Goal: Task Accomplishment & Management: Complete application form

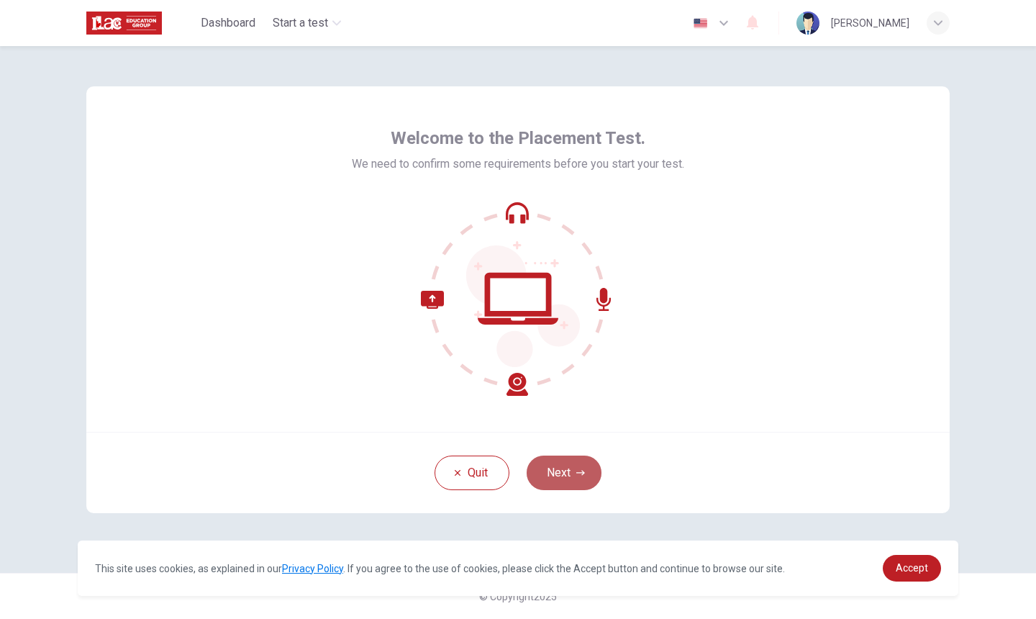
click at [558, 472] on button "Next" at bounding box center [564, 472] width 75 height 35
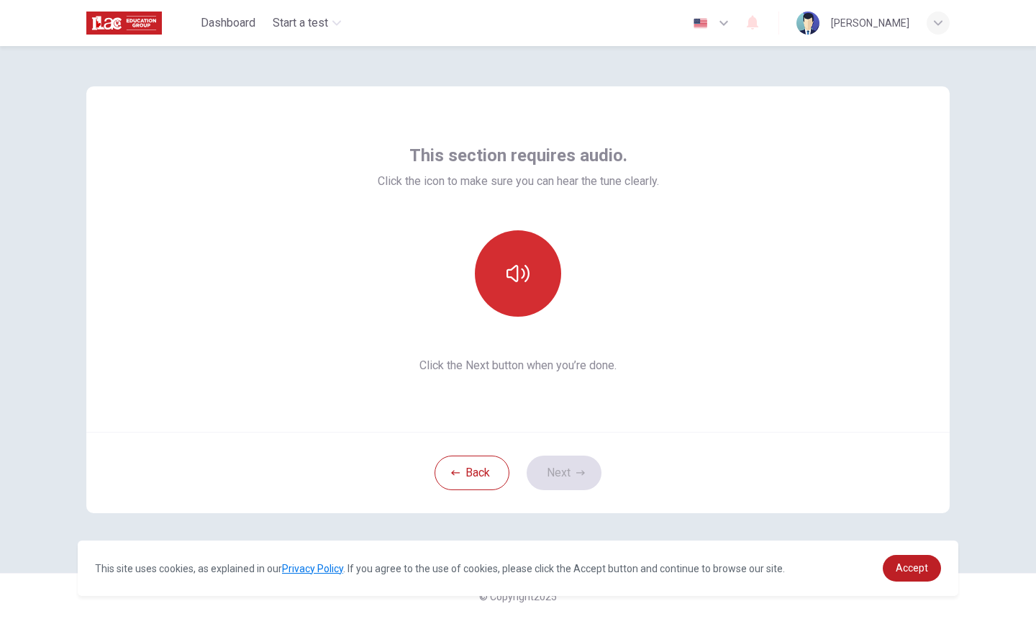
click at [522, 297] on button "button" at bounding box center [518, 273] width 86 height 86
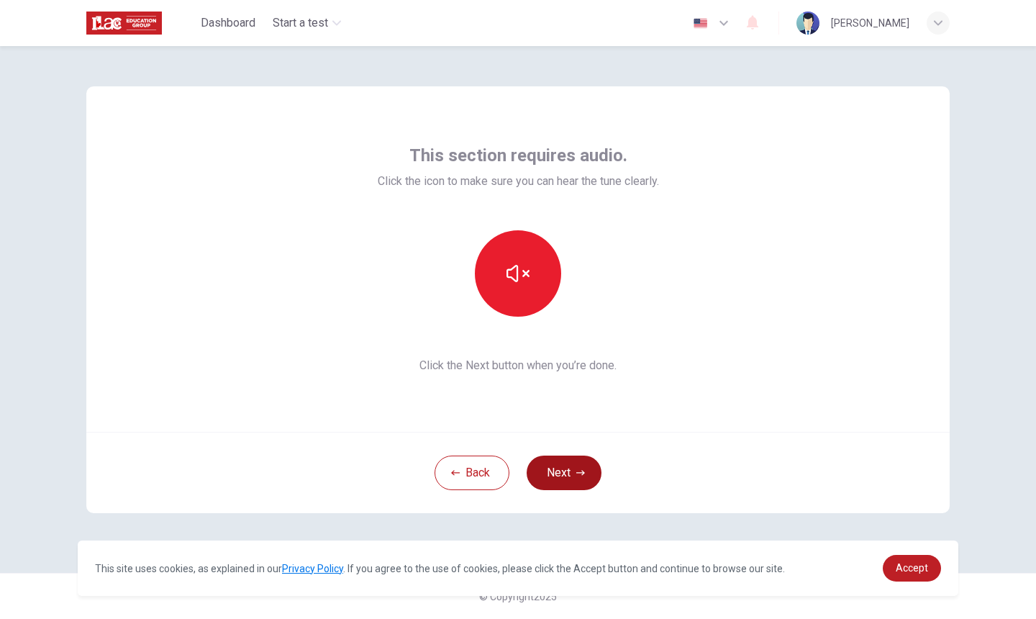
click at [572, 476] on button "Next" at bounding box center [564, 472] width 75 height 35
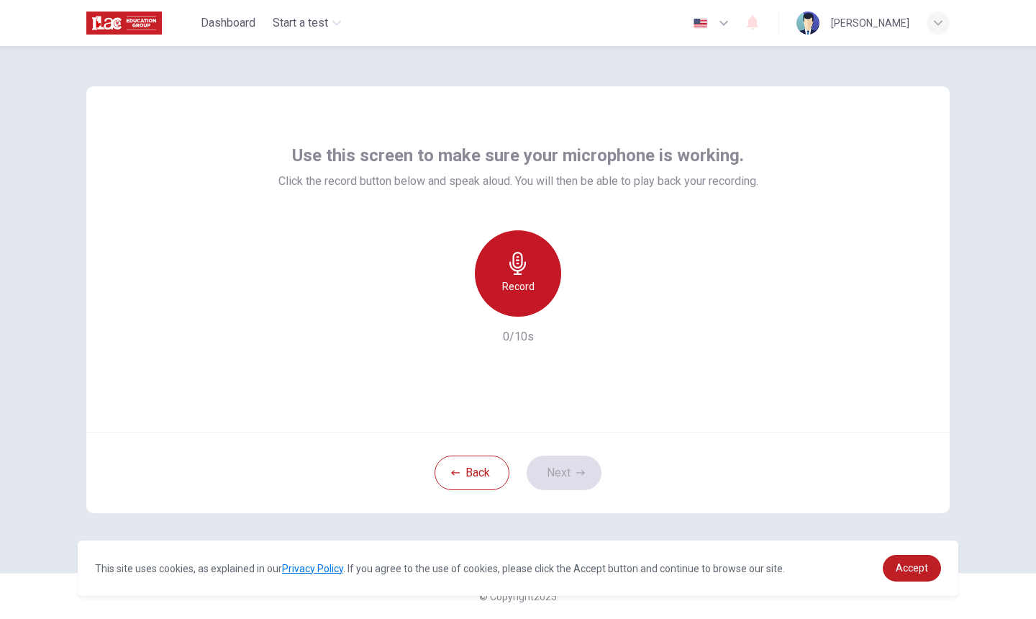
click at [514, 271] on icon "button" at bounding box center [517, 263] width 17 height 23
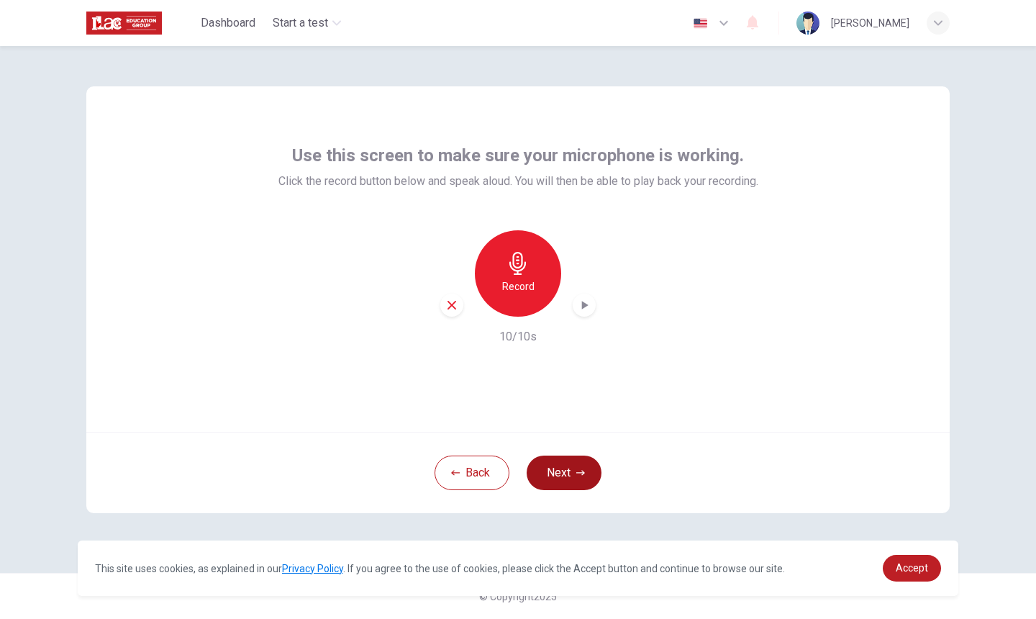
click at [560, 472] on button "Next" at bounding box center [564, 472] width 75 height 35
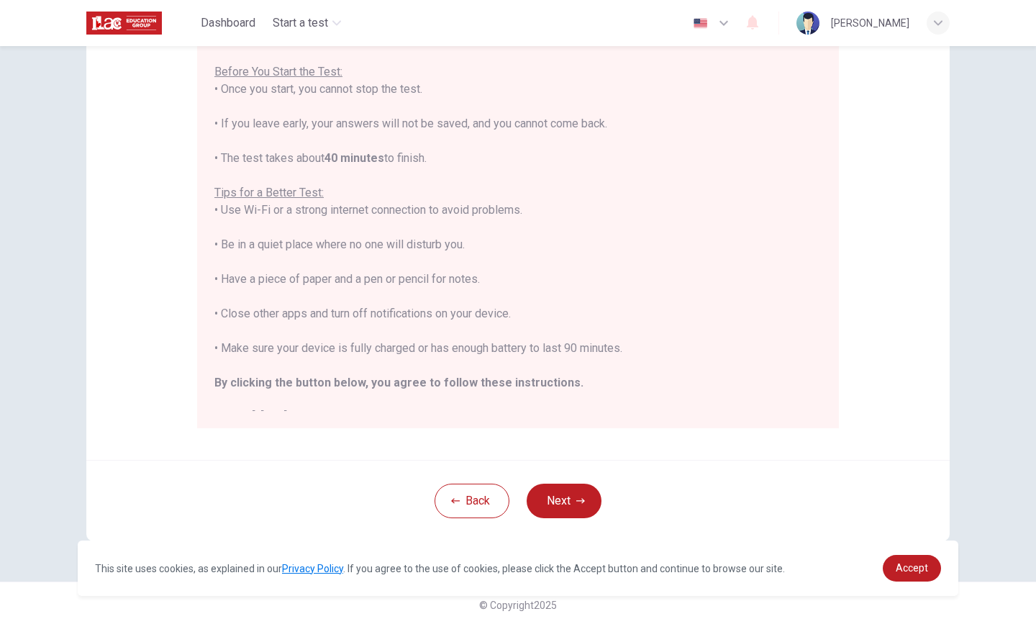
scroll to position [181, 0]
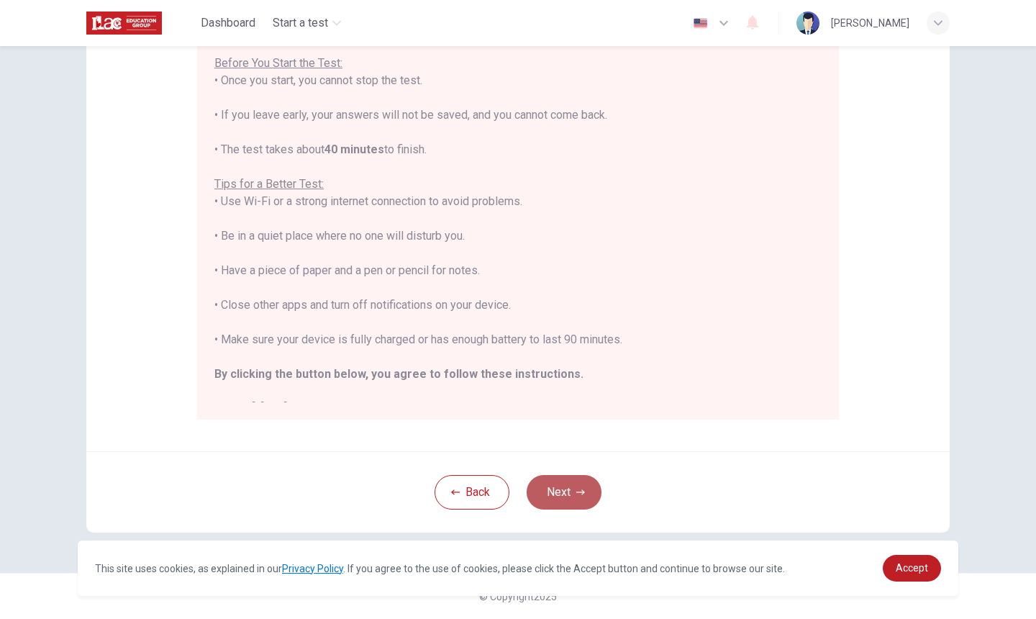
click at [572, 491] on button "Next" at bounding box center [564, 492] width 75 height 35
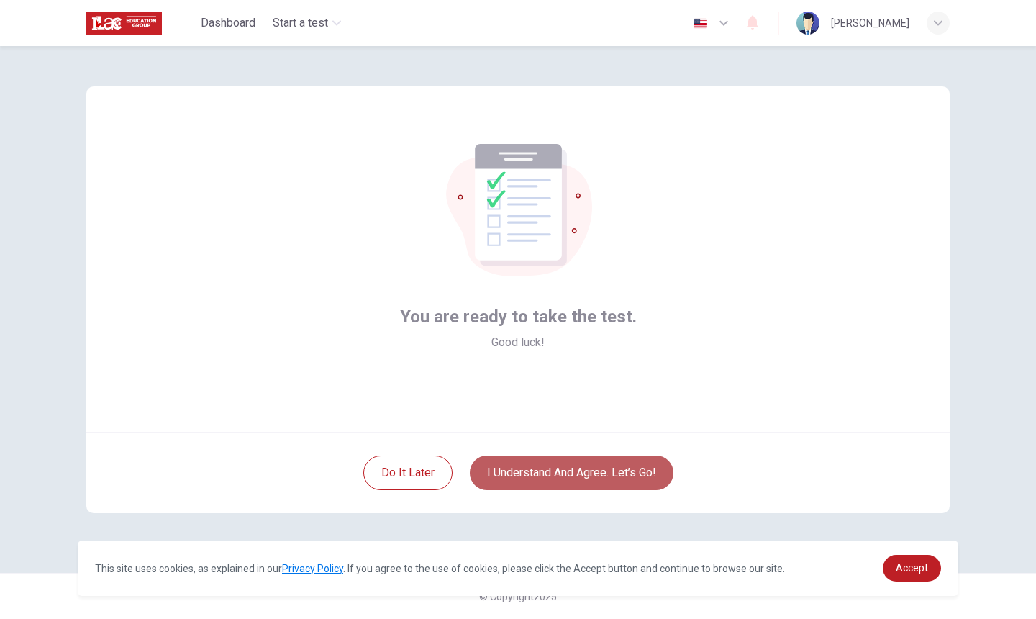
click at [559, 473] on button "I understand and agree. Let’s go!" at bounding box center [572, 472] width 204 height 35
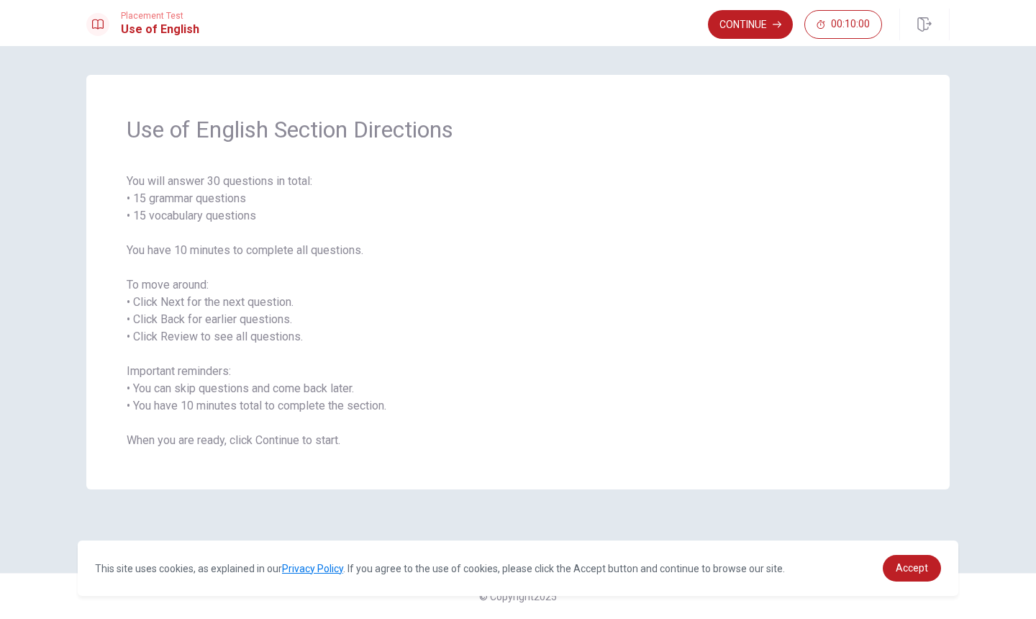
drag, startPoint x: 1032, startPoint y: 187, endPoint x: 1032, endPoint y: 244, distance: 56.8
click at [1032, 244] on div "Use of English Section Directions You will answer 30 questions in total: • 15 g…" at bounding box center [518, 332] width 1036 height 573
click at [581, 427] on span "You will answer 30 questions in total: • 15 grammar questions • 15 vocabulary q…" at bounding box center [518, 311] width 783 height 276
click at [568, 422] on span "You will answer 30 questions in total: • 15 grammar questions • 15 vocabulary q…" at bounding box center [518, 311] width 783 height 276
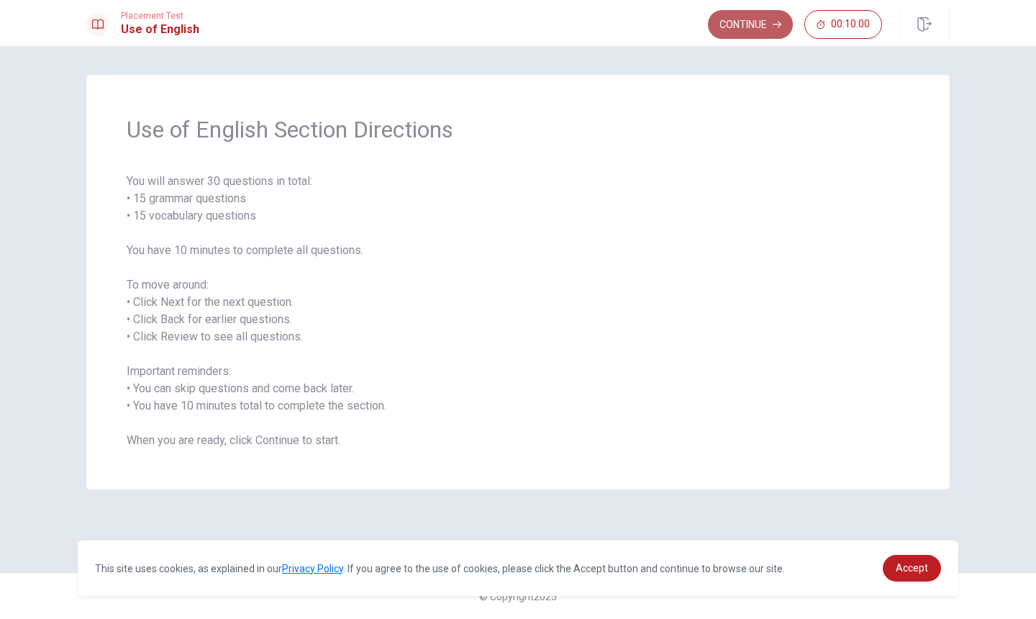
click at [748, 20] on button "Continue" at bounding box center [750, 24] width 85 height 29
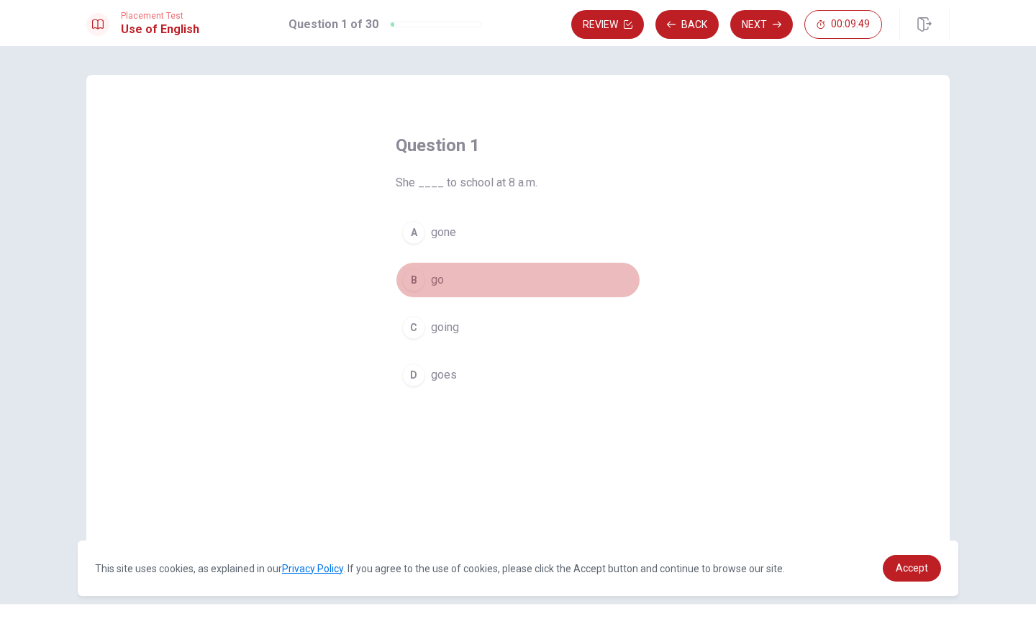
click at [416, 276] on div "B" at bounding box center [413, 279] width 23 height 23
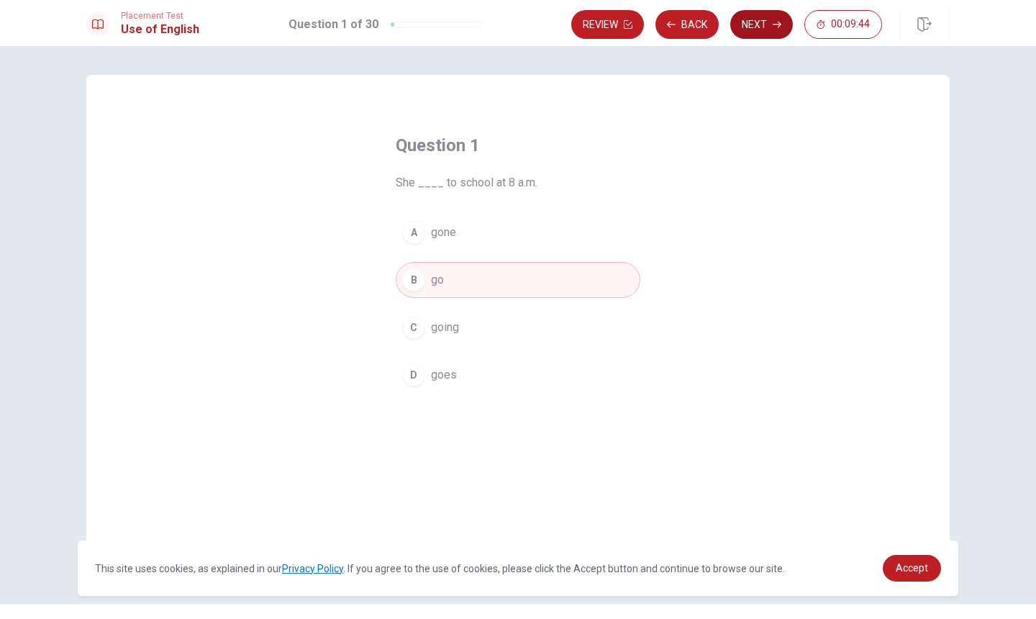
click at [773, 20] on icon "button" at bounding box center [777, 24] width 9 height 9
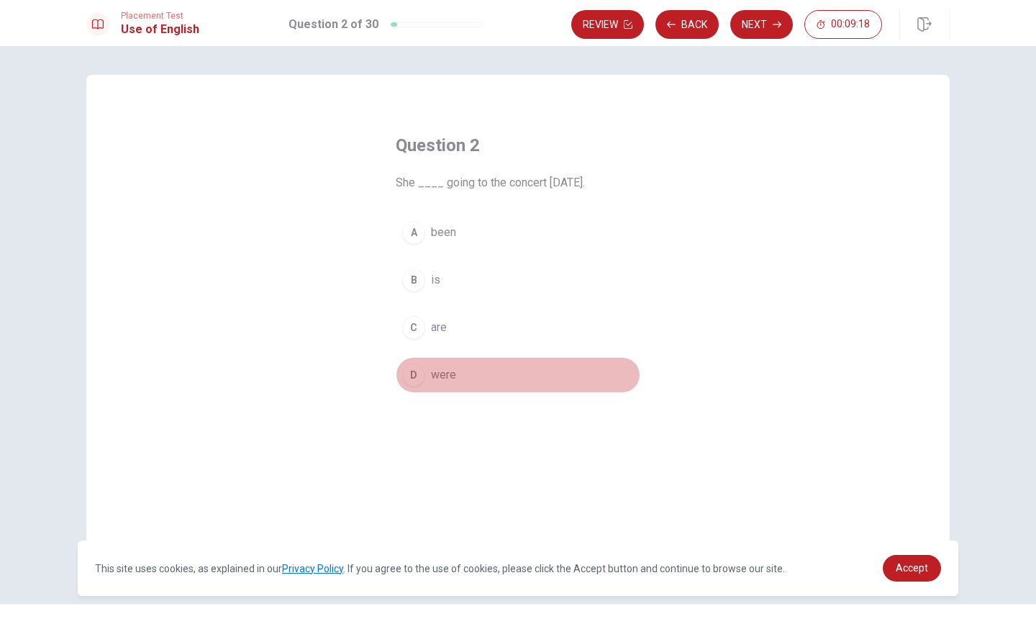
click at [414, 377] on div "D" at bounding box center [413, 374] width 23 height 23
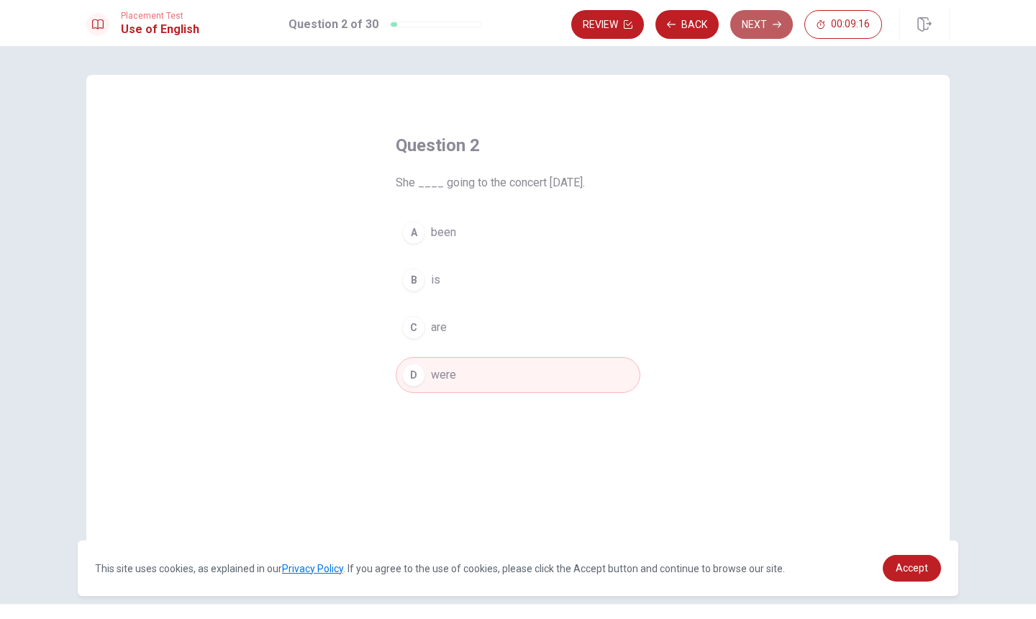
click at [760, 24] on button "Next" at bounding box center [761, 24] width 63 height 29
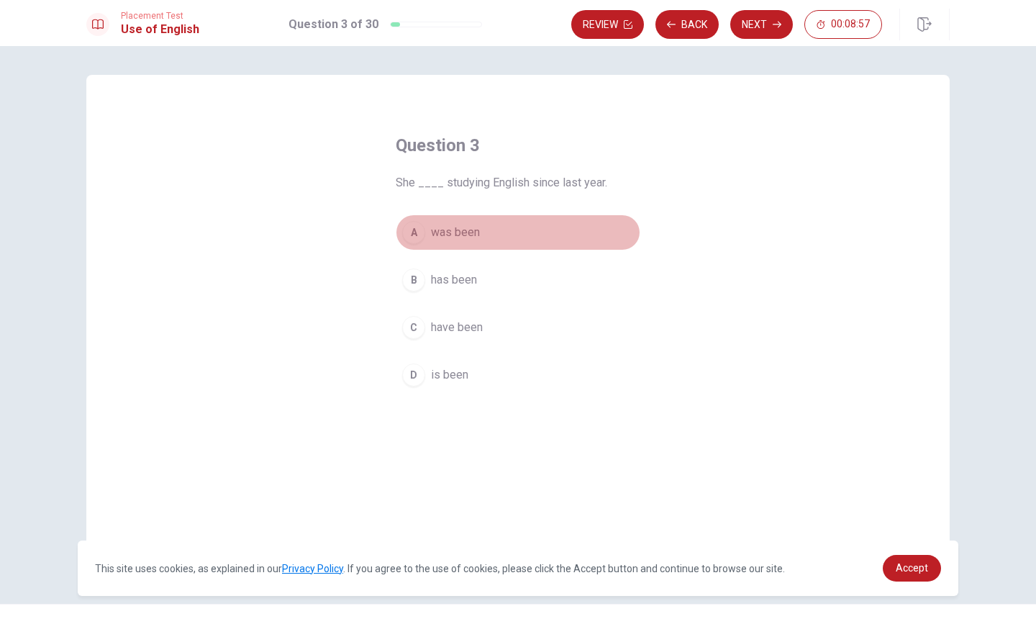
click at [412, 231] on div "A" at bounding box center [413, 232] width 23 height 23
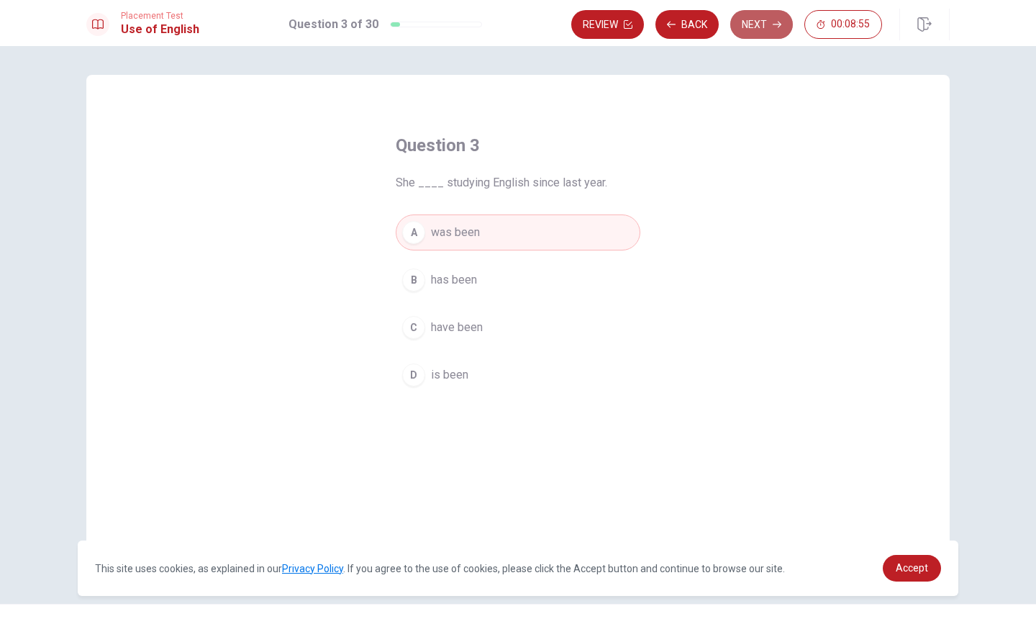
click at [749, 28] on button "Next" at bounding box center [761, 24] width 63 height 29
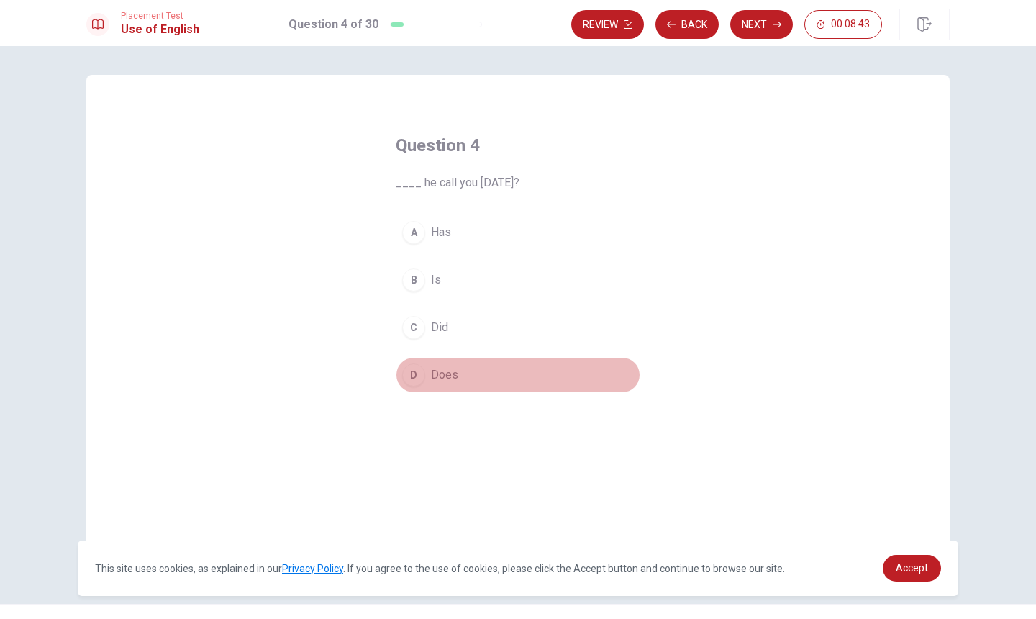
click at [417, 374] on div "D" at bounding box center [413, 374] width 23 height 23
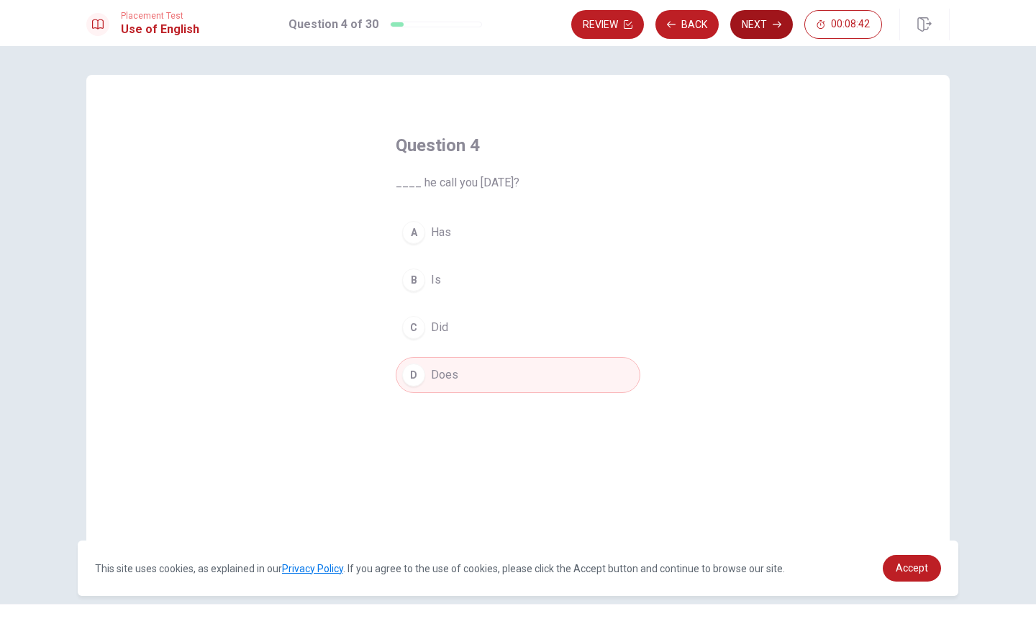
click at [758, 27] on button "Next" at bounding box center [761, 24] width 63 height 29
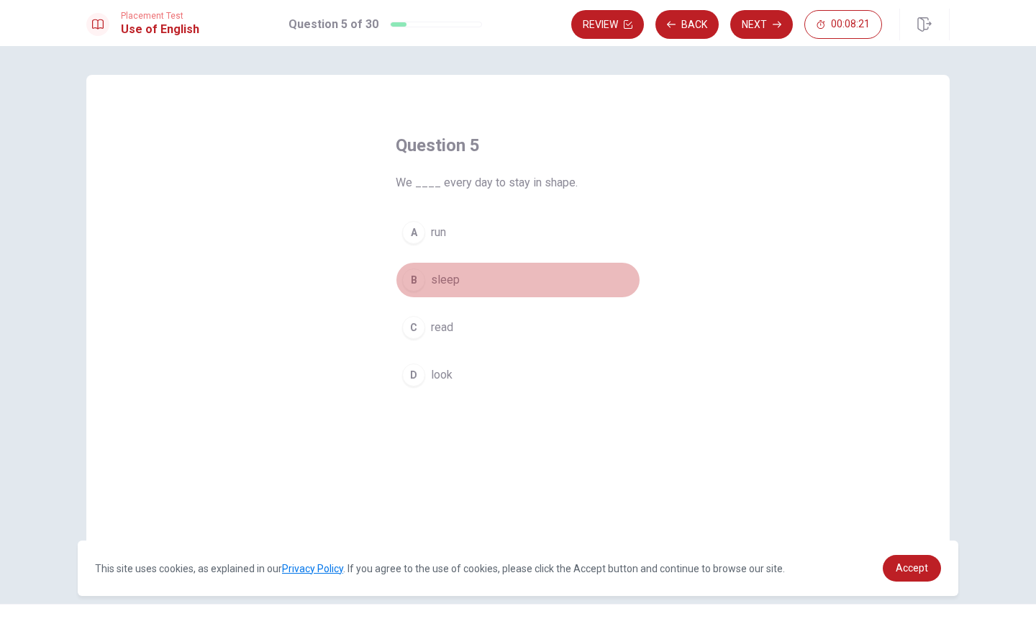
click at [414, 277] on div "B" at bounding box center [413, 279] width 23 height 23
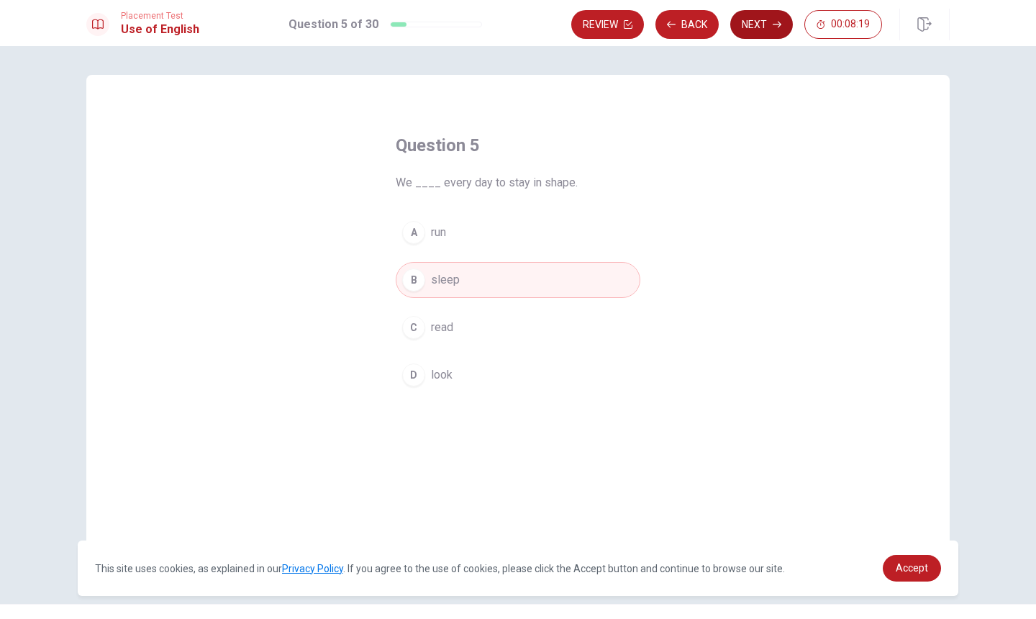
click at [776, 24] on icon "button" at bounding box center [777, 25] width 9 height 6
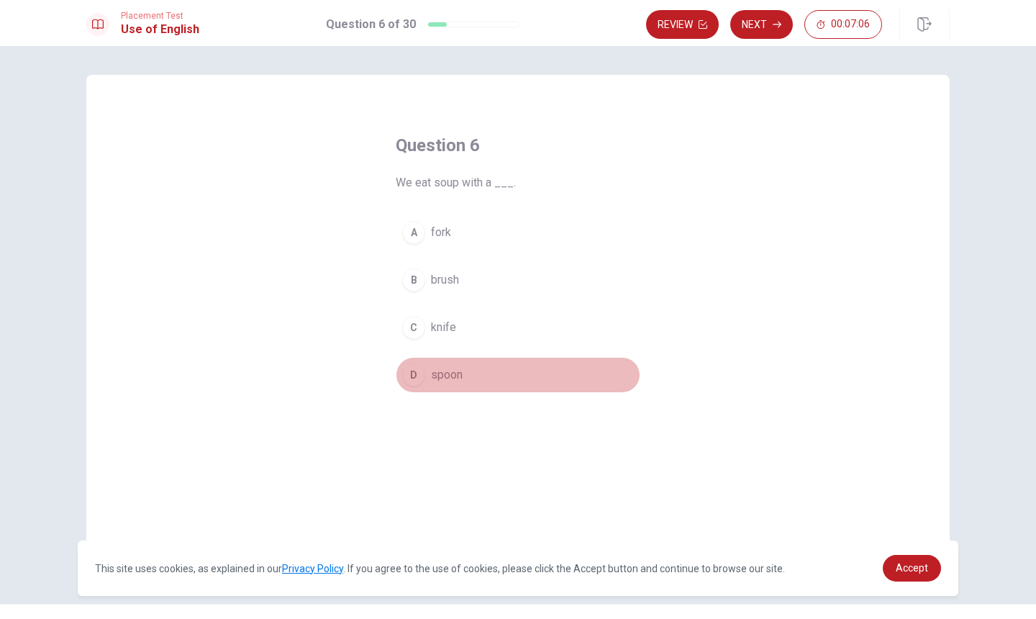
click at [414, 376] on div "D" at bounding box center [413, 374] width 23 height 23
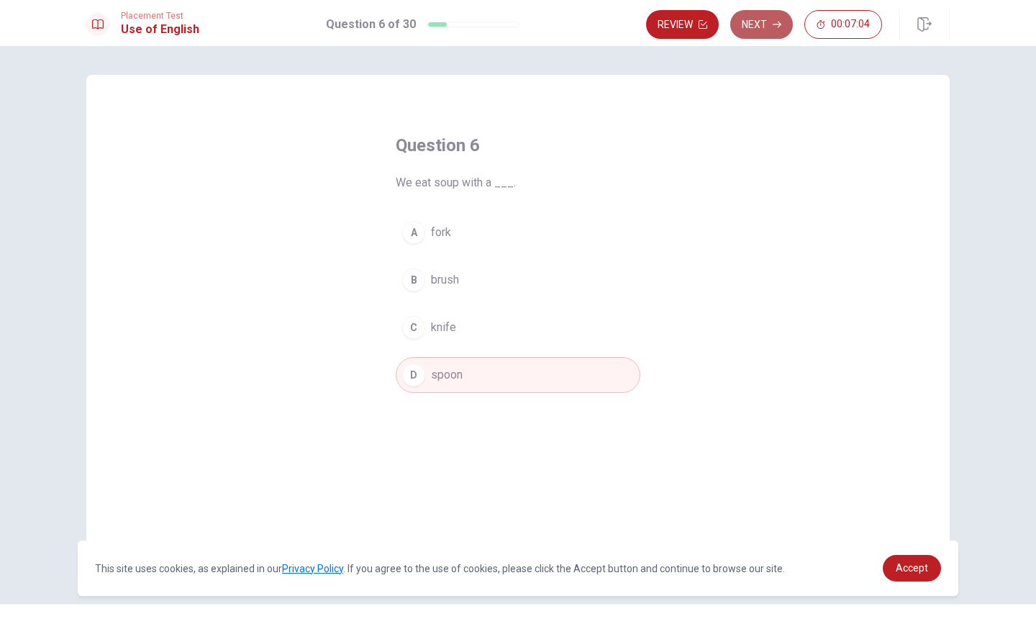
click at [758, 27] on button "Next" at bounding box center [761, 24] width 63 height 29
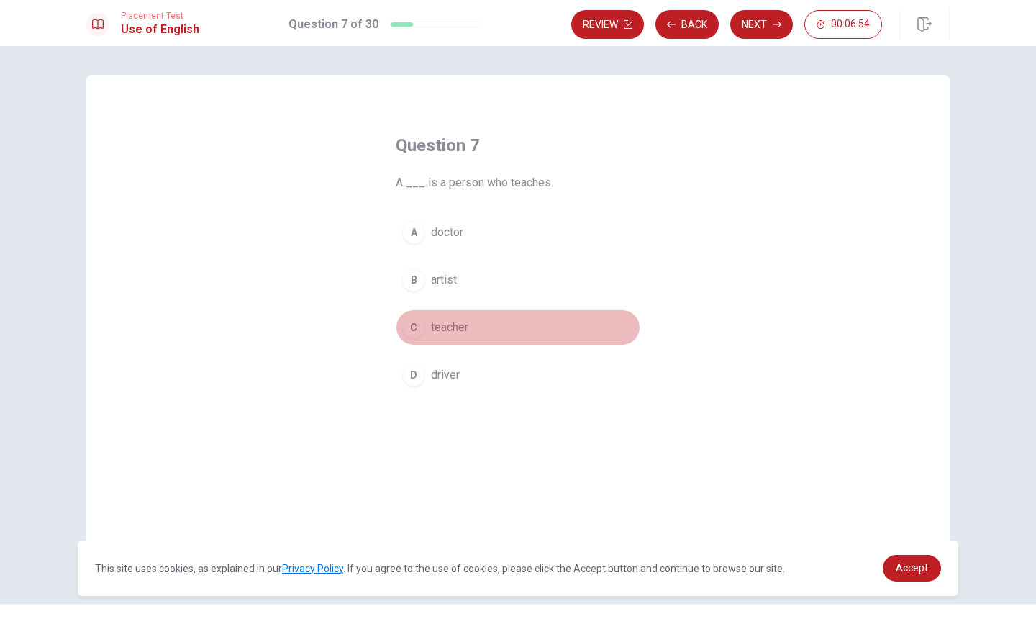
click at [414, 331] on div "C" at bounding box center [413, 327] width 23 height 23
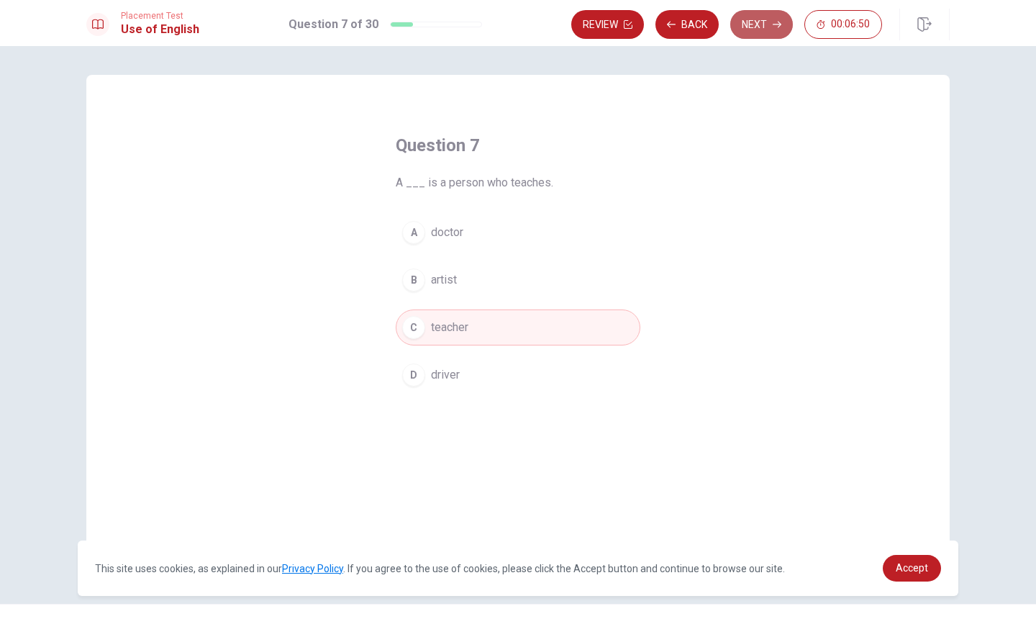
click at [761, 22] on button "Next" at bounding box center [761, 24] width 63 height 29
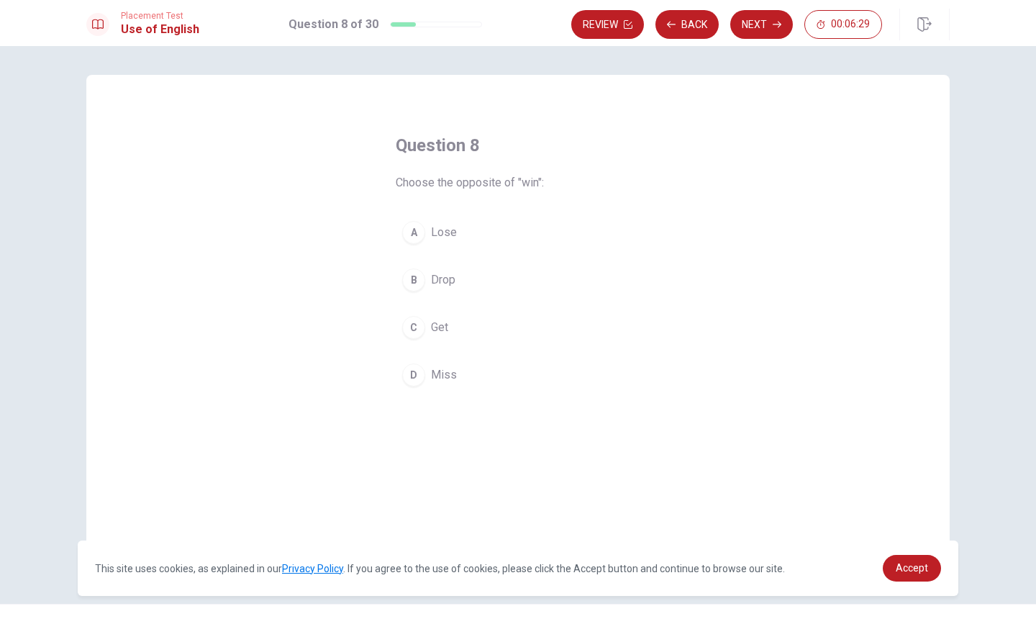
click at [419, 233] on div "A" at bounding box center [413, 232] width 23 height 23
click at [758, 18] on button "Next" at bounding box center [761, 24] width 63 height 29
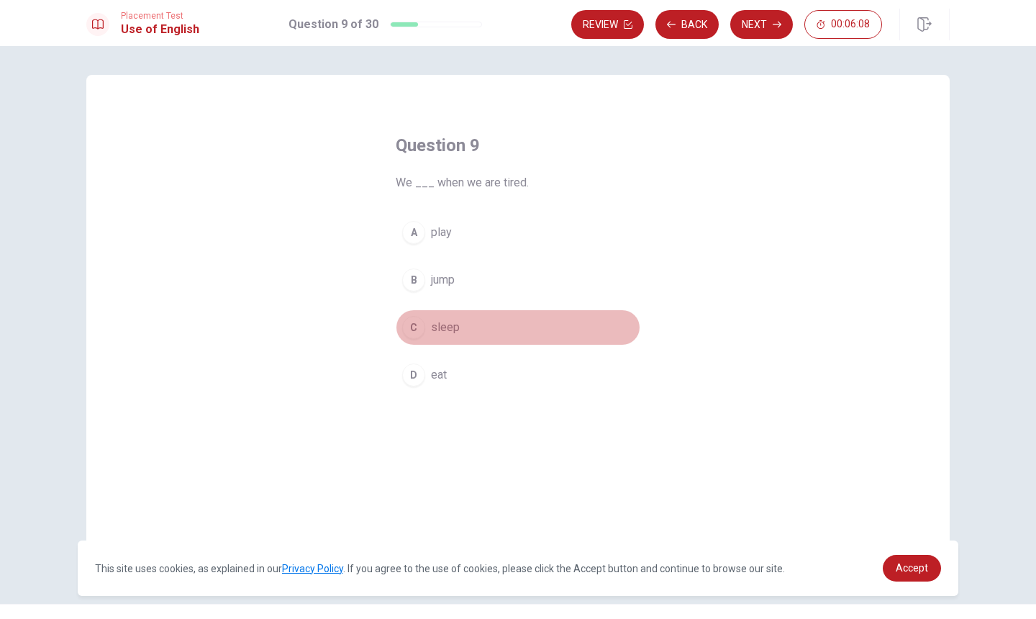
click at [413, 324] on div "C" at bounding box center [413, 327] width 23 height 23
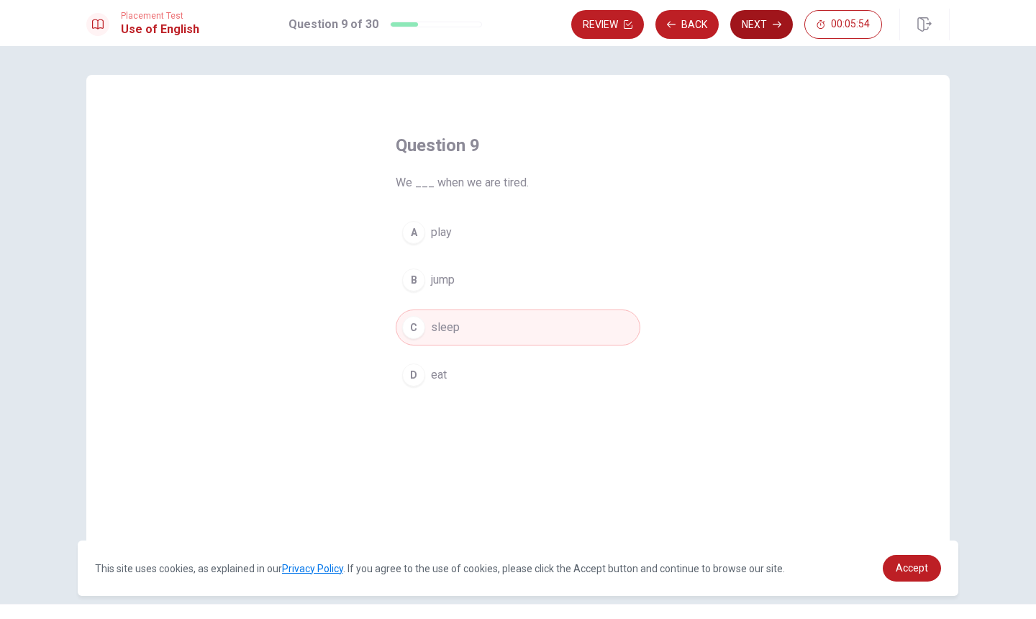
click at [755, 26] on button "Next" at bounding box center [761, 24] width 63 height 29
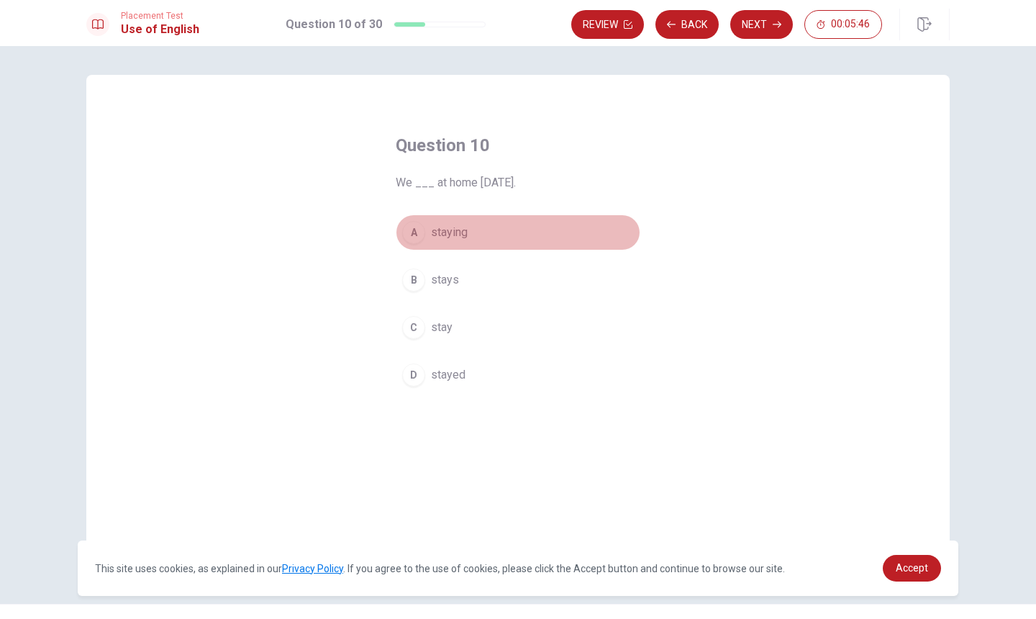
click at [419, 235] on div "A" at bounding box center [413, 232] width 23 height 23
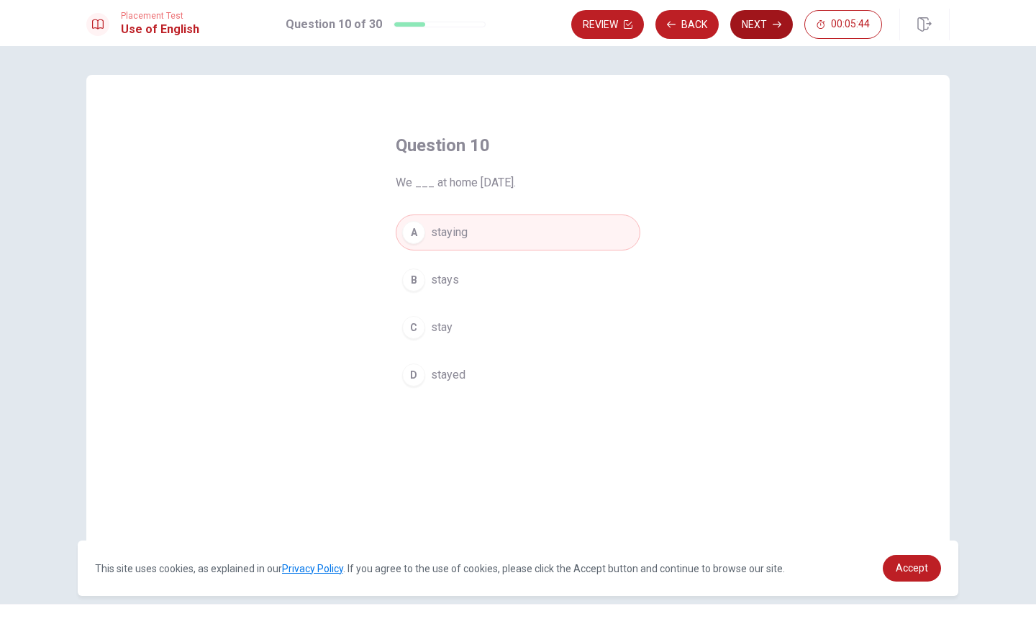
click at [757, 18] on button "Next" at bounding box center [761, 24] width 63 height 29
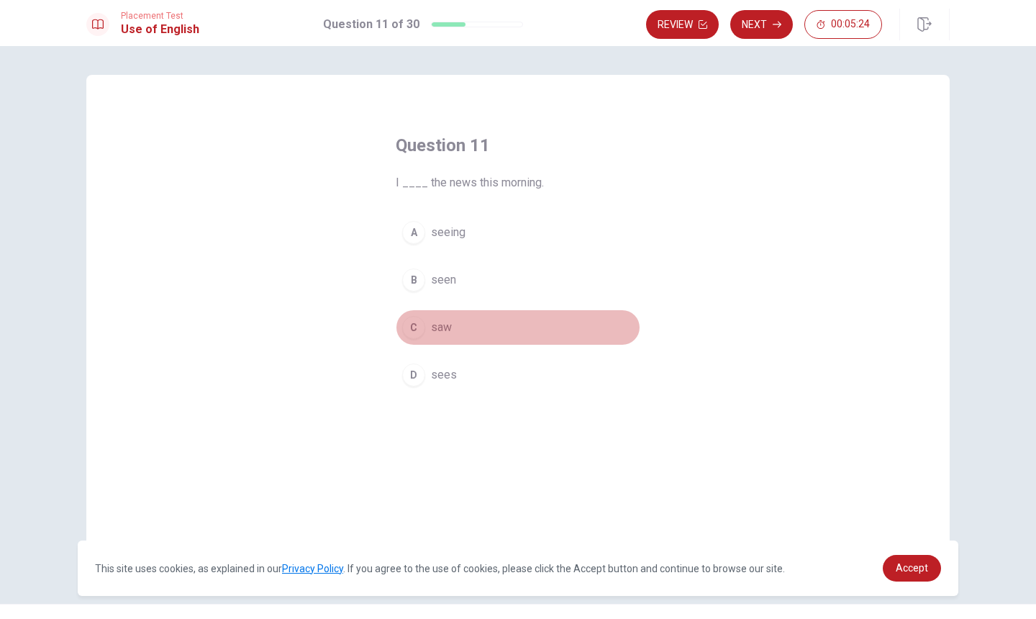
click at [412, 326] on div "C" at bounding box center [413, 327] width 23 height 23
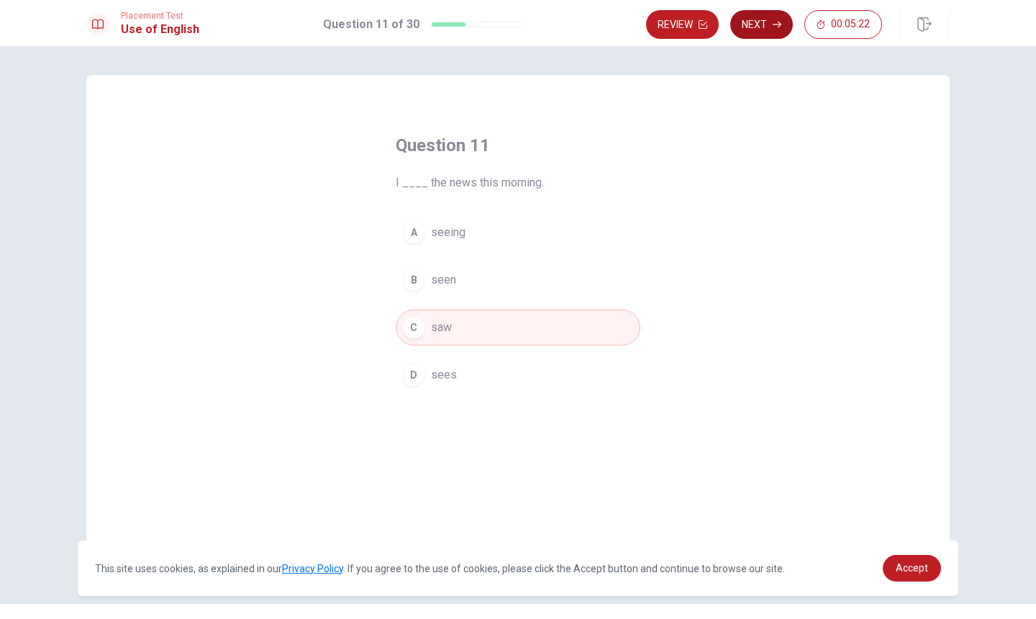
click at [758, 23] on button "Next" at bounding box center [761, 24] width 63 height 29
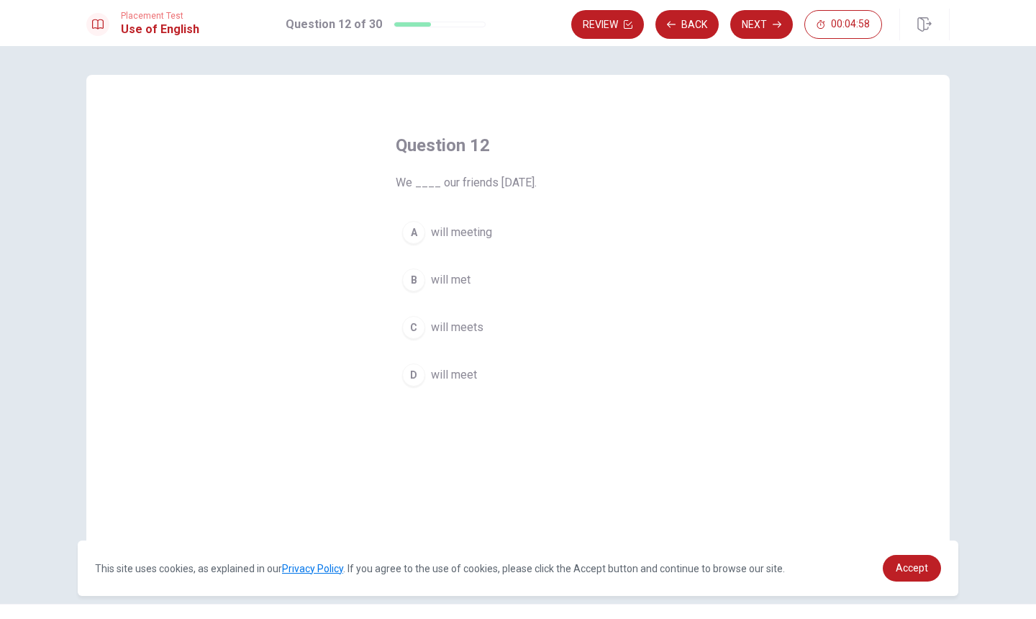
click at [416, 376] on div "D" at bounding box center [413, 374] width 23 height 23
click at [756, 30] on button "Next" at bounding box center [761, 24] width 63 height 29
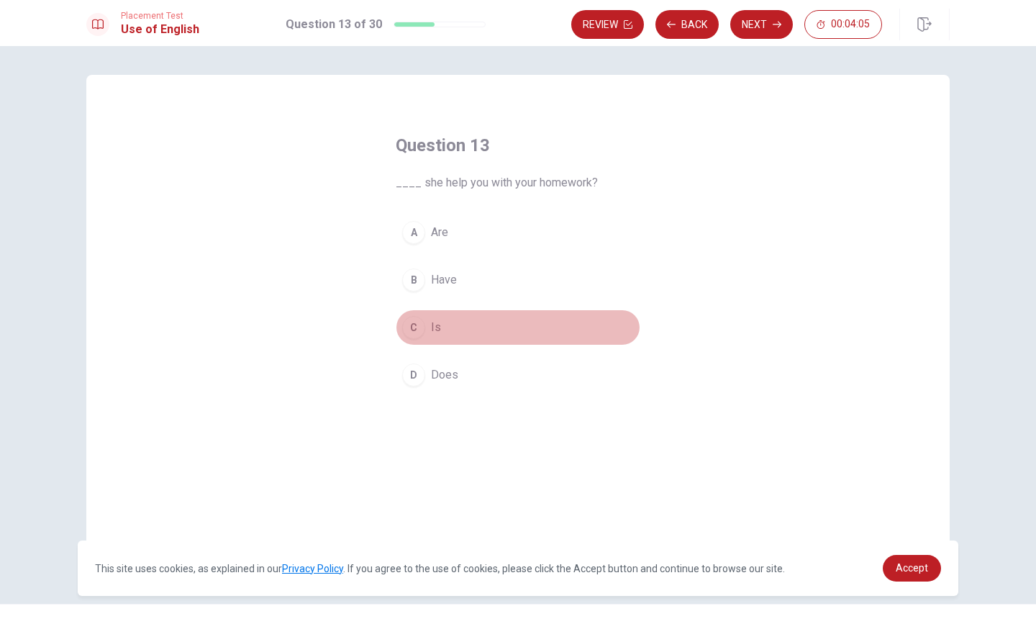
click at [420, 327] on div "C" at bounding box center [413, 327] width 23 height 23
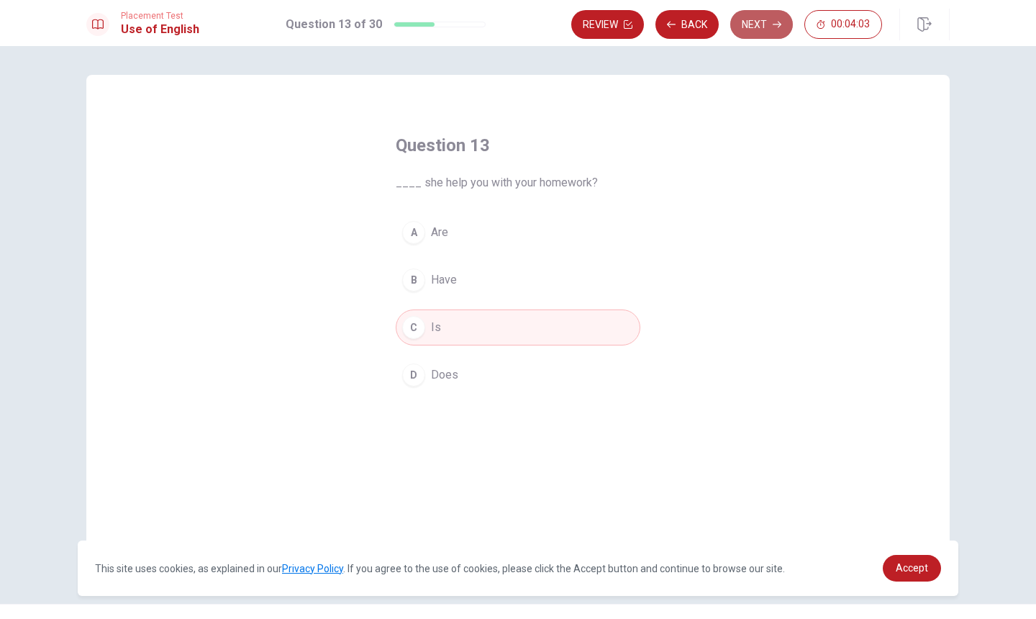
click at [774, 24] on icon "button" at bounding box center [777, 25] width 9 height 6
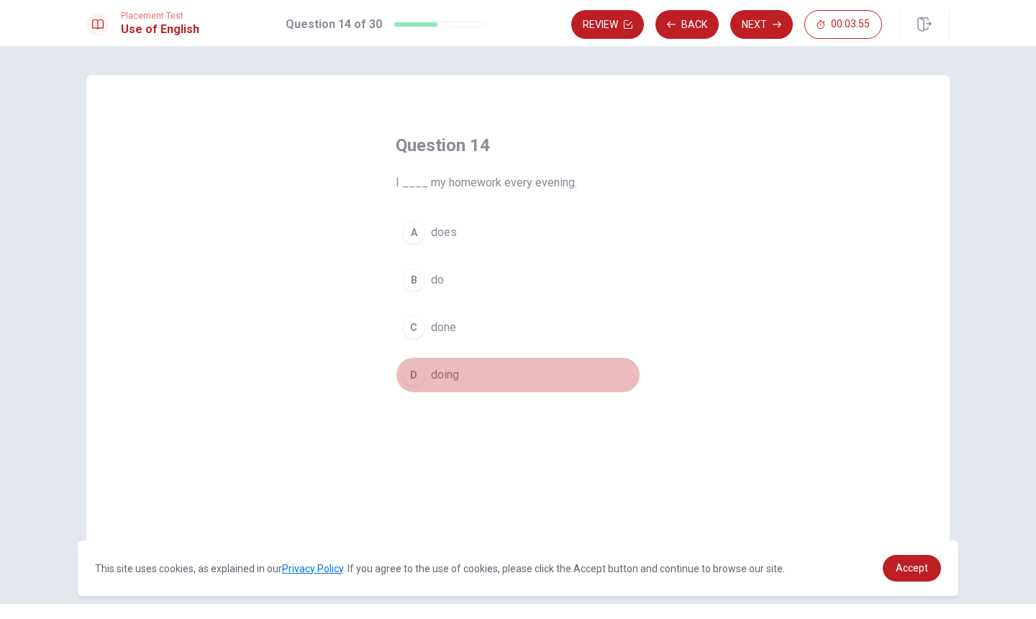
click at [416, 374] on div "D" at bounding box center [413, 374] width 23 height 23
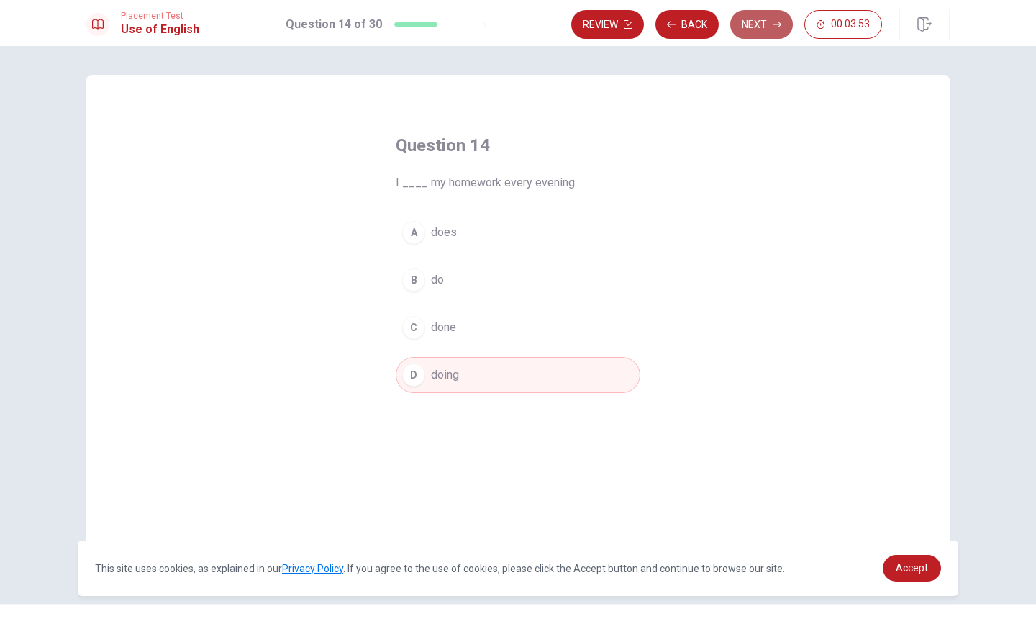
click at [761, 24] on button "Next" at bounding box center [761, 24] width 63 height 29
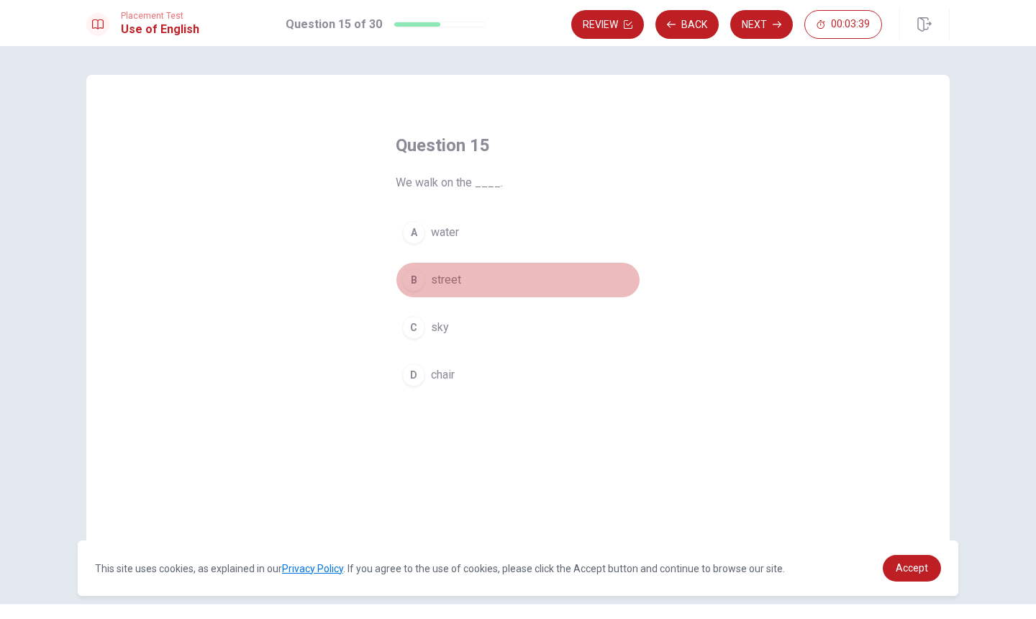
click at [418, 278] on div "B" at bounding box center [413, 279] width 23 height 23
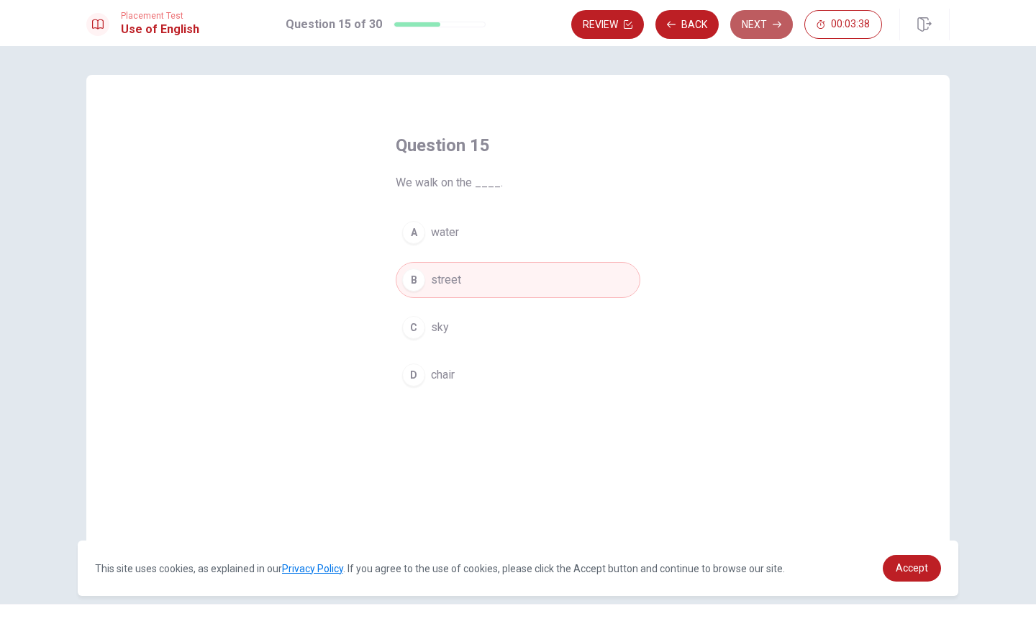
click at [765, 26] on button "Next" at bounding box center [761, 24] width 63 height 29
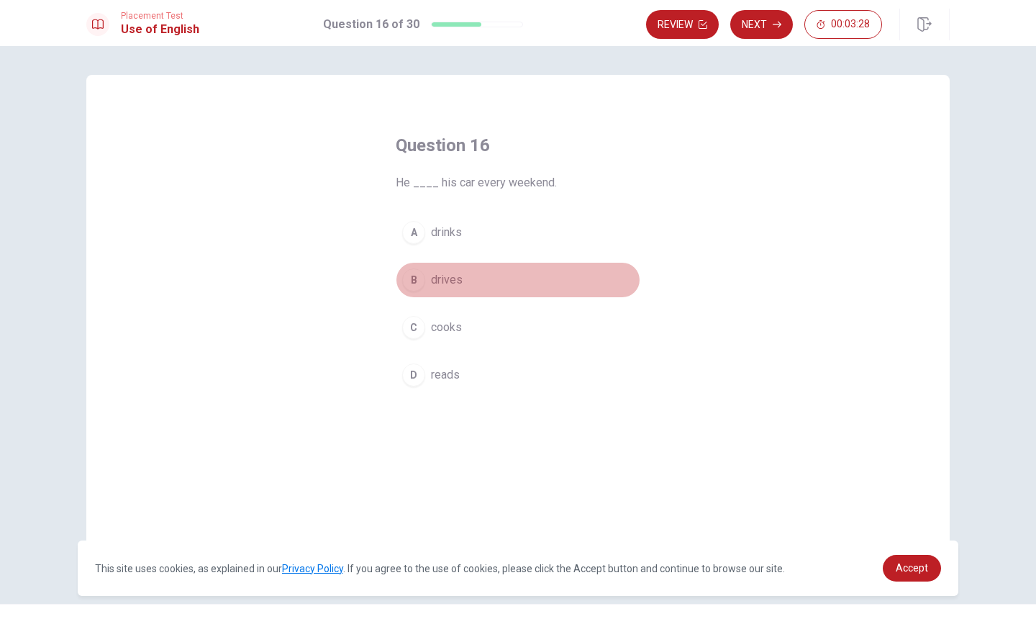
click at [417, 277] on div "B" at bounding box center [413, 279] width 23 height 23
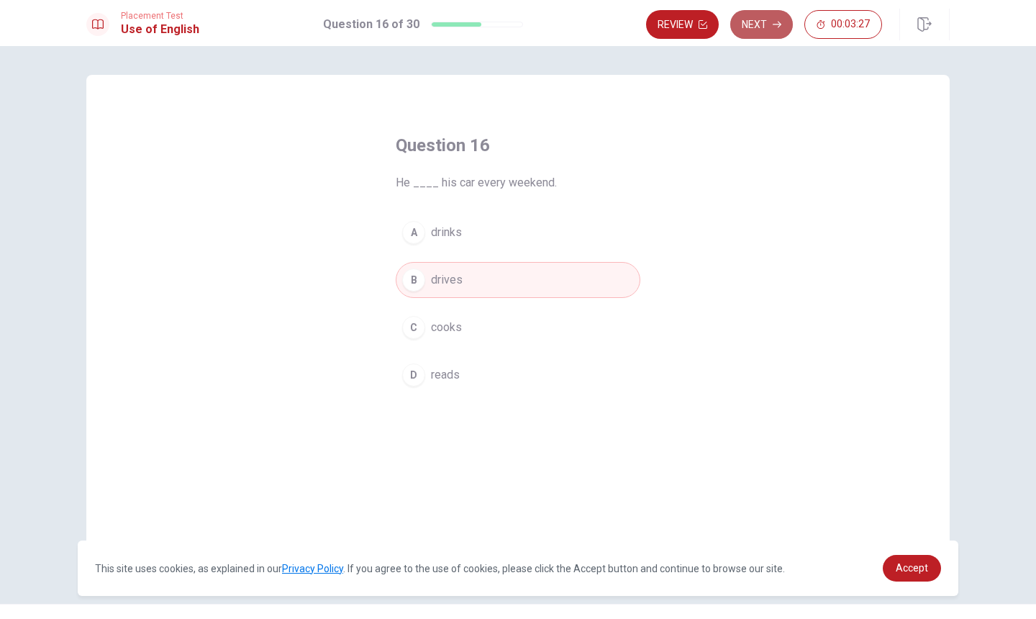
click at [753, 18] on button "Next" at bounding box center [761, 24] width 63 height 29
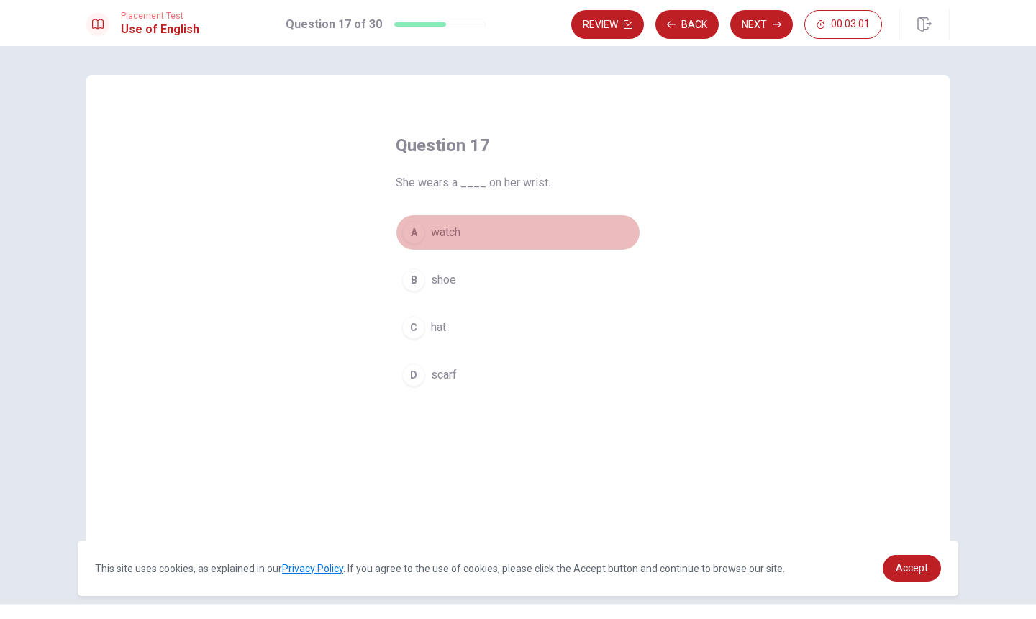
click at [407, 237] on div "A" at bounding box center [413, 232] width 23 height 23
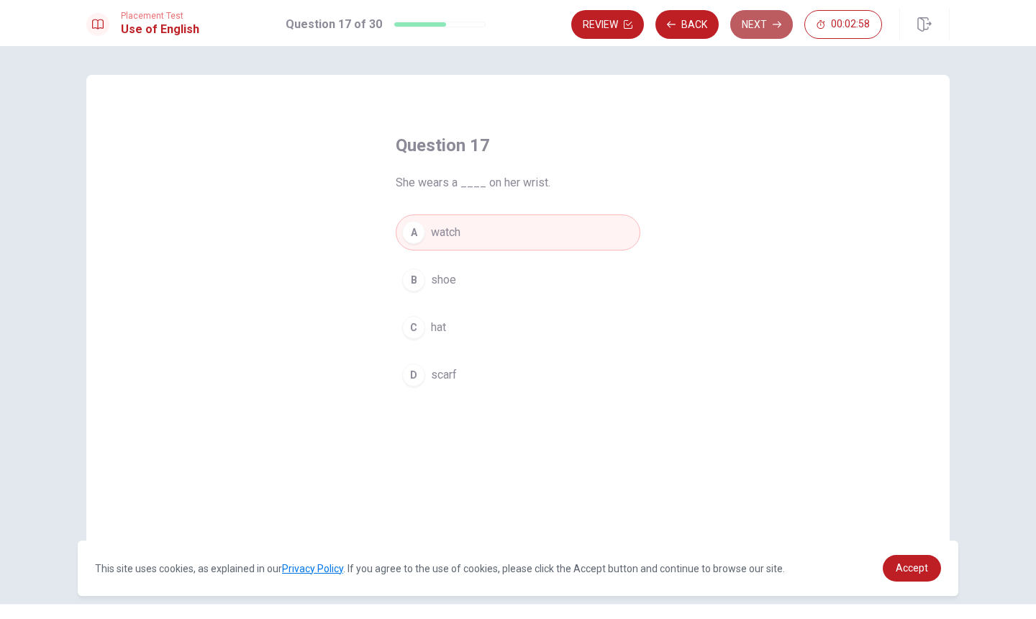
click at [764, 24] on button "Next" at bounding box center [761, 24] width 63 height 29
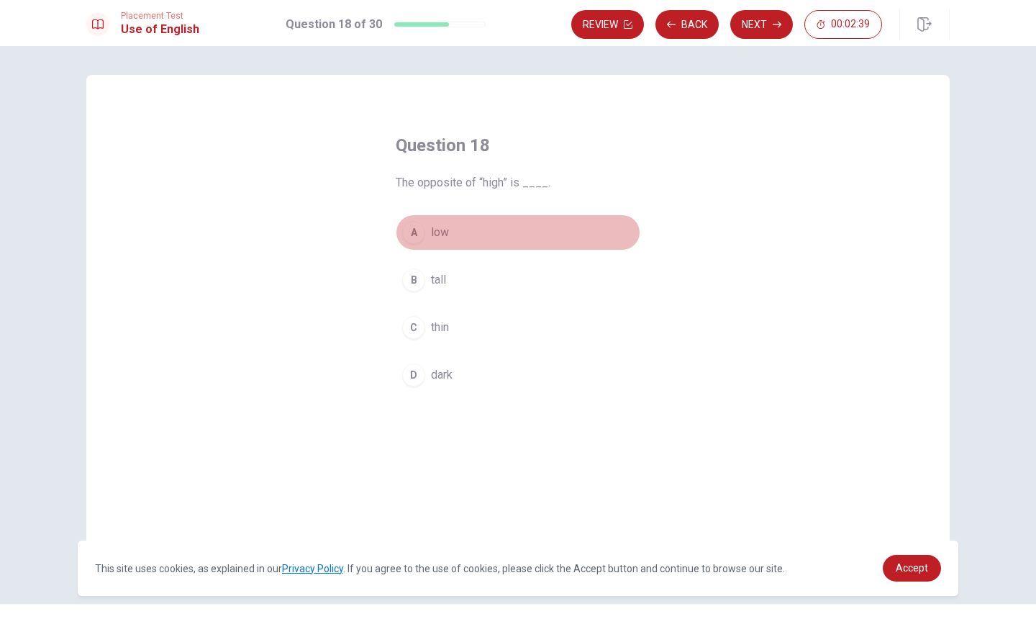
click at [412, 235] on div "A" at bounding box center [413, 232] width 23 height 23
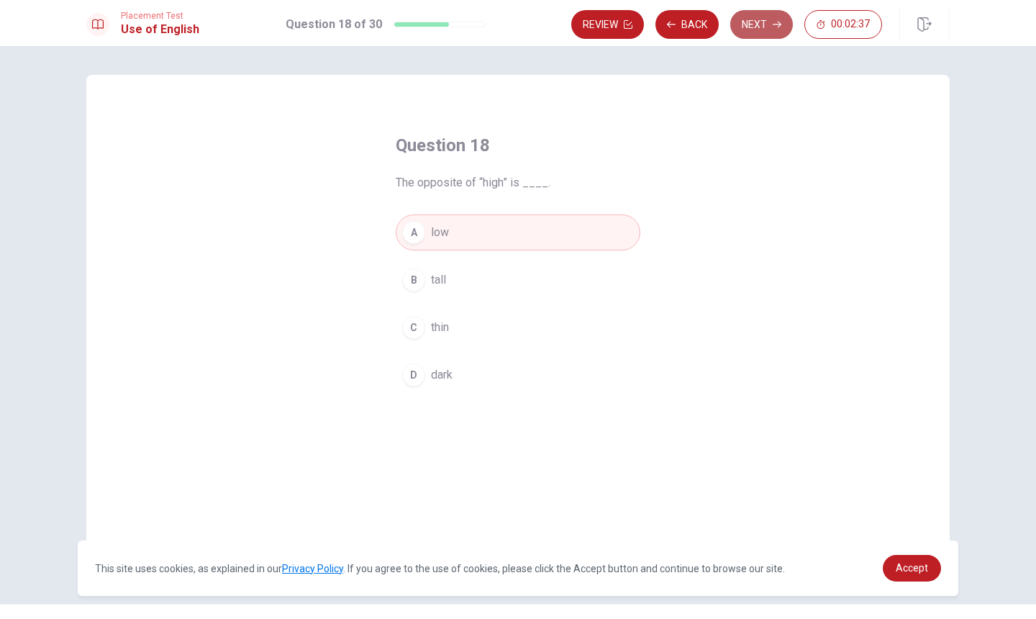
click at [771, 24] on button "Next" at bounding box center [761, 24] width 63 height 29
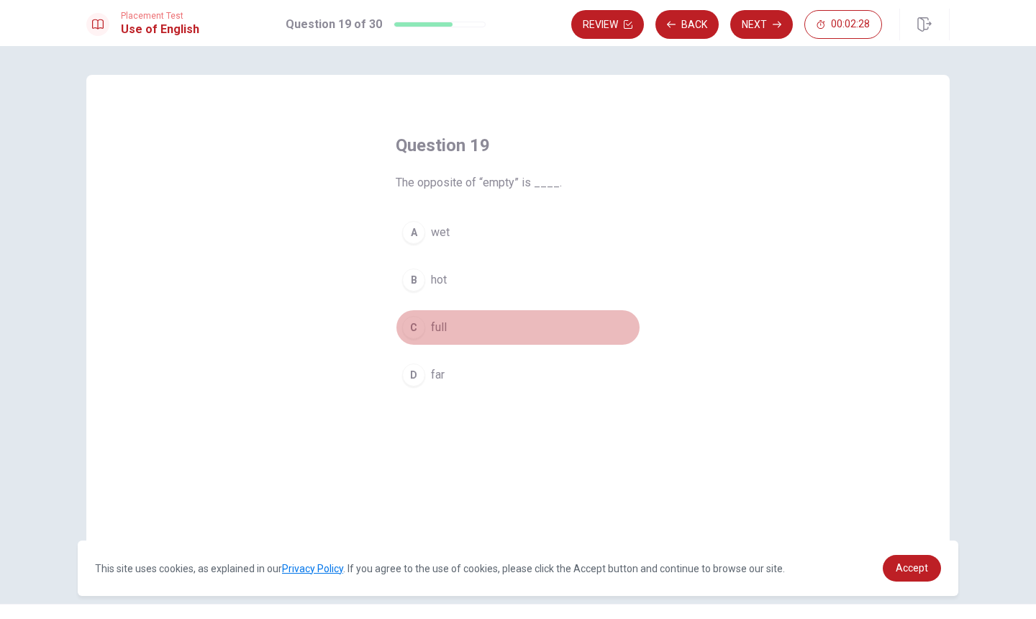
click at [415, 320] on div "C" at bounding box center [413, 327] width 23 height 23
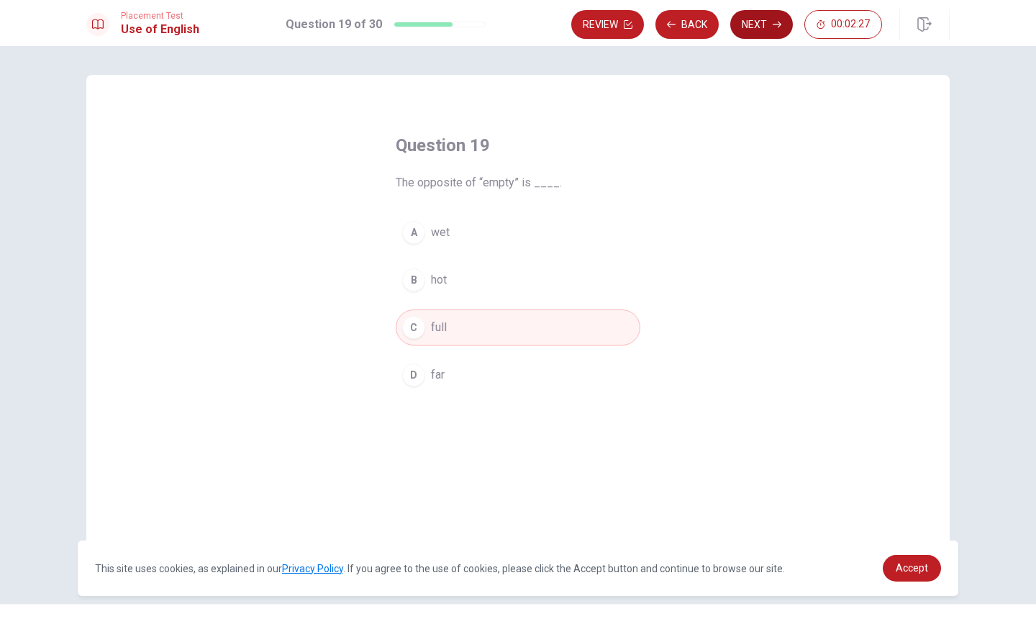
click at [760, 22] on button "Next" at bounding box center [761, 24] width 63 height 29
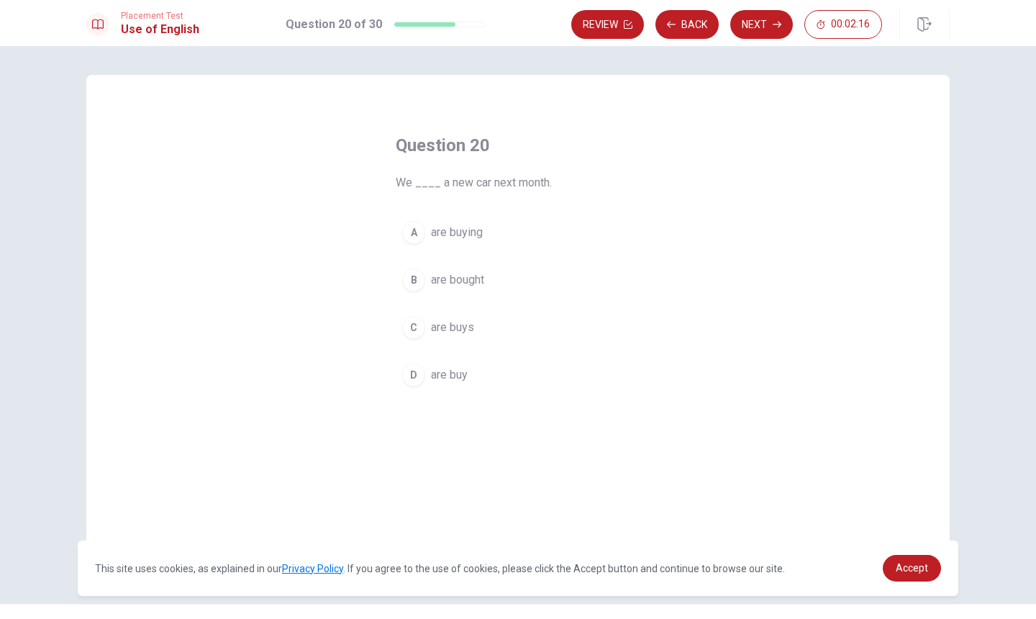
click at [416, 375] on div "D" at bounding box center [413, 374] width 23 height 23
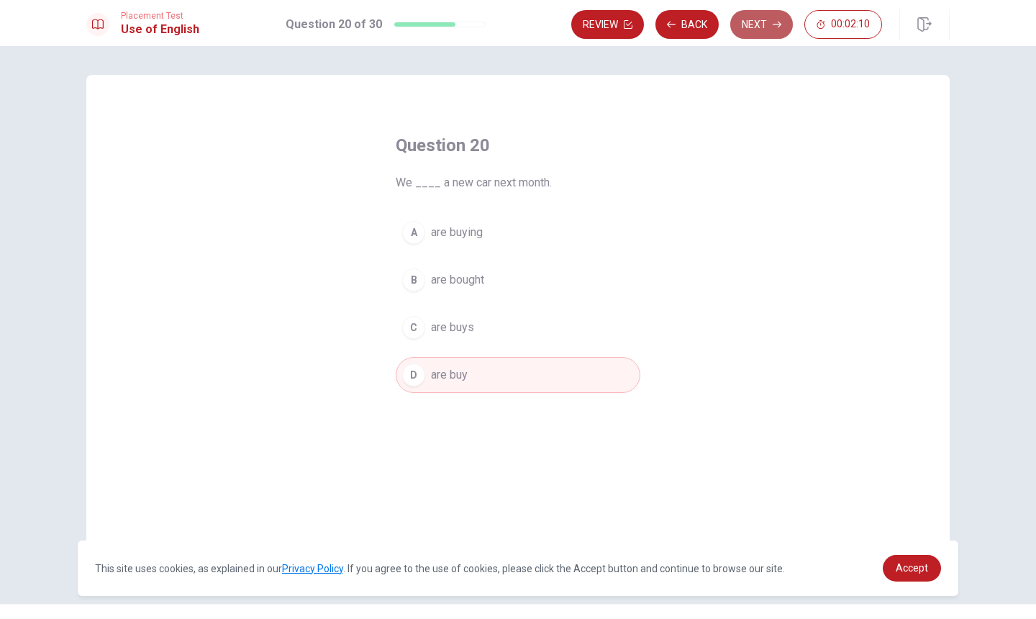
click at [763, 22] on button "Next" at bounding box center [761, 24] width 63 height 29
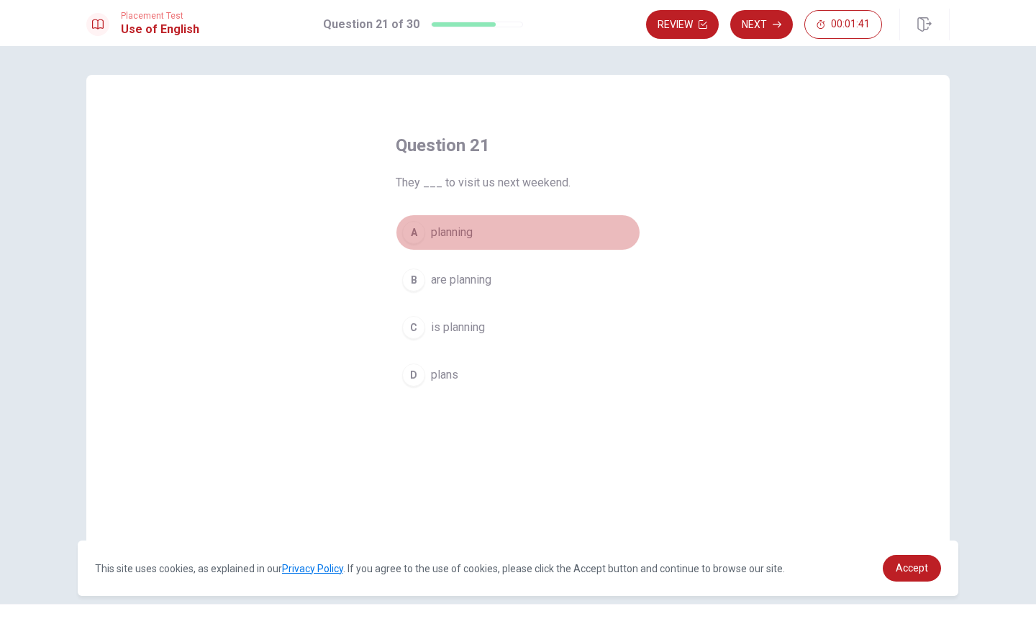
click at [418, 236] on div "A" at bounding box center [413, 232] width 23 height 23
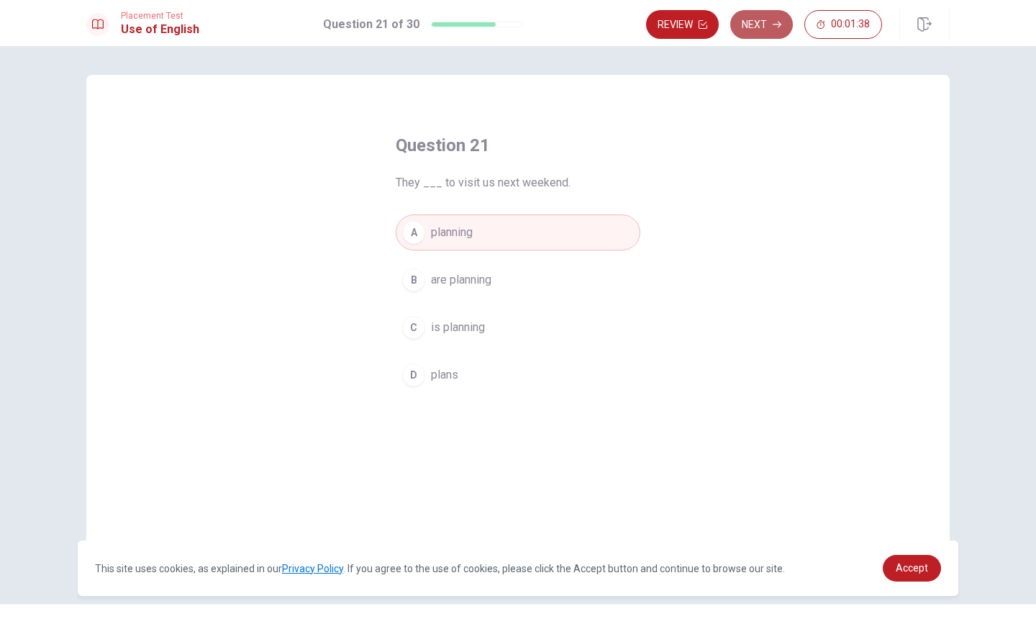
click at [759, 32] on button "Next" at bounding box center [761, 24] width 63 height 29
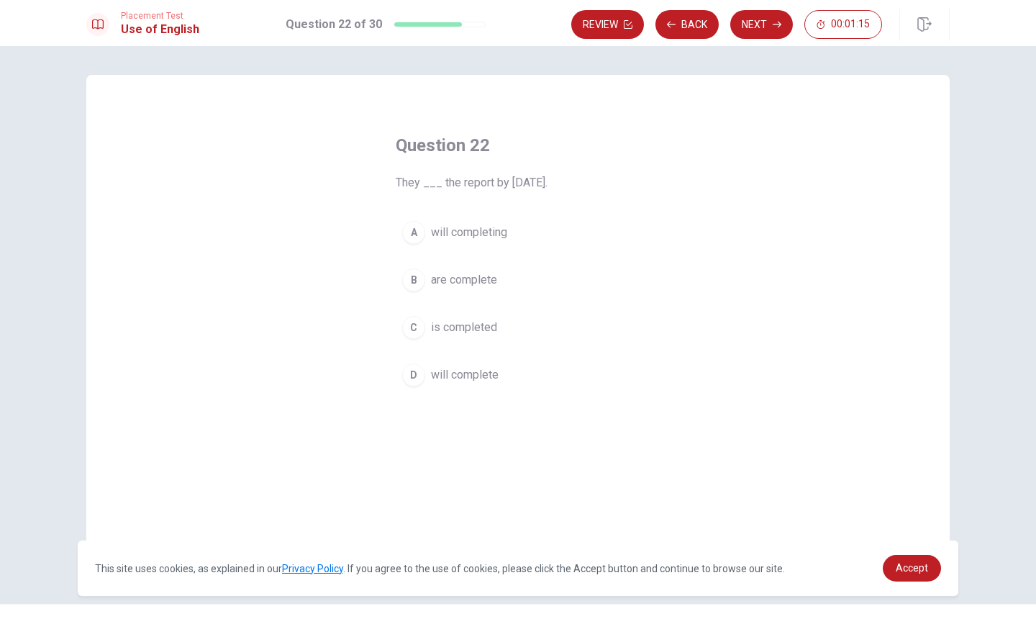
click at [417, 375] on div "D" at bounding box center [413, 374] width 23 height 23
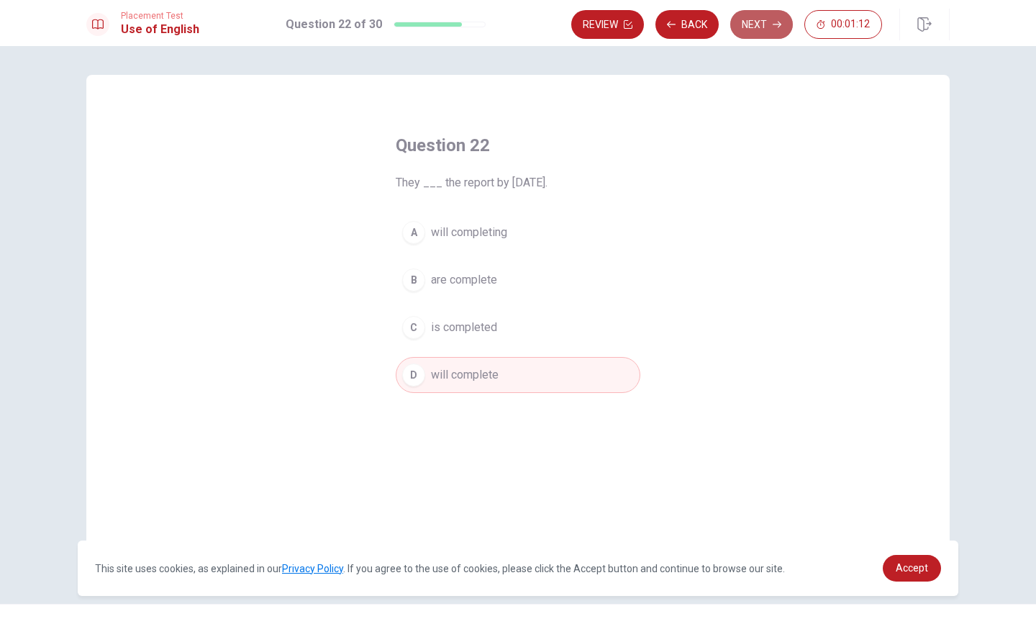
click at [768, 25] on button "Next" at bounding box center [761, 24] width 63 height 29
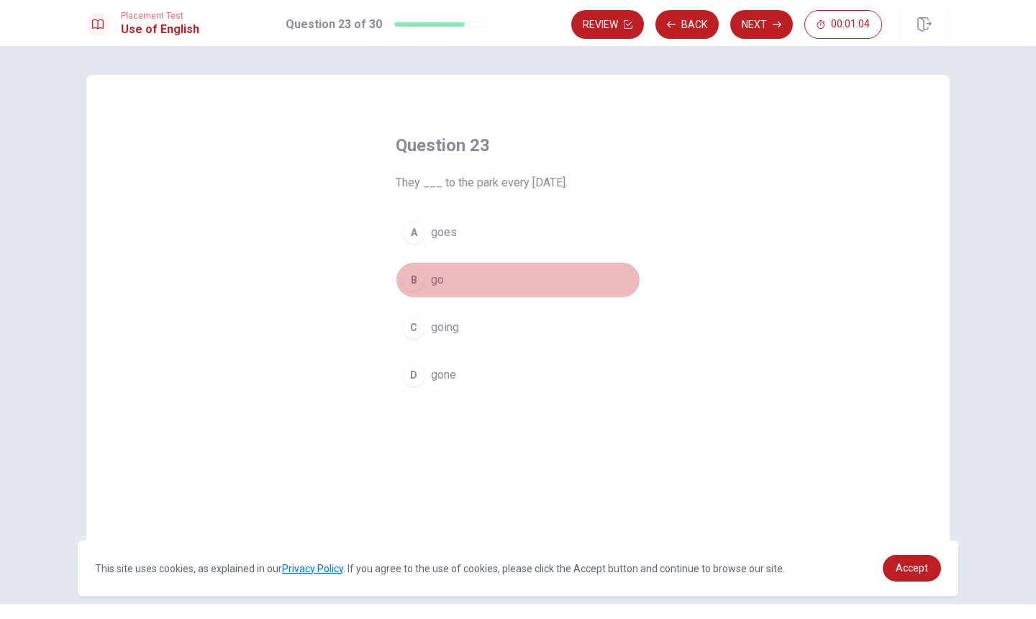
click at [415, 283] on div "B" at bounding box center [413, 279] width 23 height 23
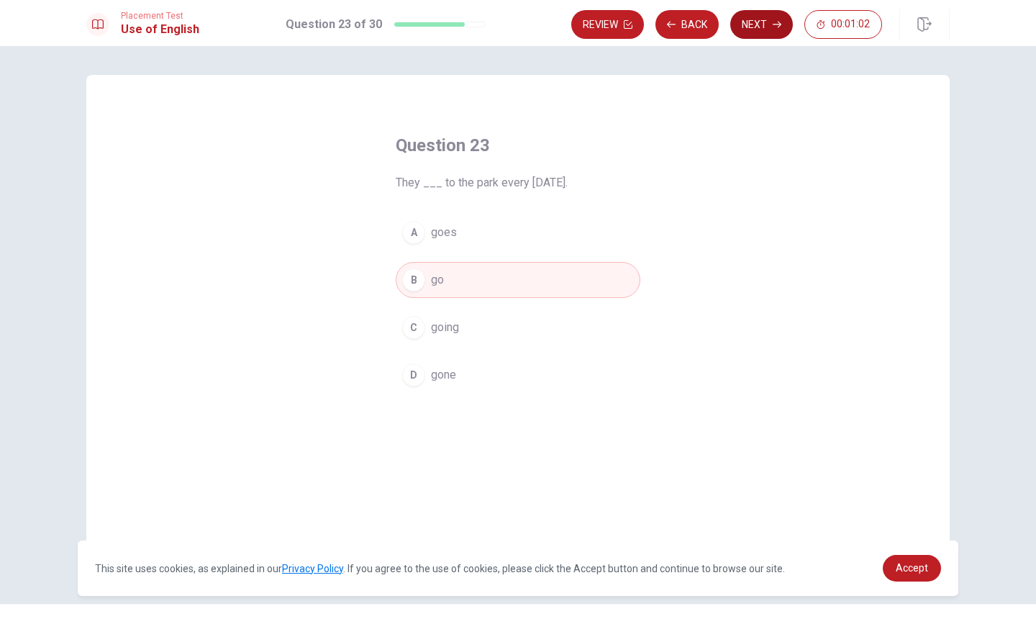
click at [761, 24] on button "Next" at bounding box center [761, 24] width 63 height 29
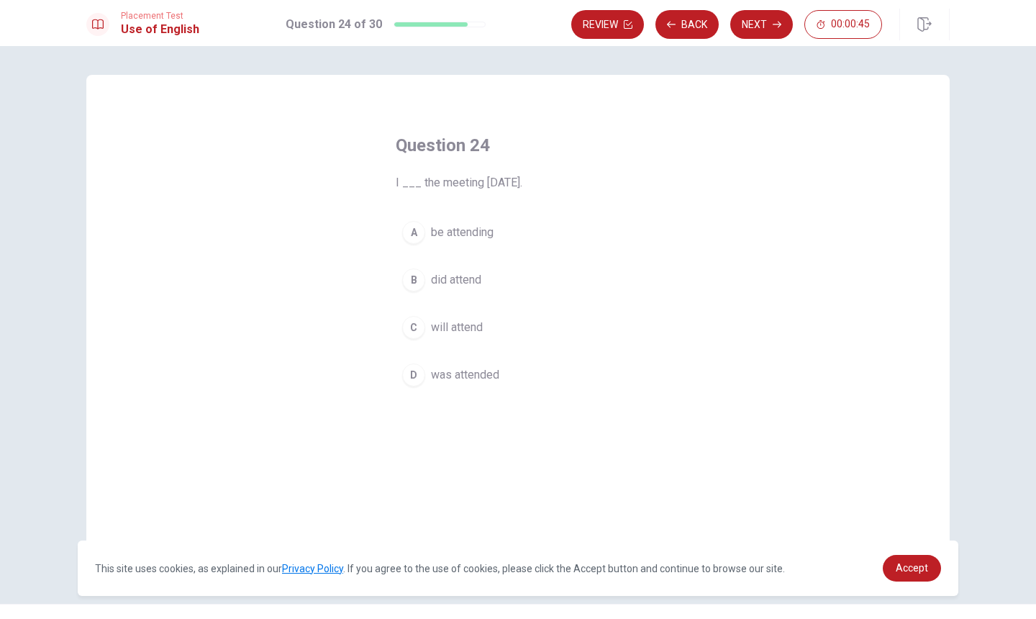
click at [414, 330] on div "C" at bounding box center [413, 327] width 23 height 23
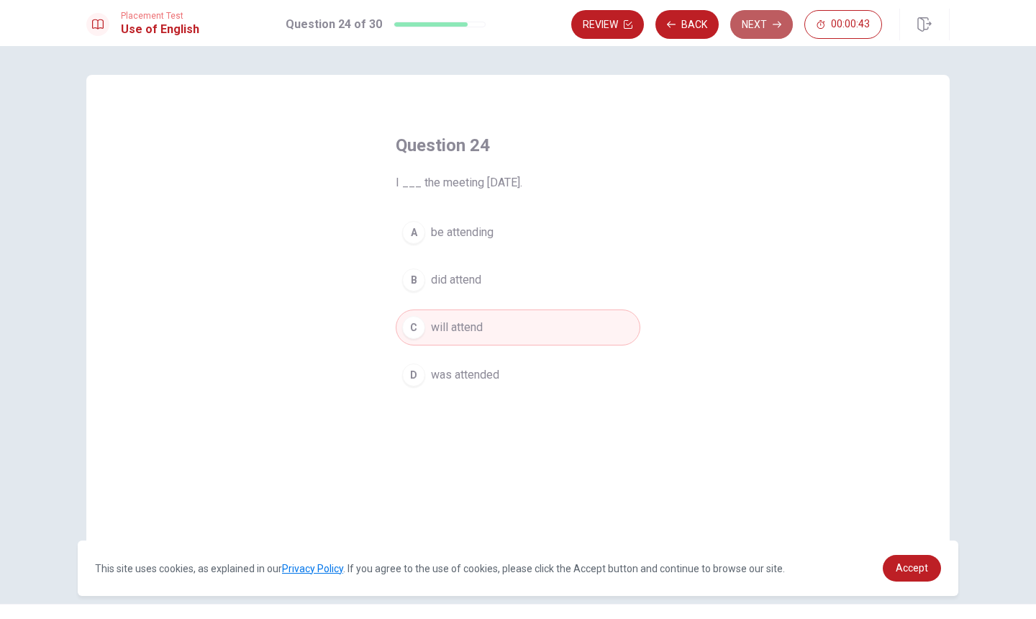
click at [758, 29] on button "Next" at bounding box center [761, 24] width 63 height 29
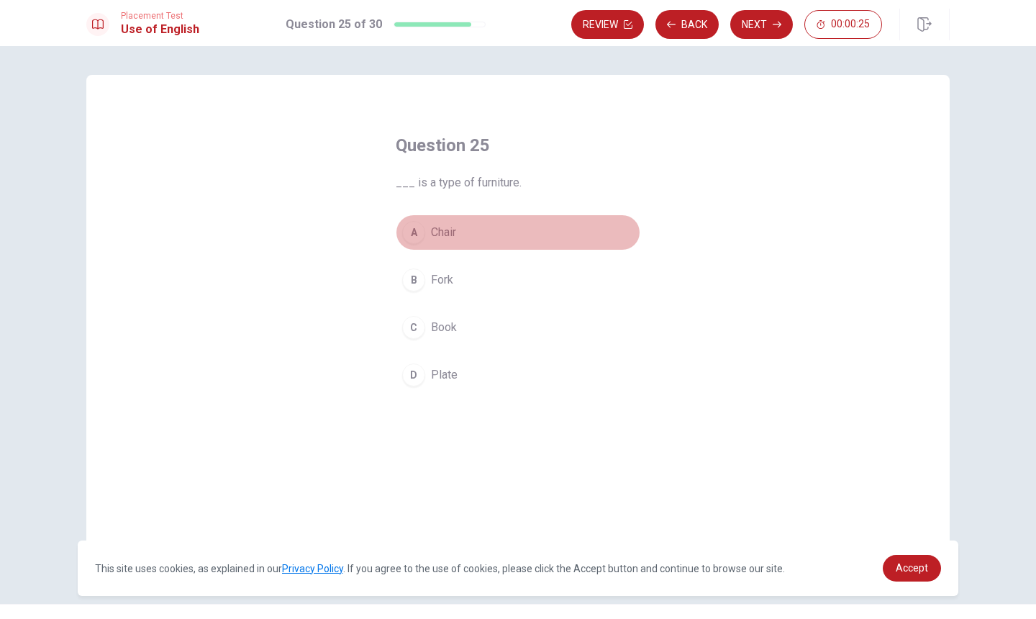
click at [414, 230] on div "A" at bounding box center [413, 232] width 23 height 23
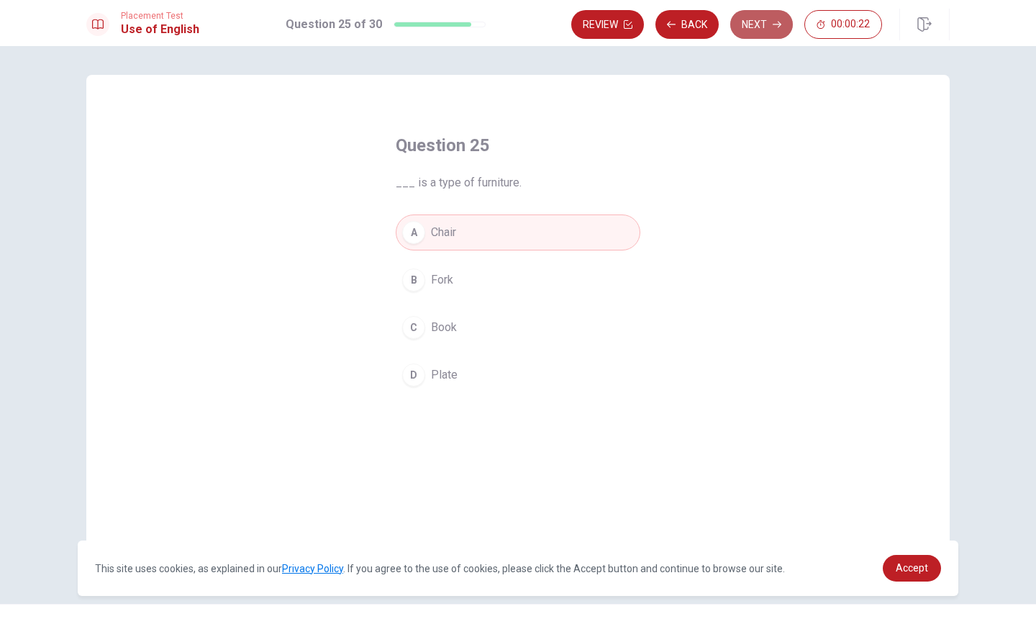
click at [755, 27] on button "Next" at bounding box center [761, 24] width 63 height 29
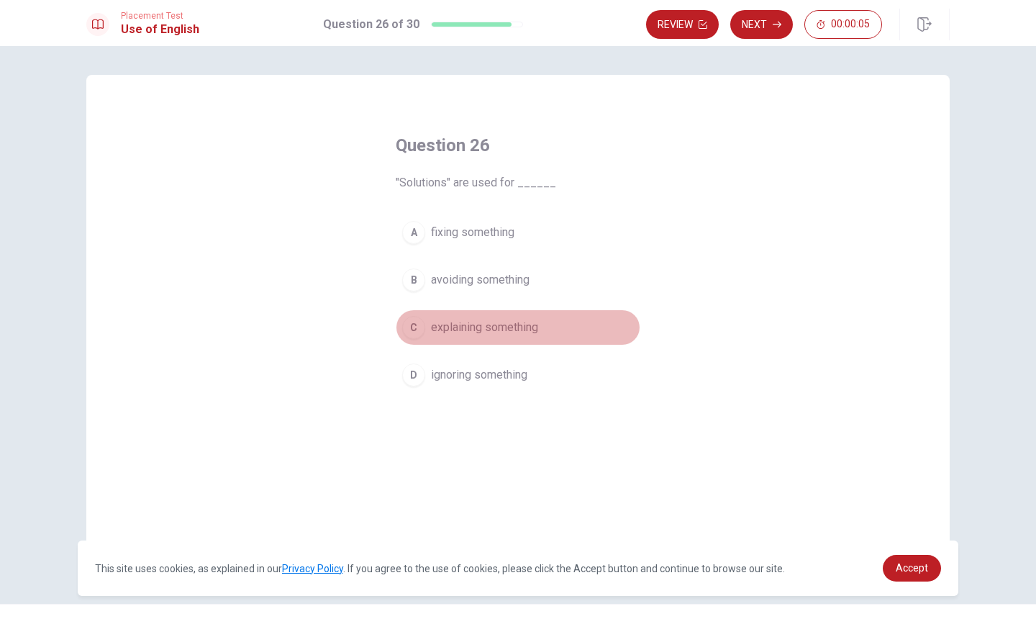
click at [417, 328] on div "C" at bounding box center [413, 327] width 23 height 23
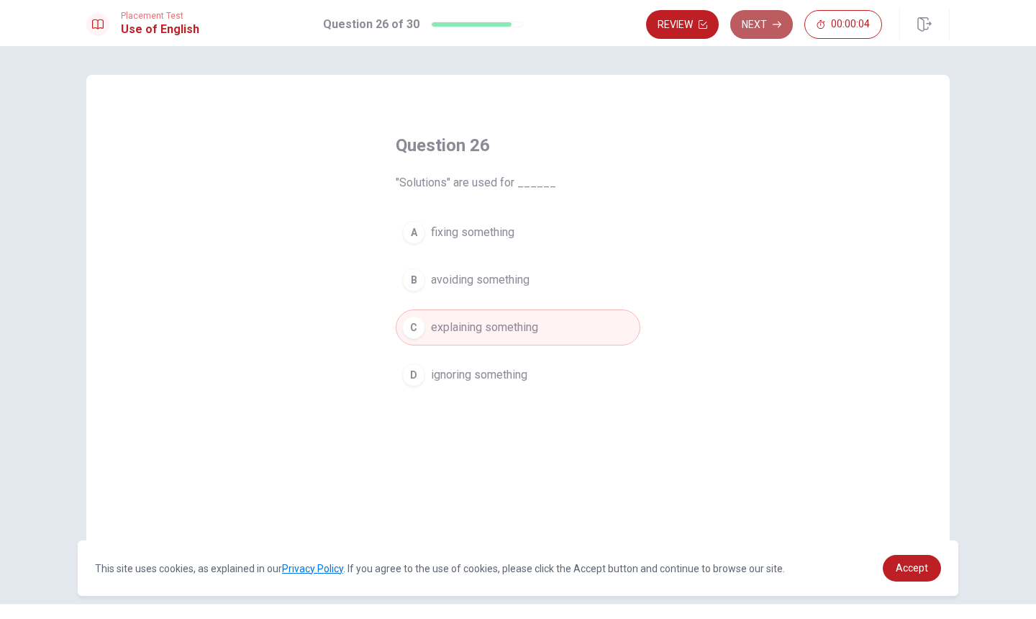
click at [762, 24] on button "Next" at bounding box center [761, 24] width 63 height 29
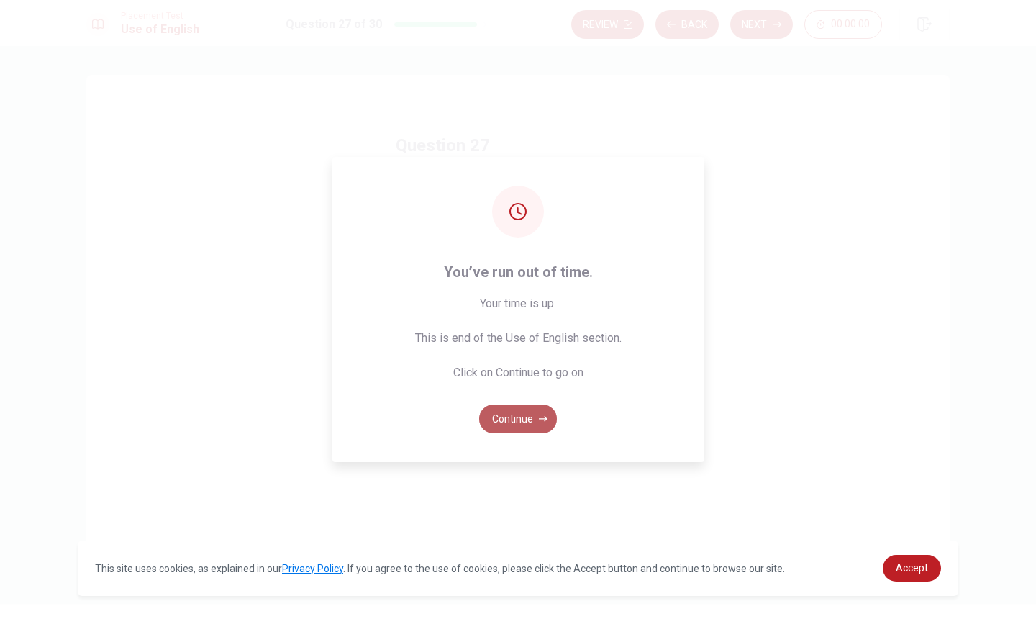
click at [514, 420] on button "Continue" at bounding box center [518, 418] width 78 height 29
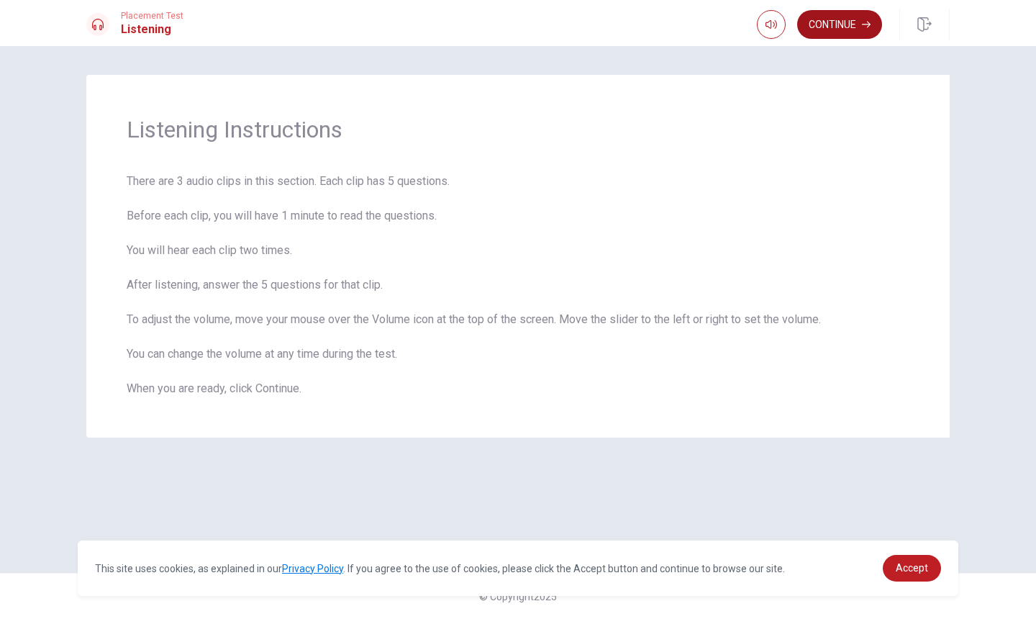
click at [841, 19] on button "Continue" at bounding box center [839, 24] width 85 height 29
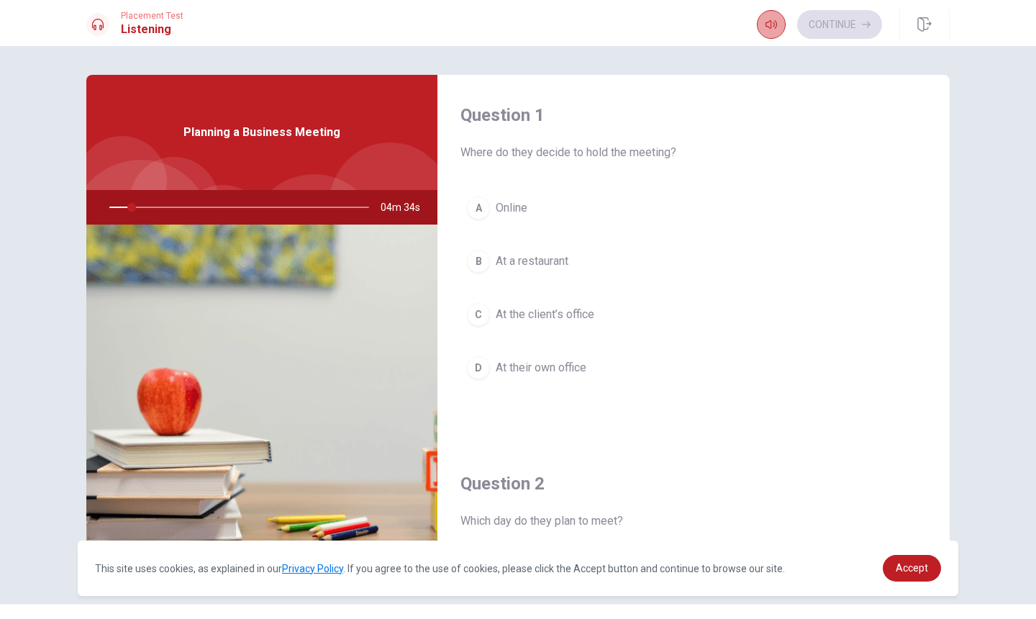
click at [773, 26] on icon "button" at bounding box center [772, 25] width 12 height 12
click at [773, 27] on icon "button" at bounding box center [772, 24] width 12 height 9
drag, startPoint x: 948, startPoint y: 136, endPoint x: 946, endPoint y: 143, distance: 7.3
click at [946, 150] on div "Question 1 Where do they decide to hold the meeting? A Online B At a restaurant…" at bounding box center [517, 325] width 909 height 500
click at [95, 26] on icon at bounding box center [98, 25] width 12 height 12
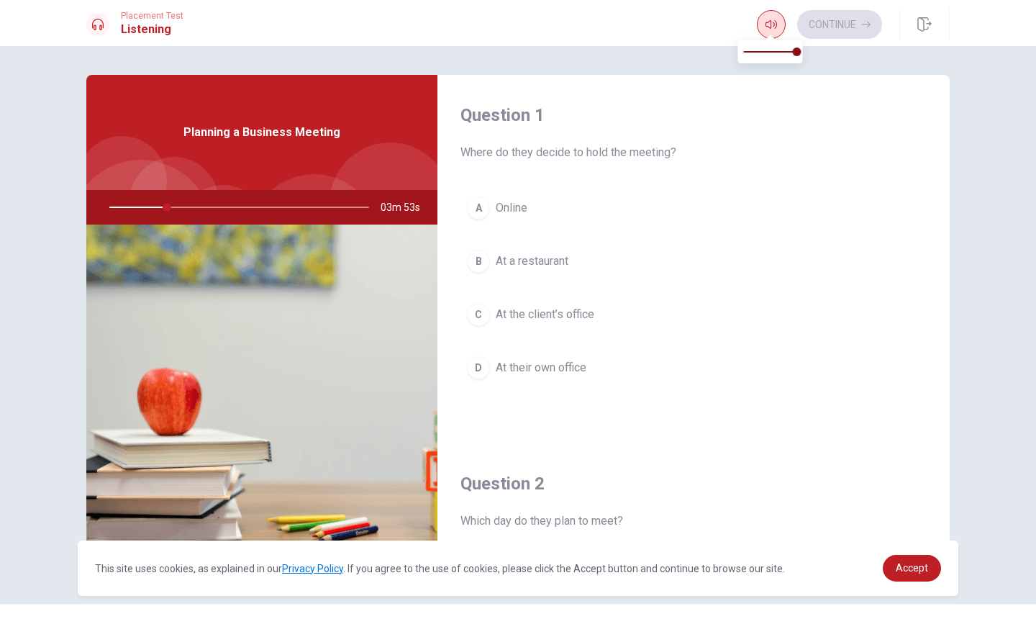
click at [771, 24] on icon "button" at bounding box center [772, 25] width 12 height 12
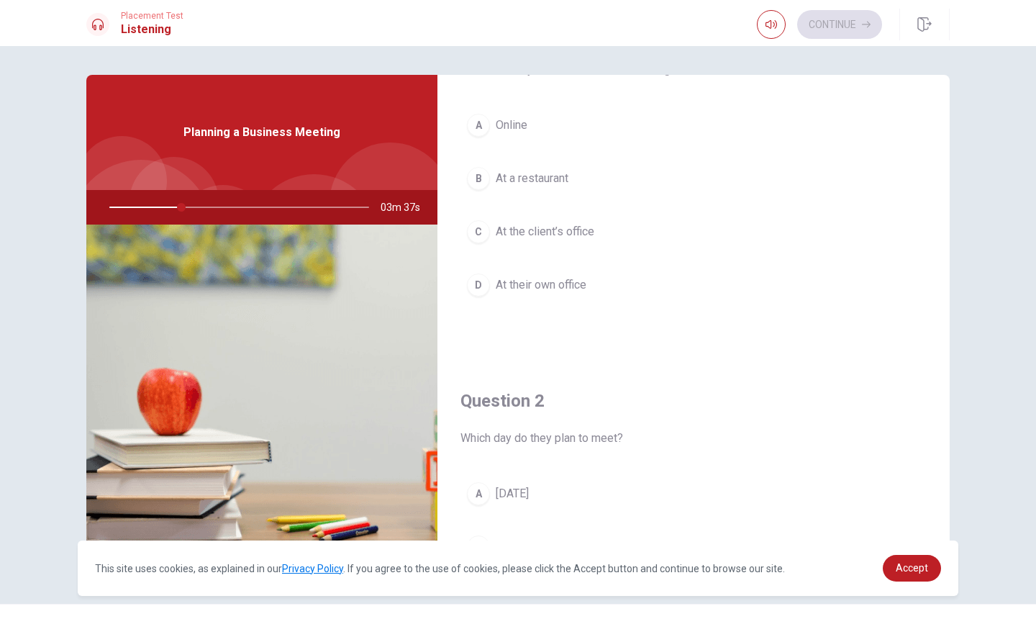
scroll to position [78, 0]
drag, startPoint x: 948, startPoint y: 149, endPoint x: 943, endPoint y: 135, distance: 14.3
click at [943, 135] on div "Question 1 Where do they decide to hold the meeting? A Online B At a restaurant…" at bounding box center [517, 325] width 909 height 500
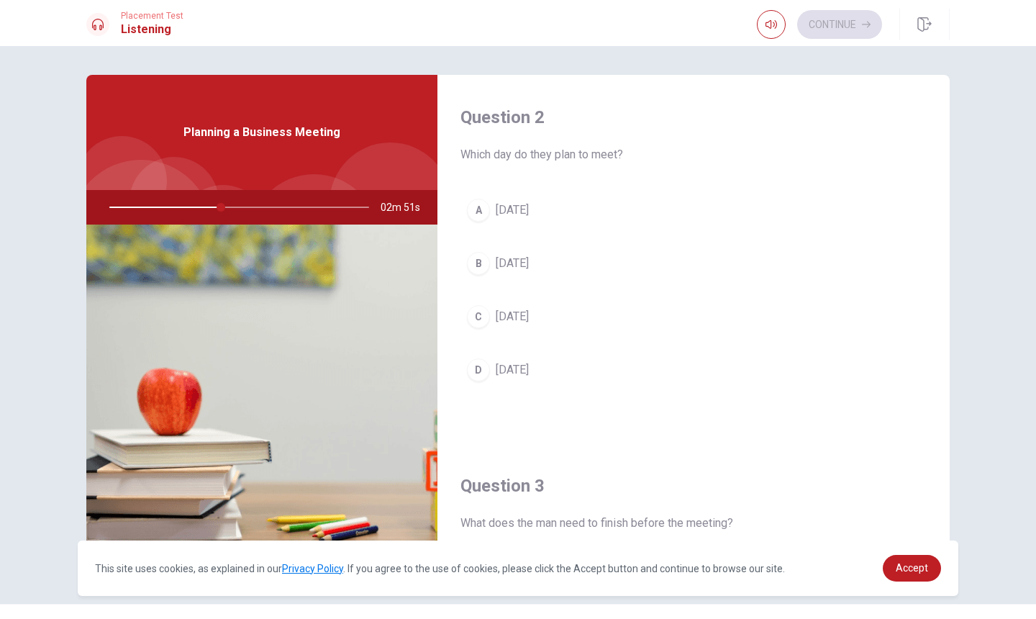
scroll to position [364, 0]
click at [481, 265] on div "B" at bounding box center [478, 265] width 23 height 23
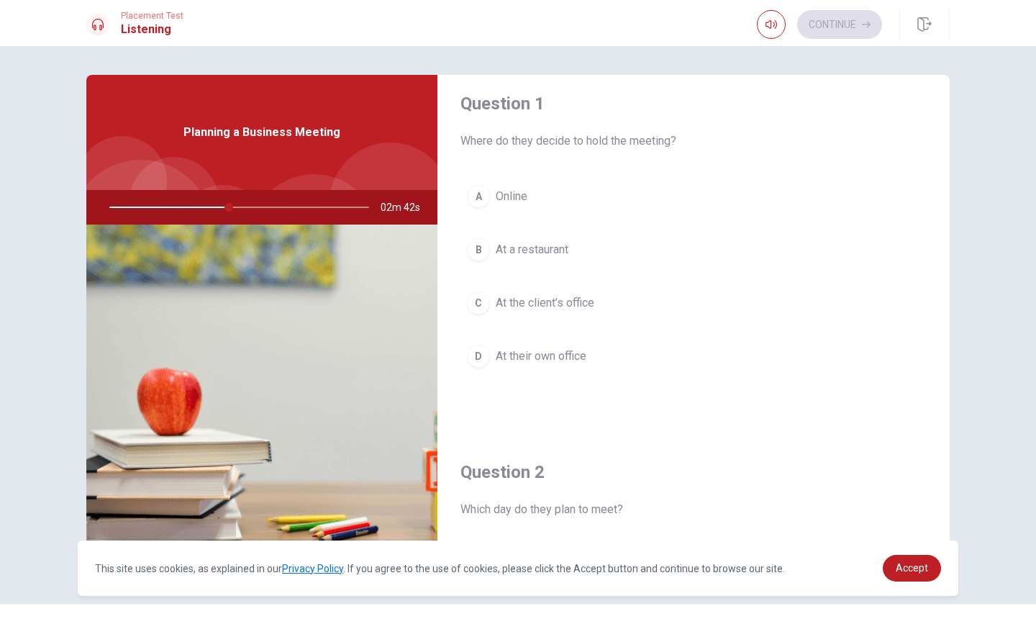
scroll to position [14, 0]
click at [771, 27] on icon "button" at bounding box center [772, 25] width 12 height 12
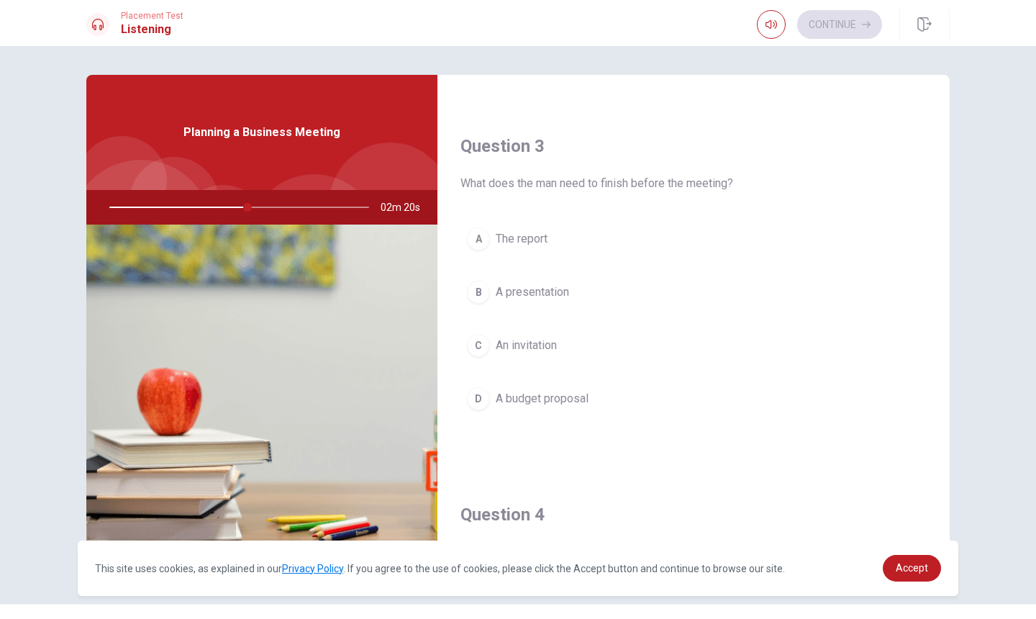
scroll to position [703, 0]
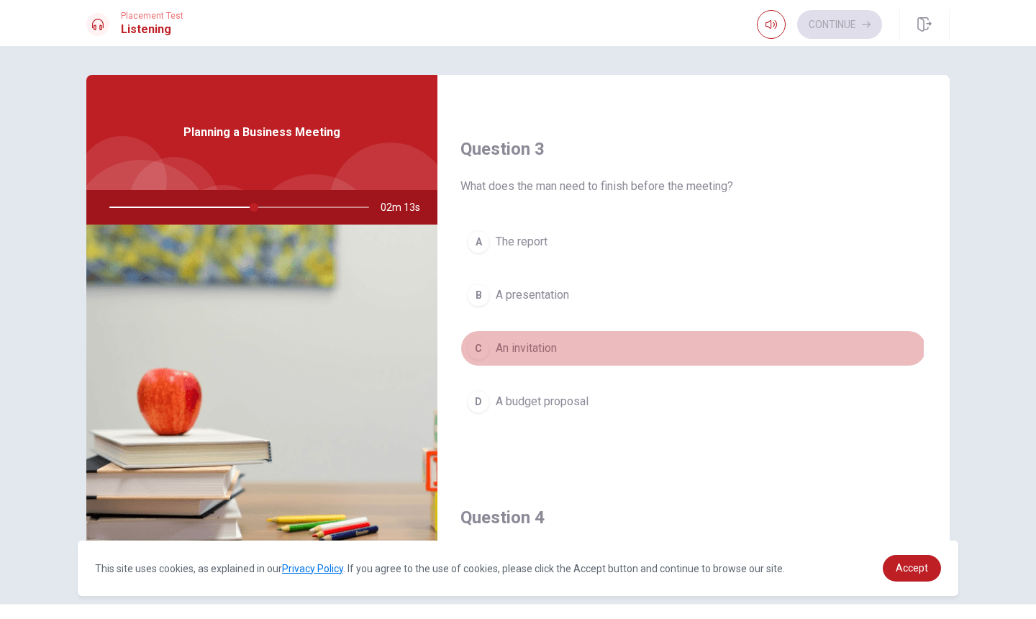
click at [481, 346] on div "C" at bounding box center [478, 348] width 23 height 23
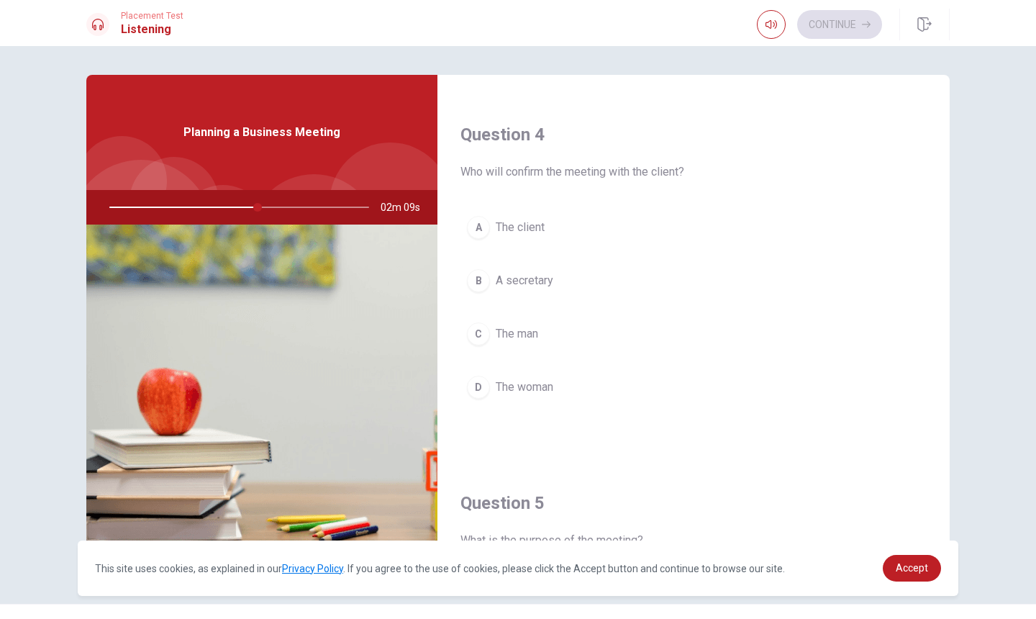
scroll to position [1089, 0]
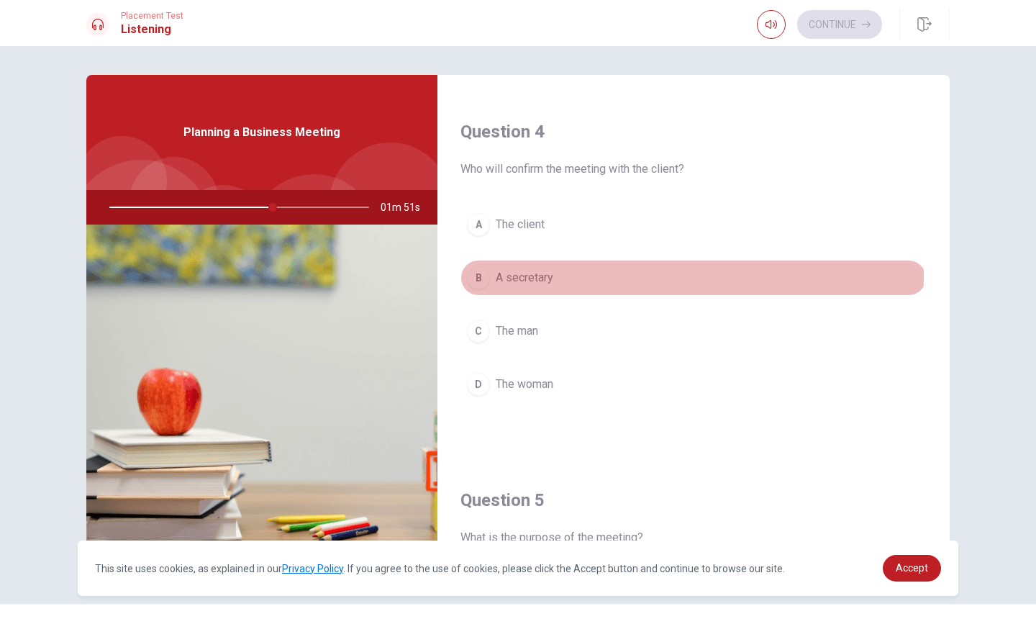
click at [482, 276] on div "B" at bounding box center [478, 277] width 23 height 23
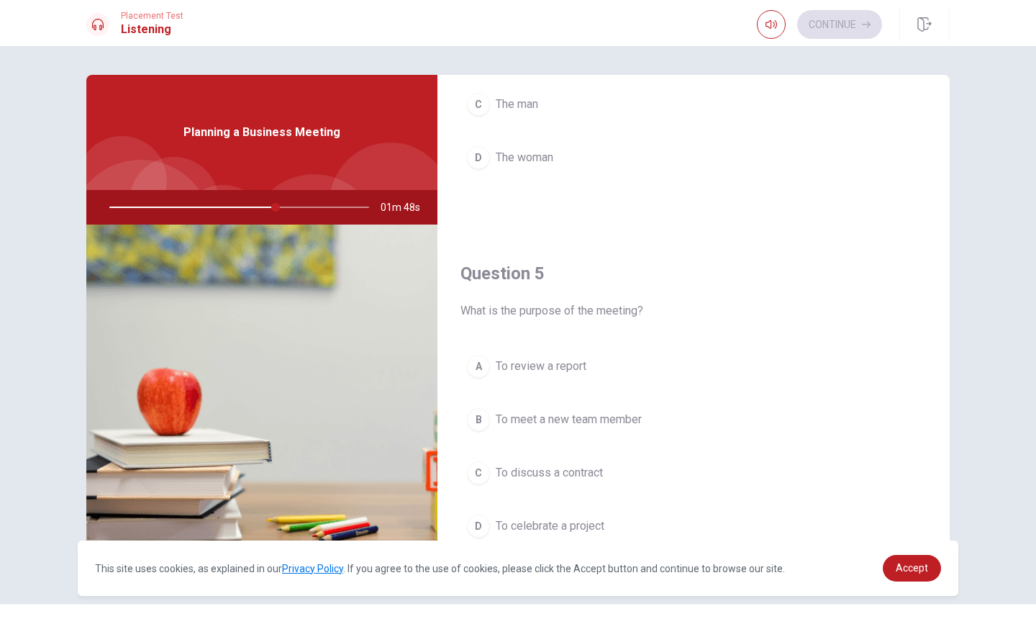
scroll to position [1342, 0]
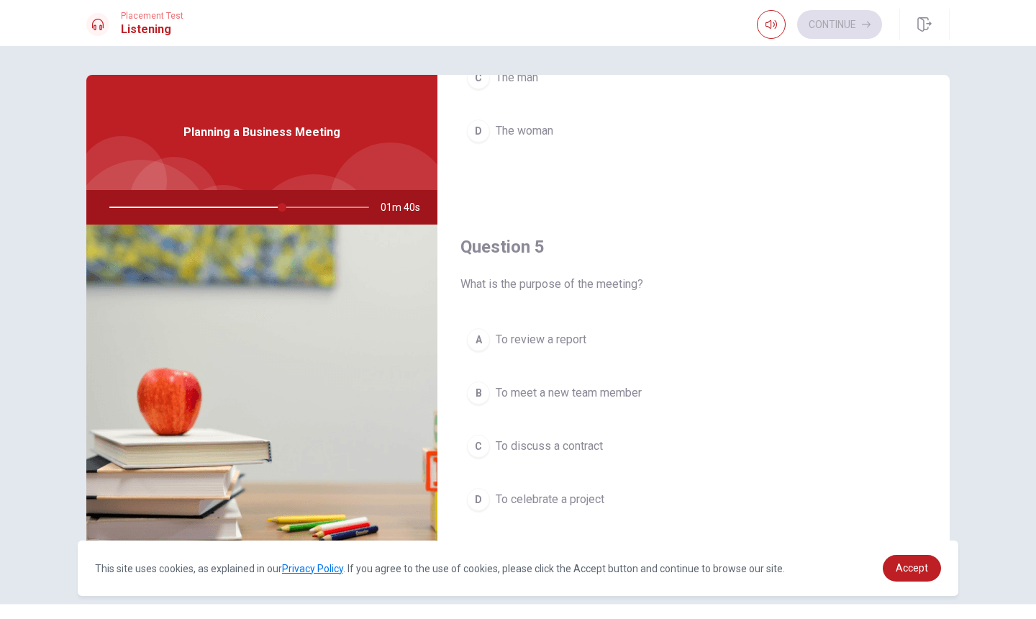
click at [481, 446] on div "C" at bounding box center [478, 446] width 23 height 23
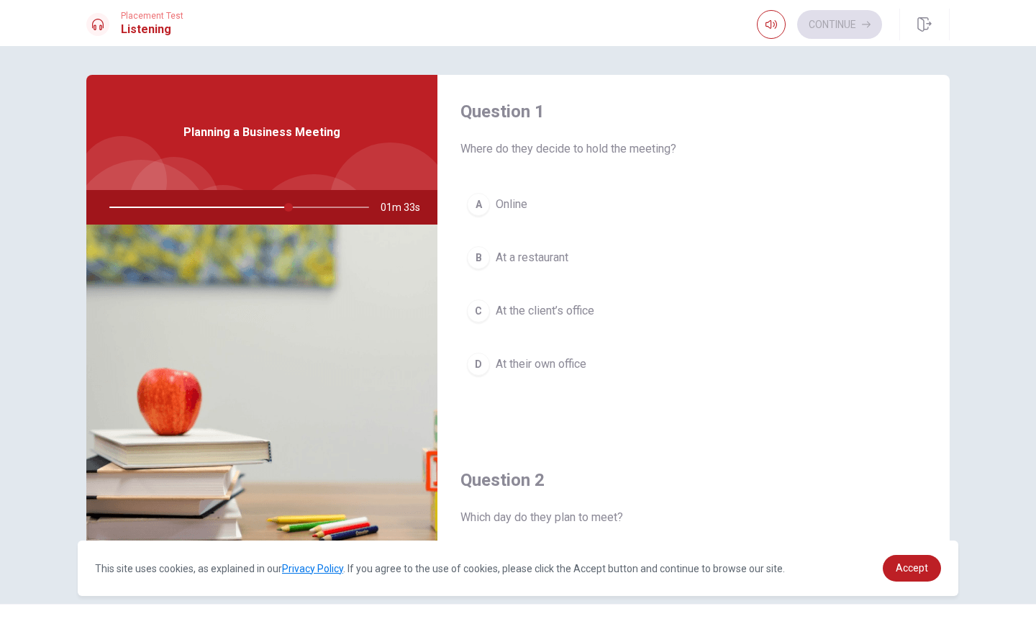
scroll to position [0, 0]
click at [99, 29] on icon at bounding box center [98, 25] width 12 height 12
click at [768, 19] on icon "button" at bounding box center [772, 25] width 12 height 12
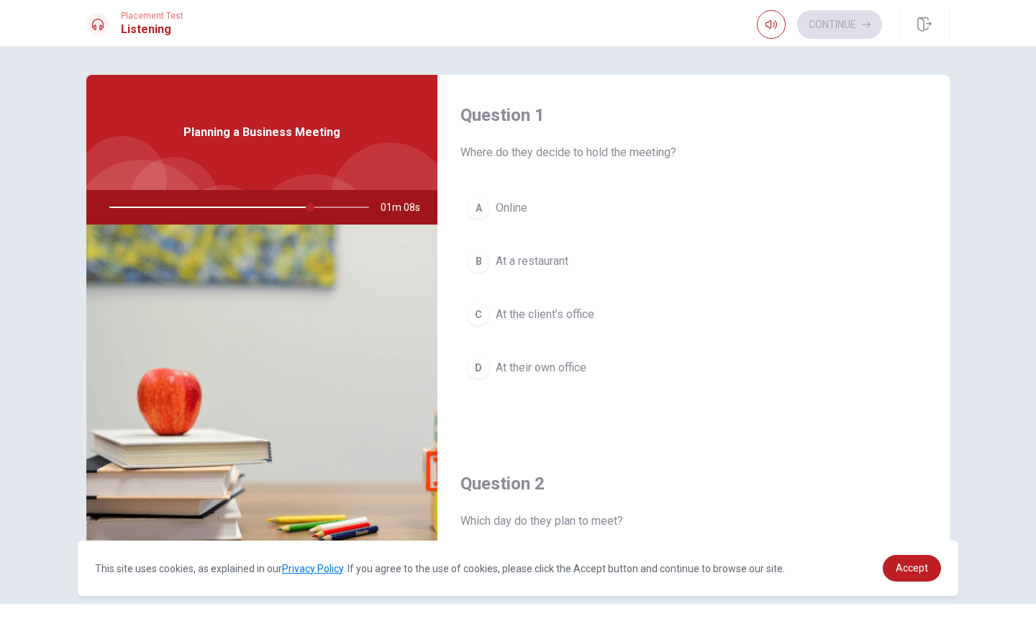
click at [474, 368] on div "D" at bounding box center [478, 367] width 23 height 23
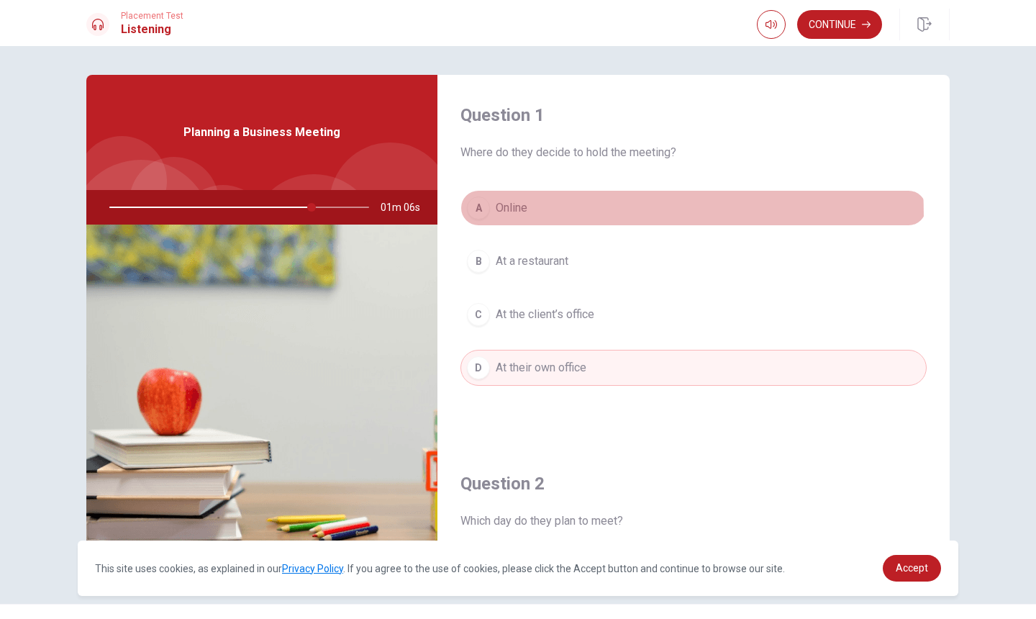
click at [474, 216] on div "A" at bounding box center [478, 207] width 23 height 23
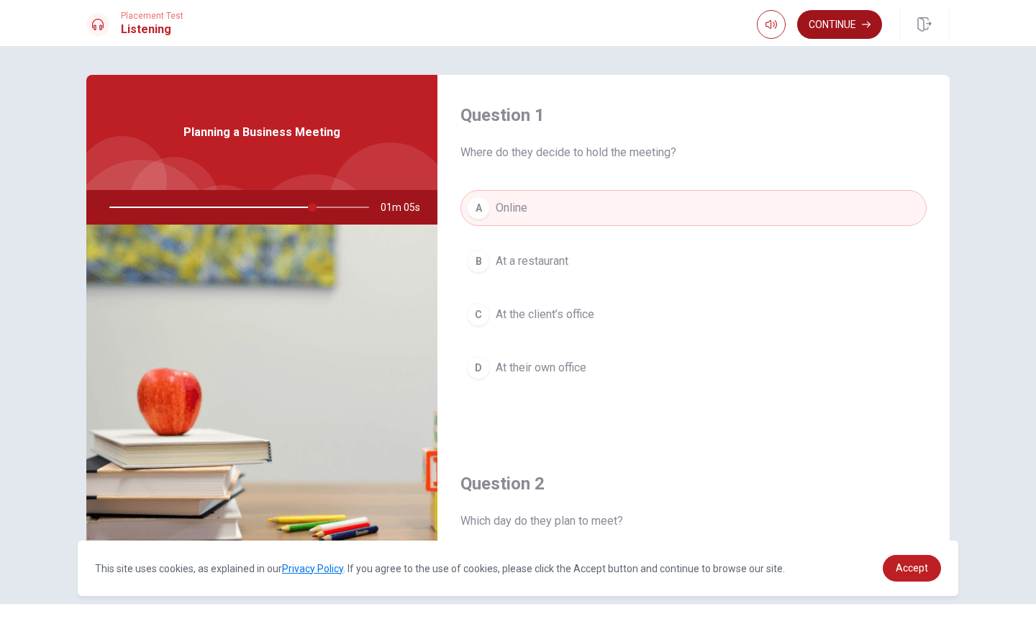
click at [828, 19] on button "Continue" at bounding box center [839, 24] width 85 height 29
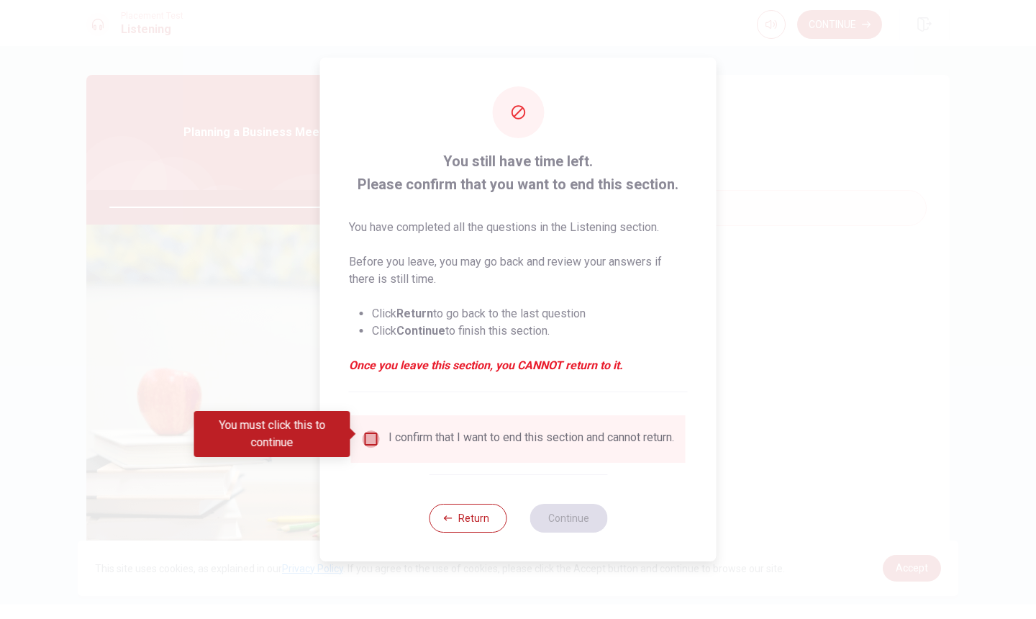
click at [371, 433] on input "You must click this to continue" at bounding box center [371, 438] width 17 height 17
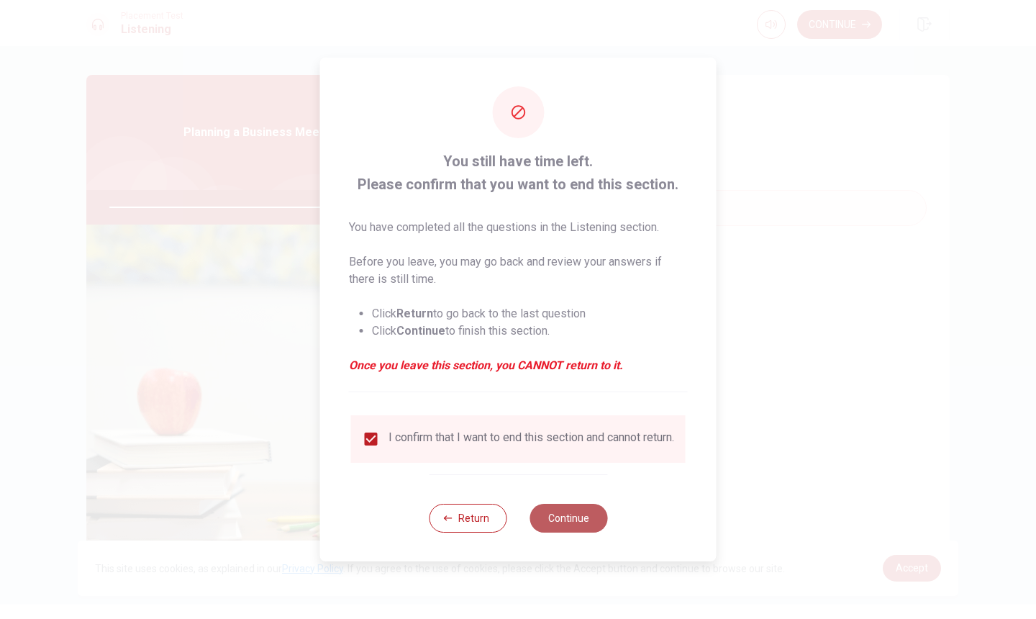
click at [575, 532] on button "Continue" at bounding box center [569, 518] width 78 height 29
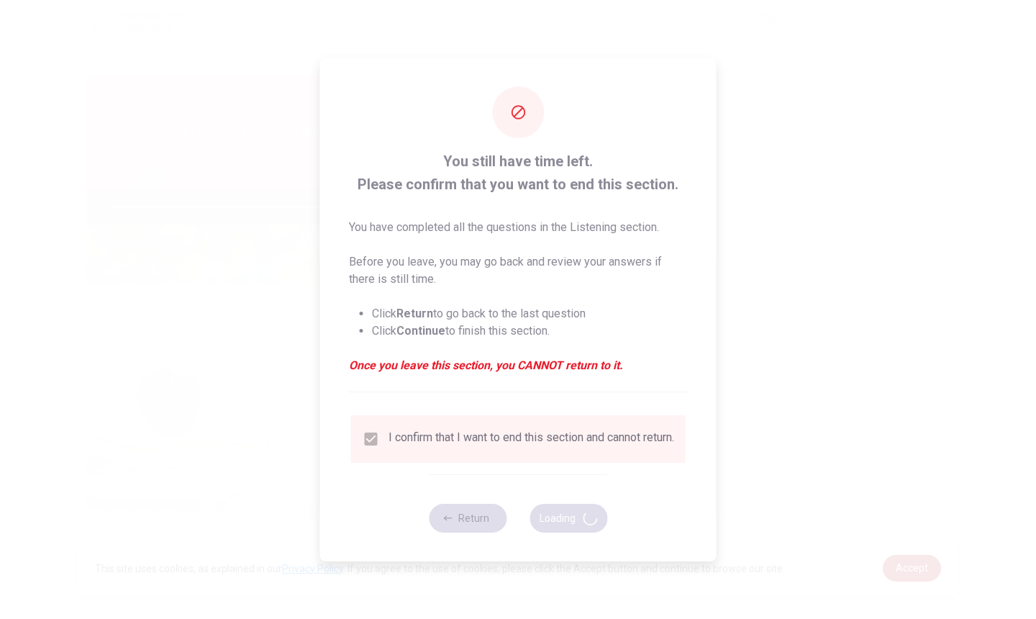
type input "87"
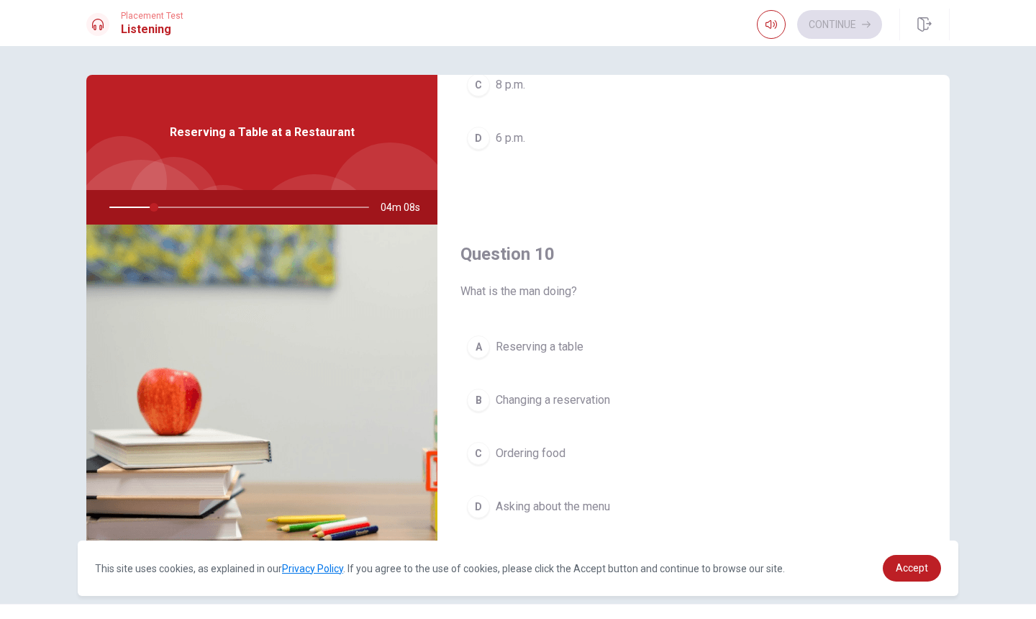
scroll to position [1342, 0]
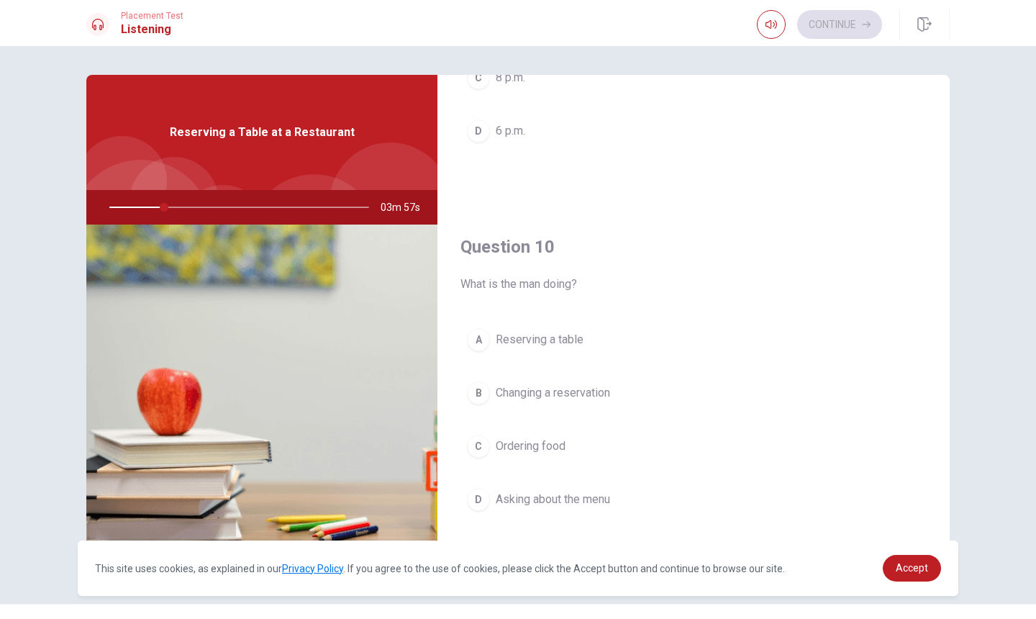
drag, startPoint x: 948, startPoint y: 484, endPoint x: 944, endPoint y: 417, distance: 67.0
click at [944, 447] on div "Question 6 Where does the man want to sit? A In a private room B By the window …" at bounding box center [517, 325] width 909 height 500
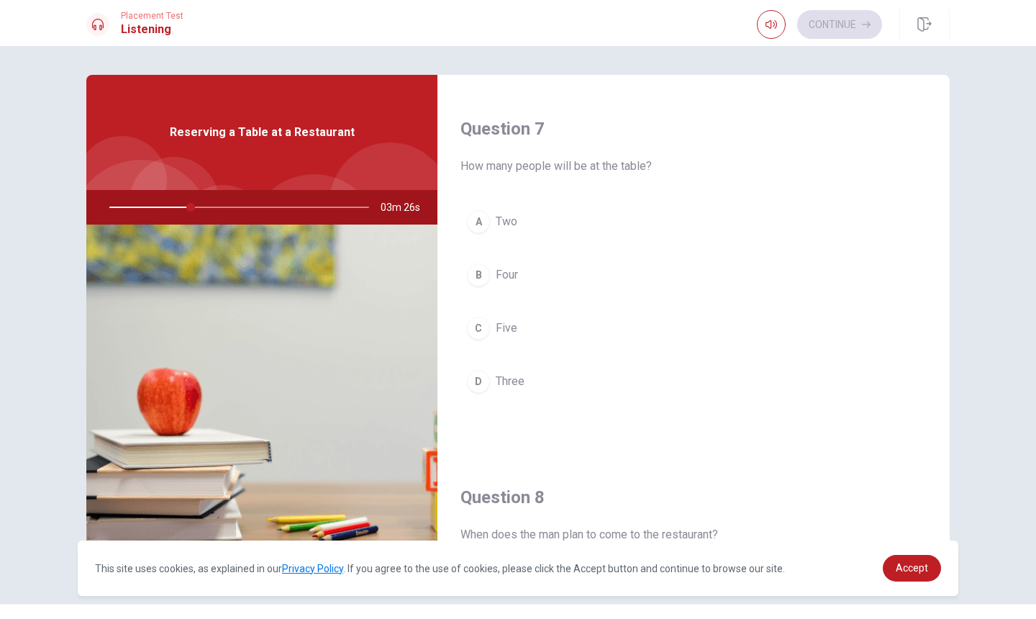
scroll to position [350, 0]
click at [475, 283] on div "B" at bounding box center [478, 279] width 23 height 23
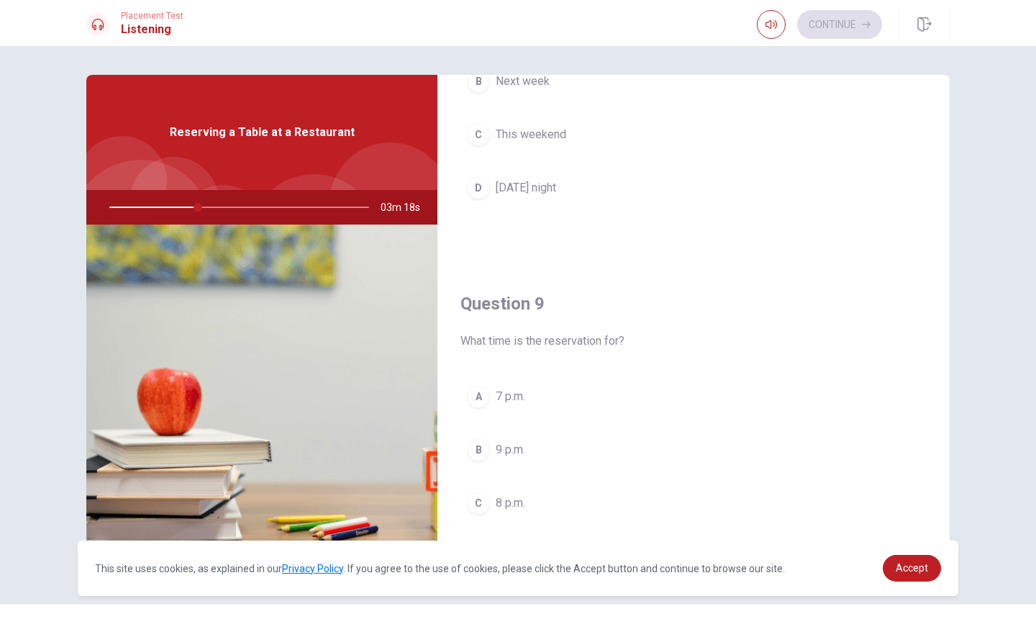
scroll to position [927, 0]
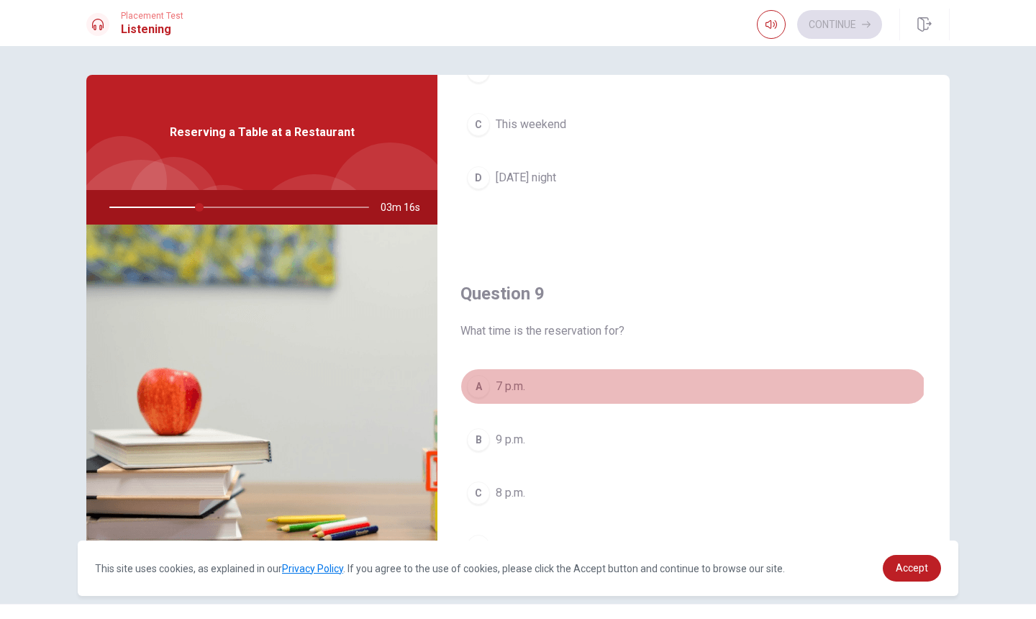
click at [484, 383] on div "A" at bounding box center [478, 386] width 23 height 23
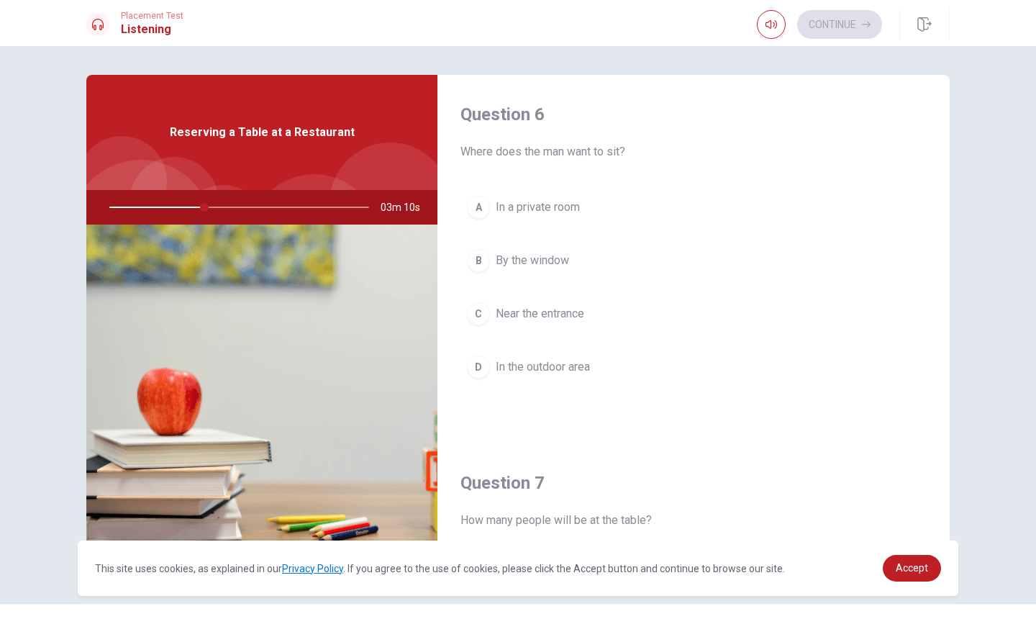
scroll to position [6, 0]
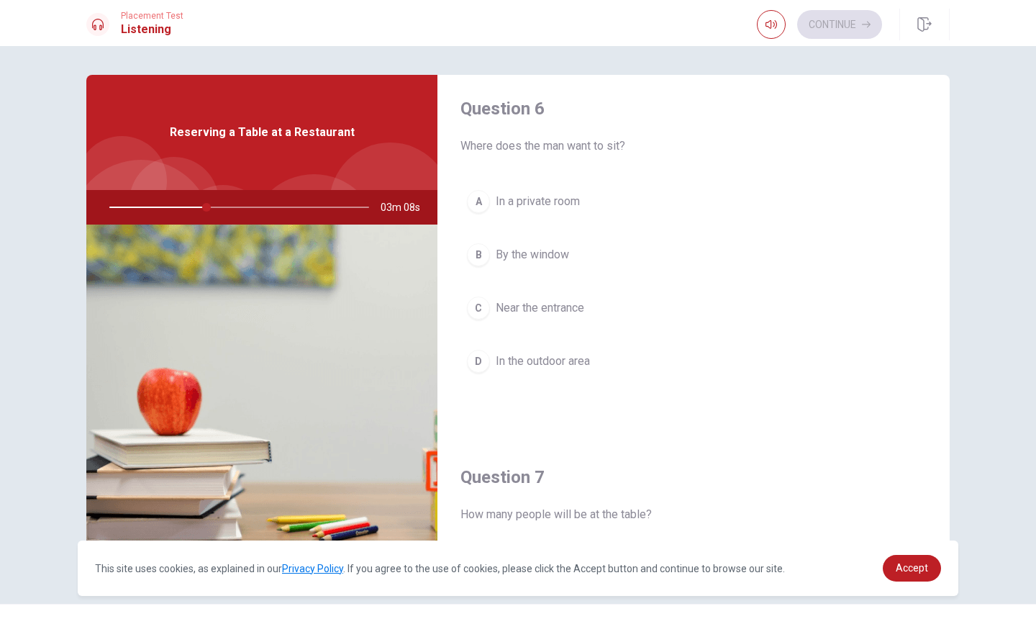
click at [481, 256] on div "B" at bounding box center [478, 254] width 23 height 23
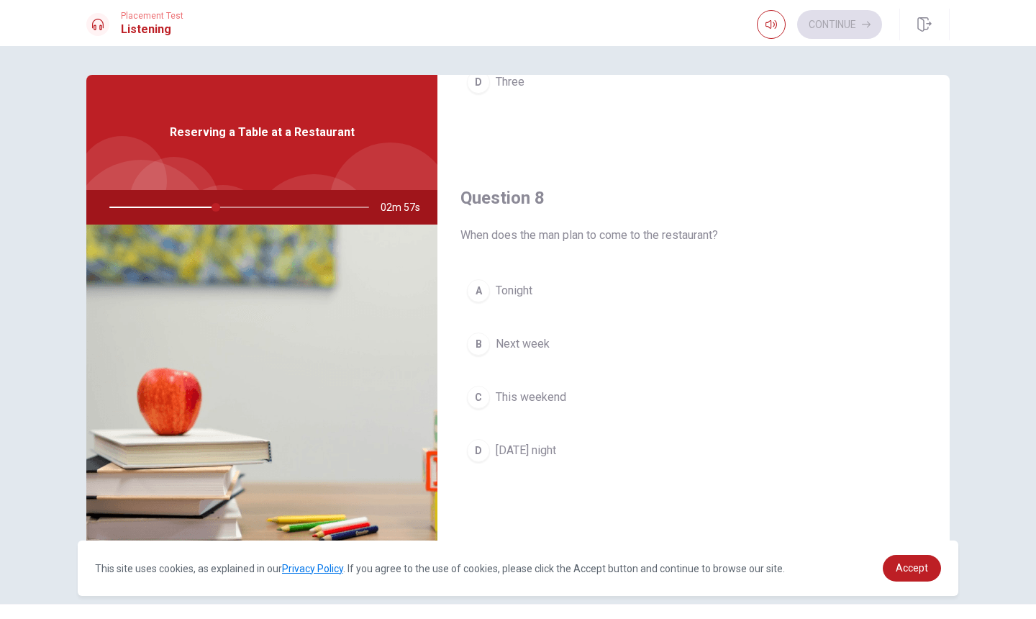
scroll to position [655, 0]
click at [480, 450] on div "D" at bounding box center [478, 448] width 23 height 23
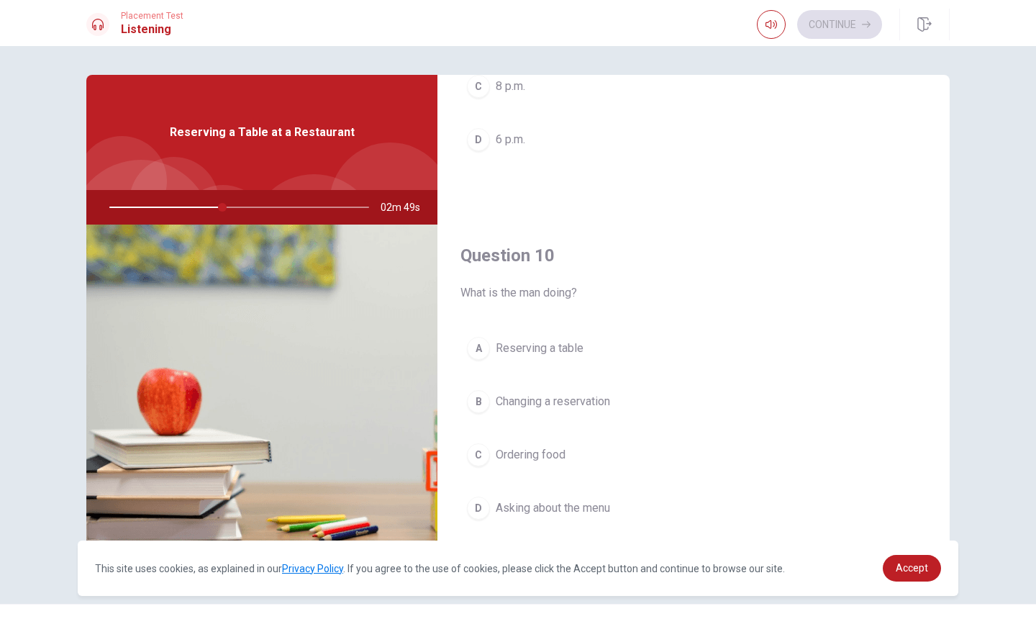
scroll to position [1342, 0]
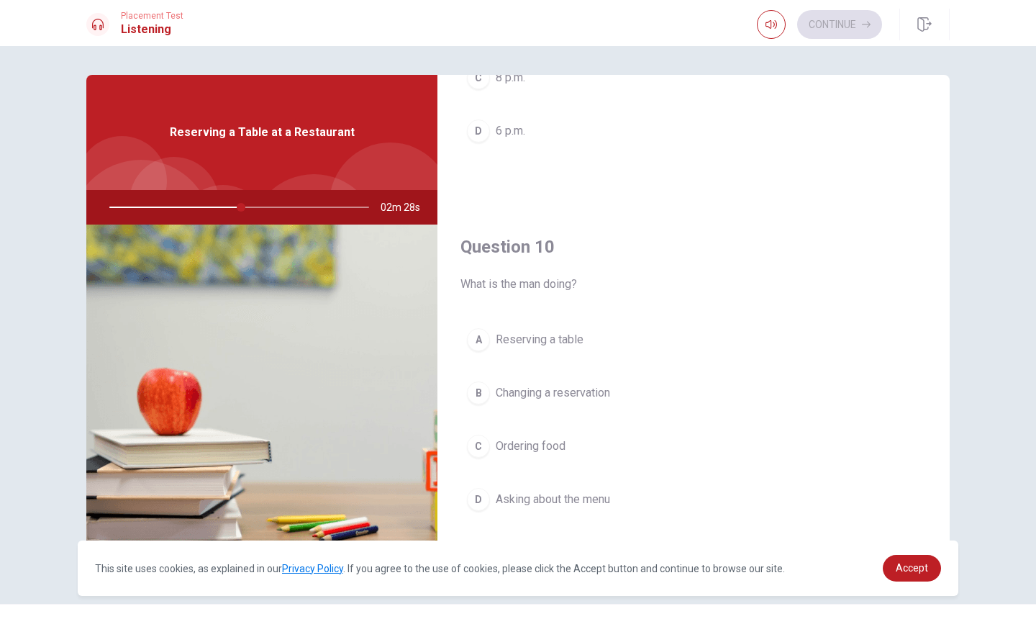
click at [478, 338] on div "A" at bounding box center [478, 339] width 23 height 23
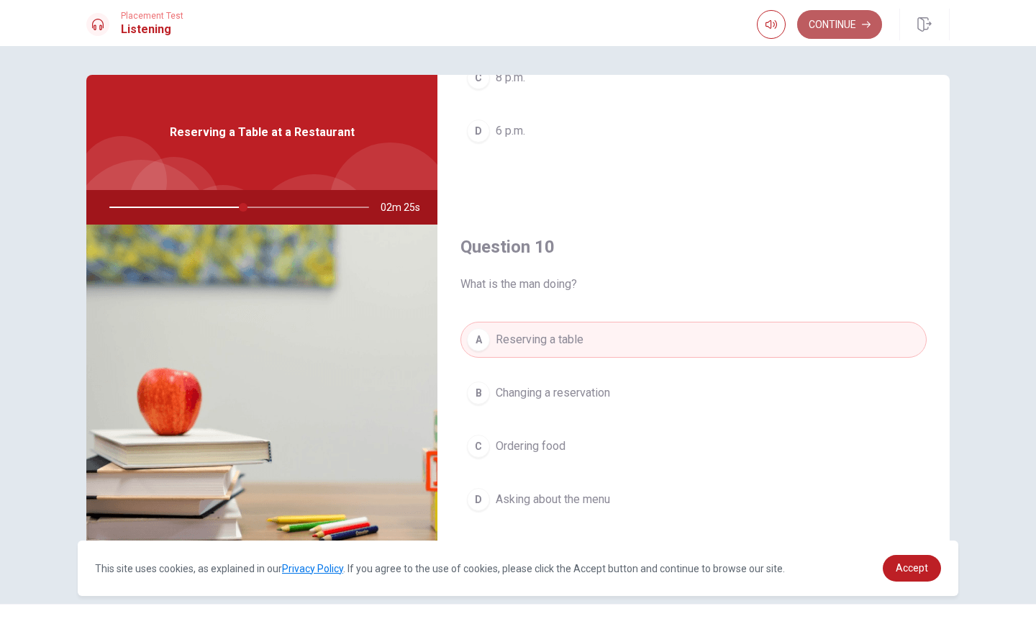
click at [848, 22] on button "Continue" at bounding box center [839, 24] width 85 height 29
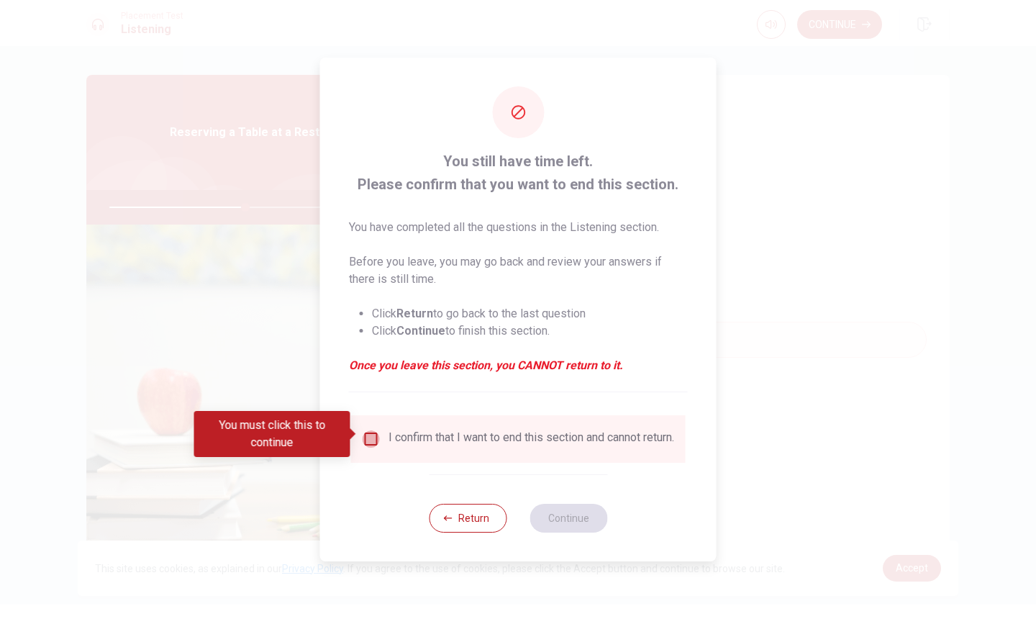
click at [366, 434] on input "You must click this to continue" at bounding box center [371, 438] width 17 height 17
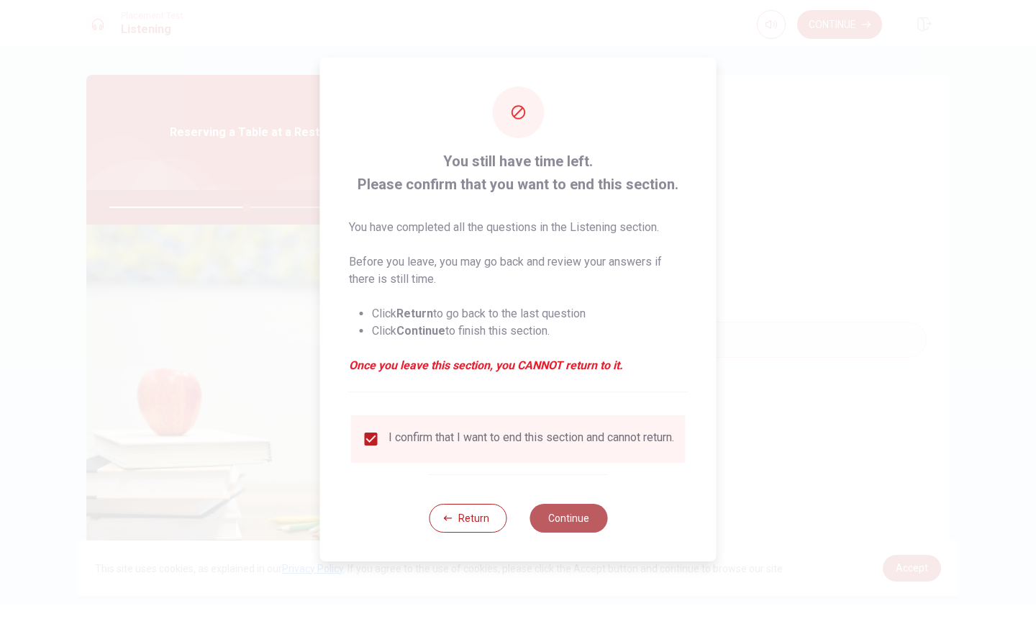
click at [574, 517] on button "Continue" at bounding box center [569, 518] width 78 height 29
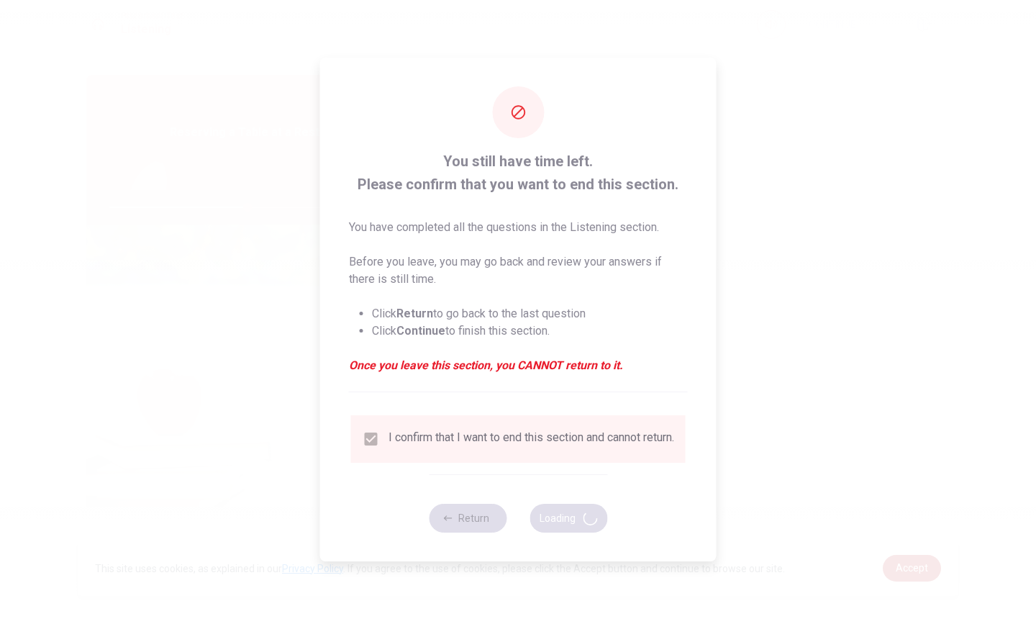
type input "54"
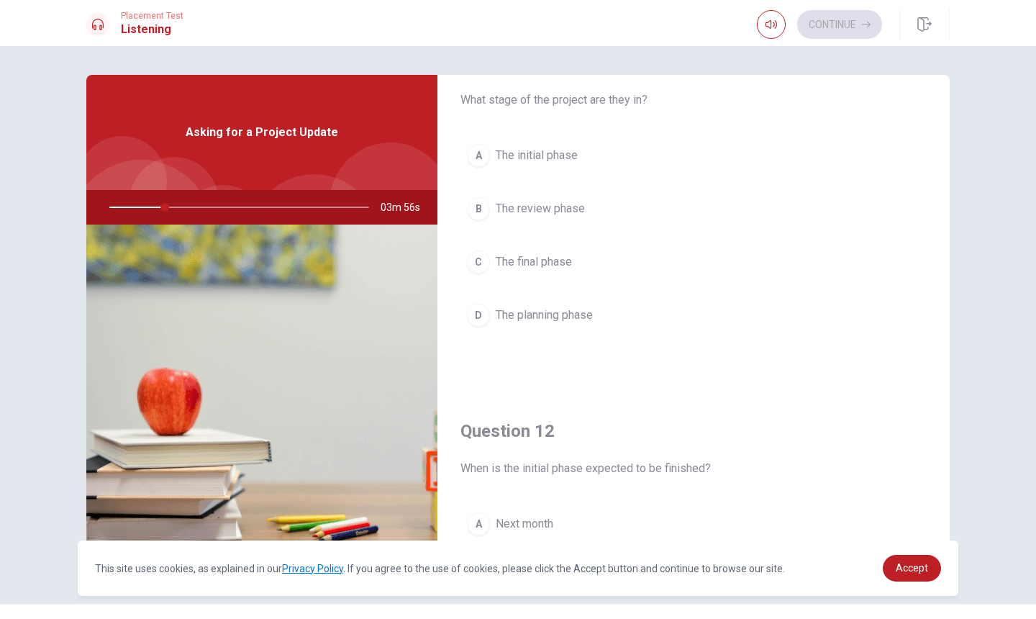
scroll to position [0, 0]
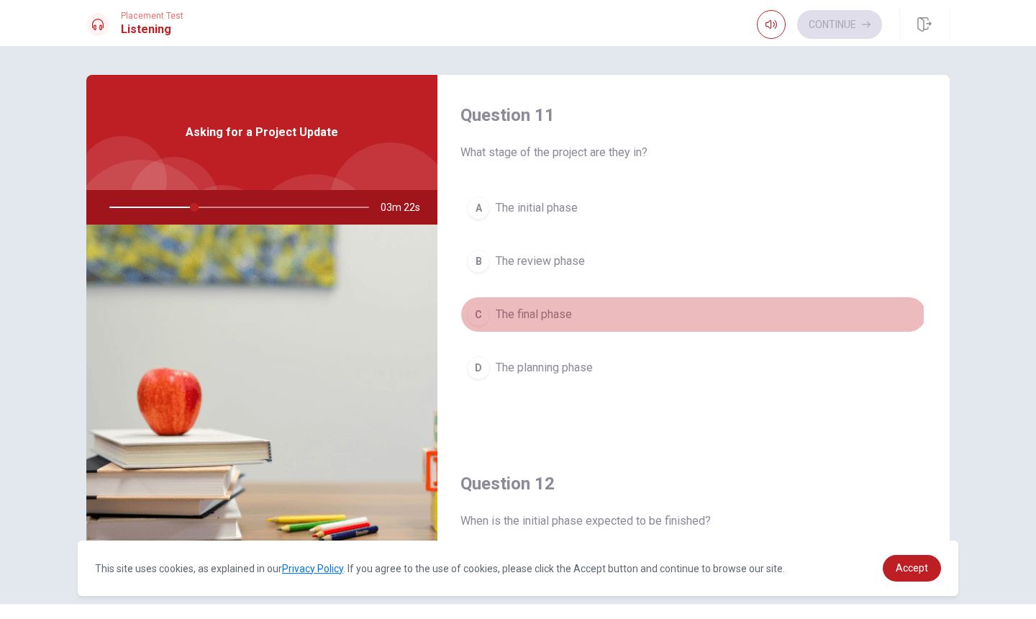
click at [482, 316] on div "C" at bounding box center [478, 314] width 23 height 23
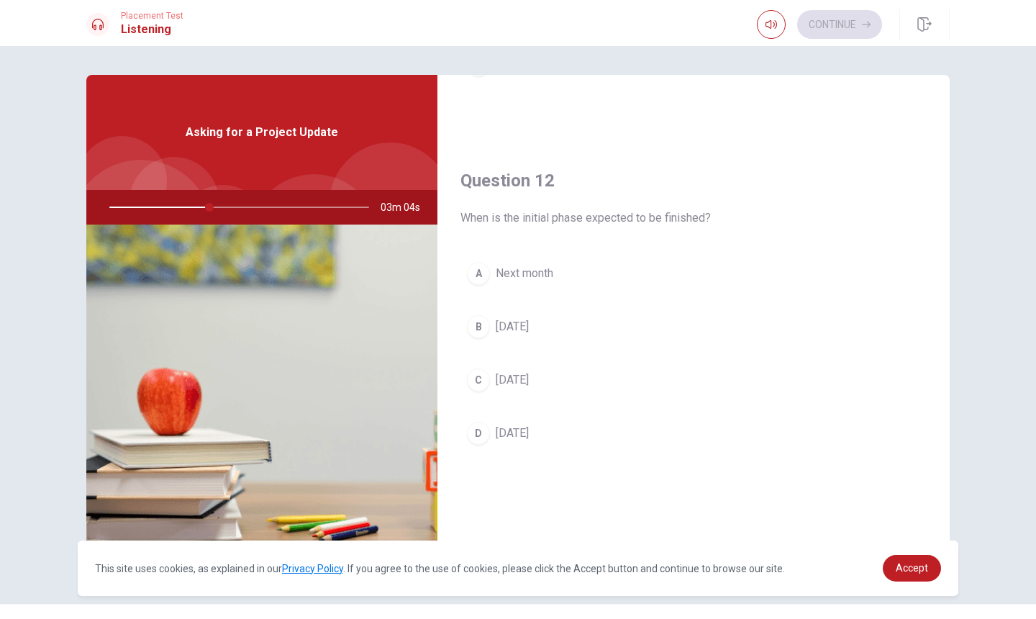
scroll to position [301, 0]
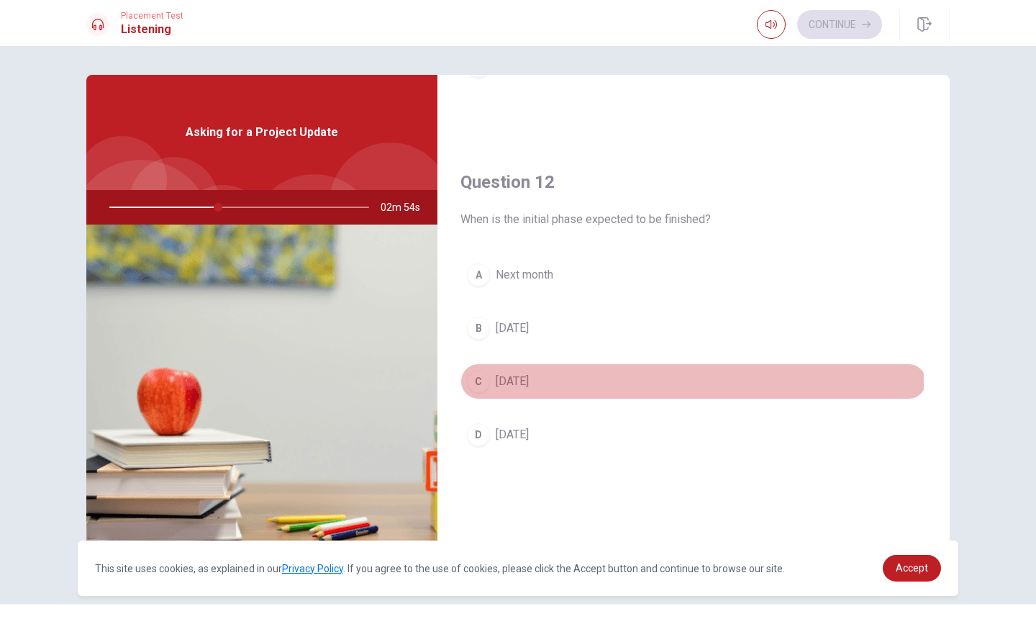
click at [484, 382] on div "C" at bounding box center [478, 381] width 23 height 23
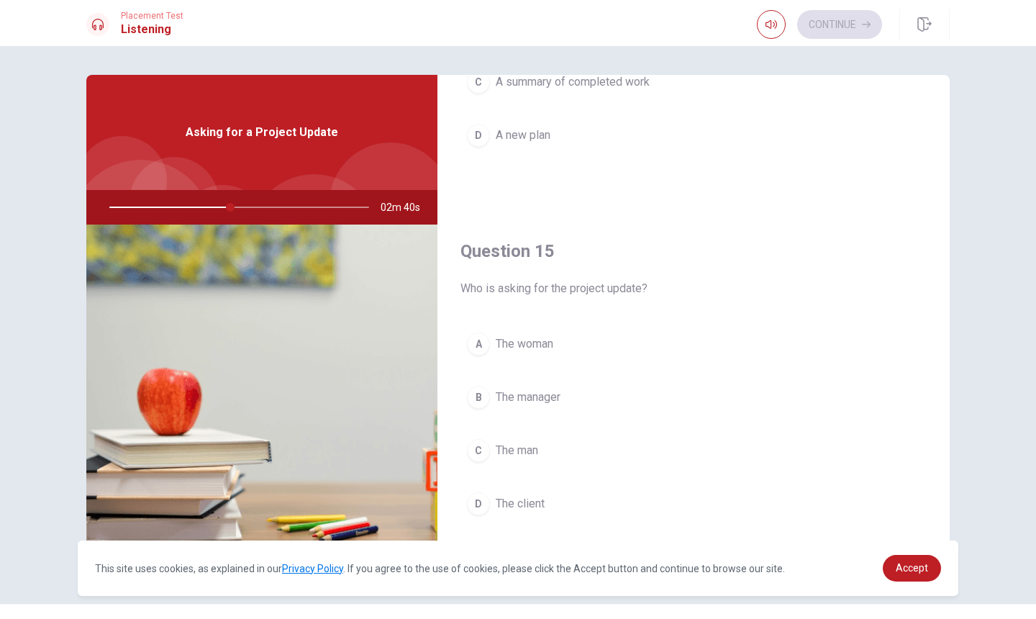
scroll to position [1342, 0]
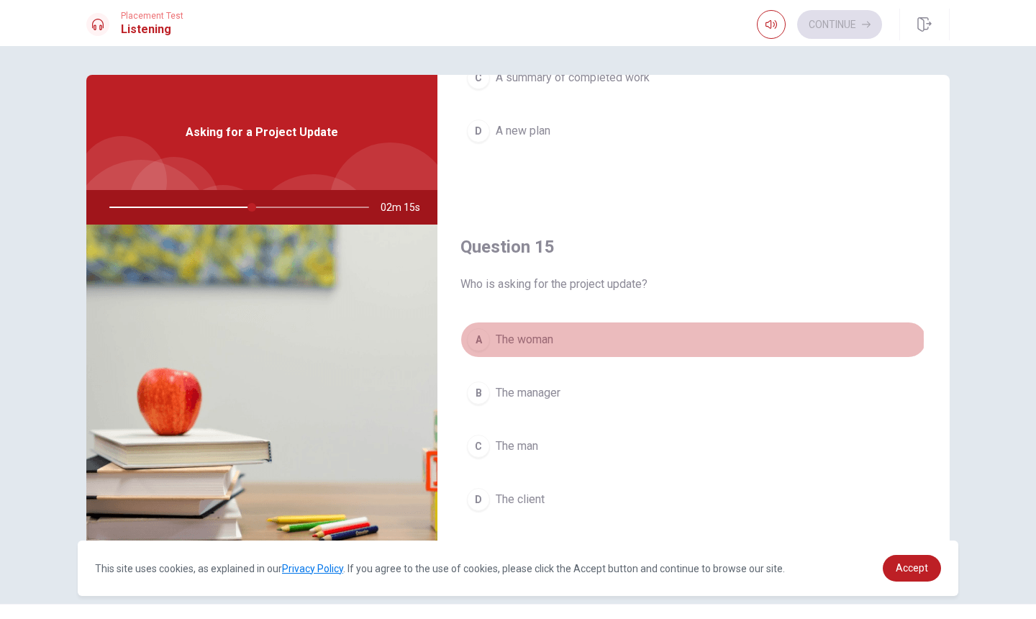
click at [478, 340] on div "A" at bounding box center [478, 339] width 23 height 23
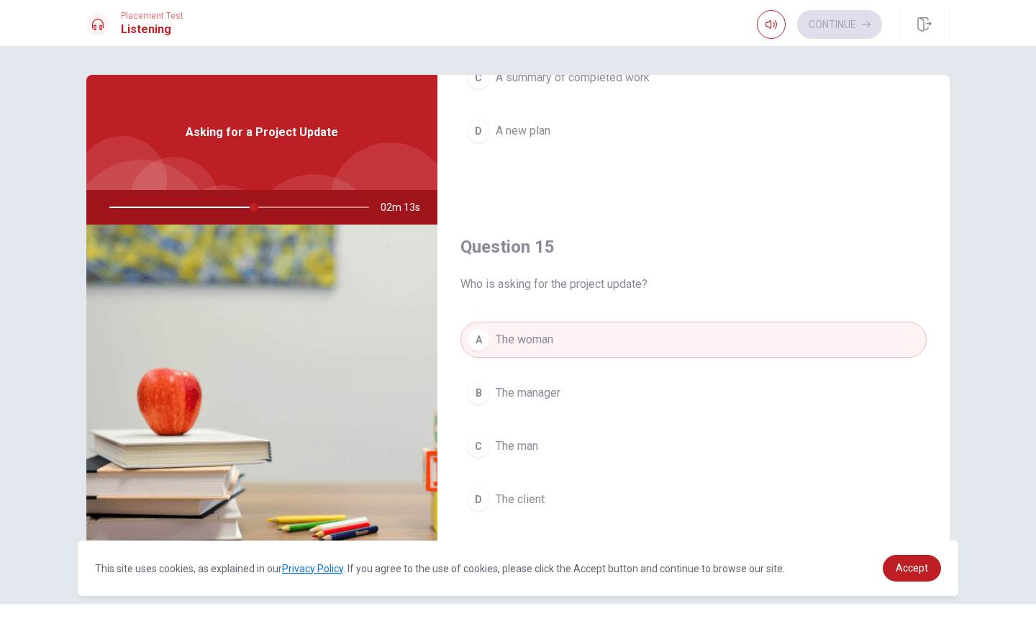
drag, startPoint x: 943, startPoint y: 479, endPoint x: 950, endPoint y: 425, distance: 54.3
click at [950, 410] on div "Question 11 What stage of the project are they in? A The initial phase B The re…" at bounding box center [517, 325] width 909 height 500
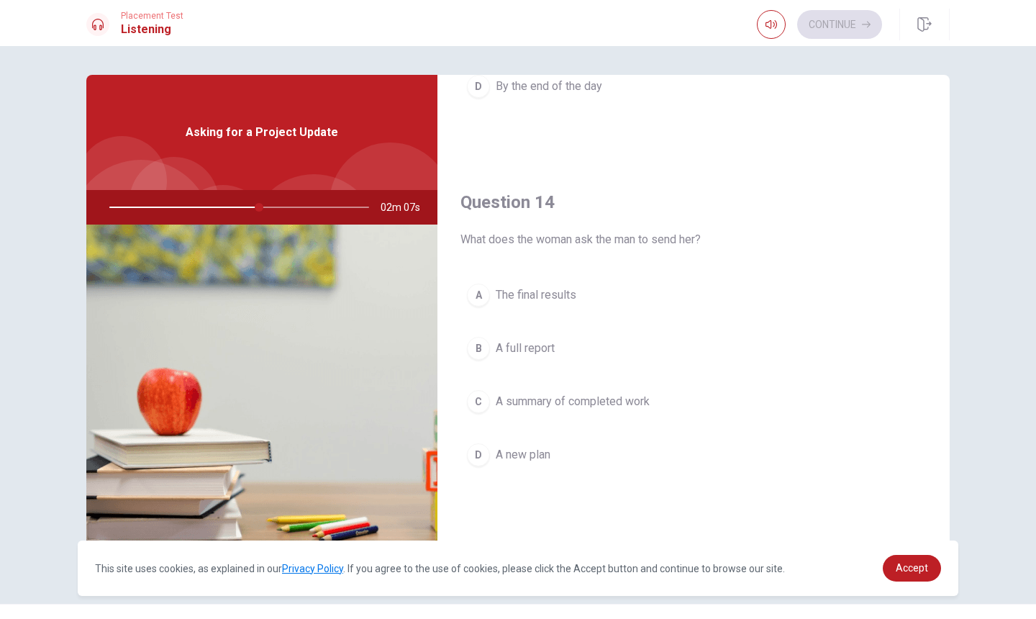
scroll to position [1014, 0]
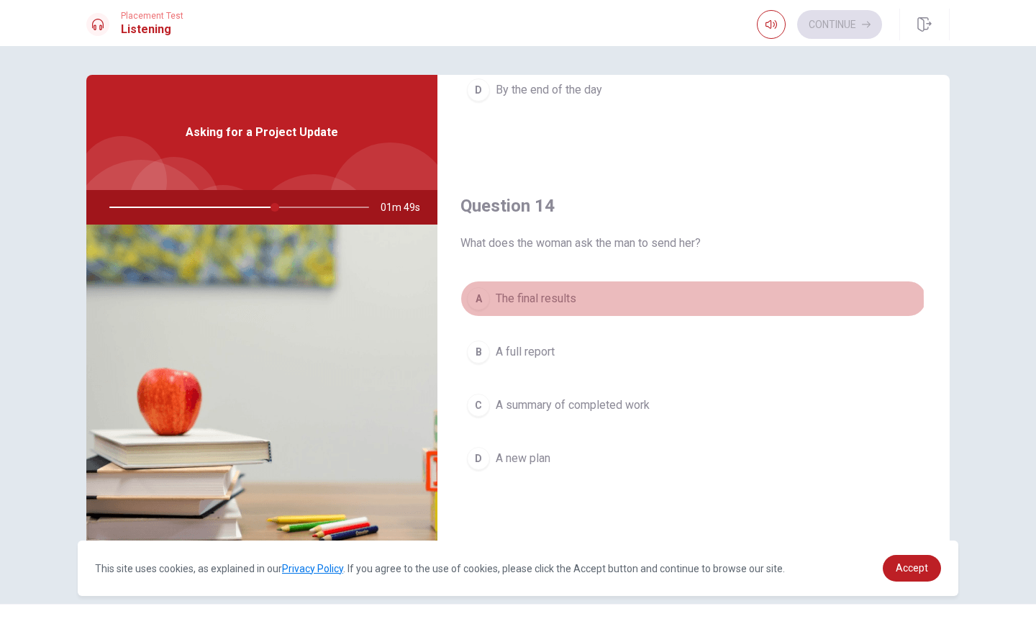
click at [482, 301] on div "A" at bounding box center [478, 298] width 23 height 23
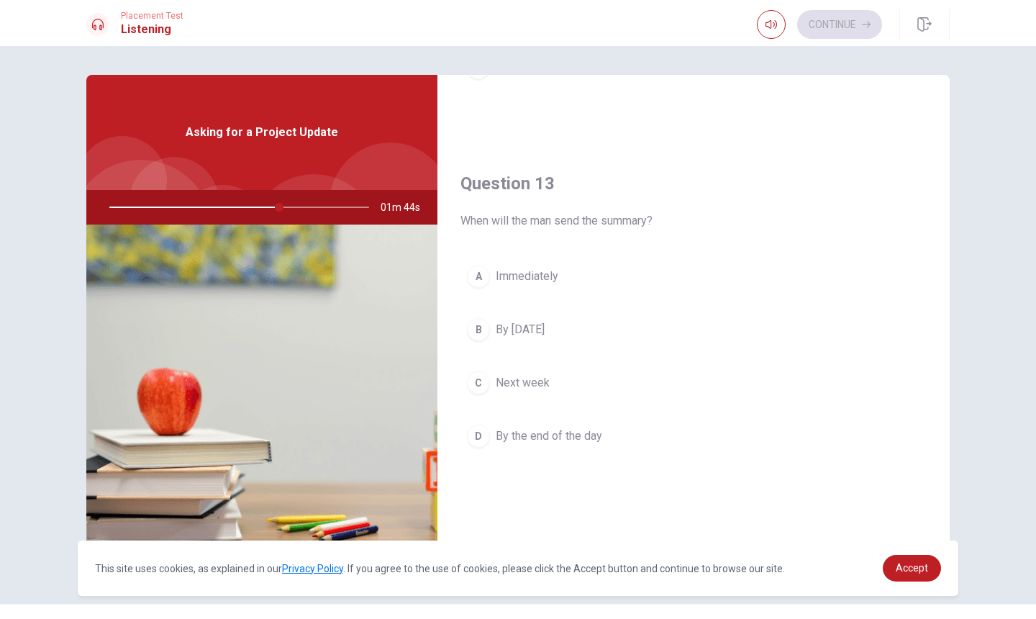
scroll to position [671, 0]
click at [476, 385] on div "C" at bounding box center [478, 379] width 23 height 23
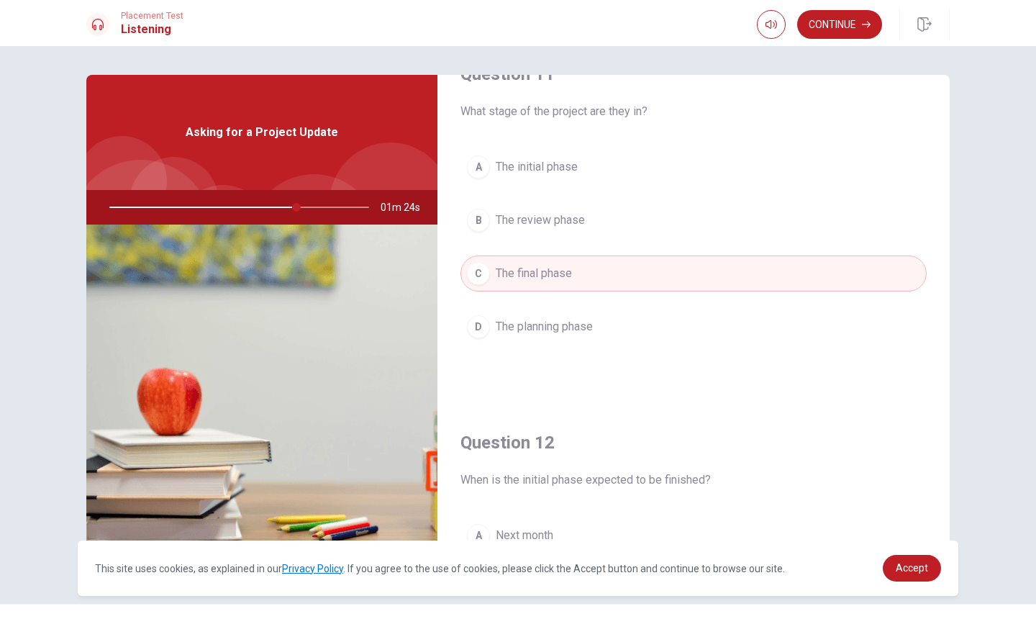
scroll to position [0, 0]
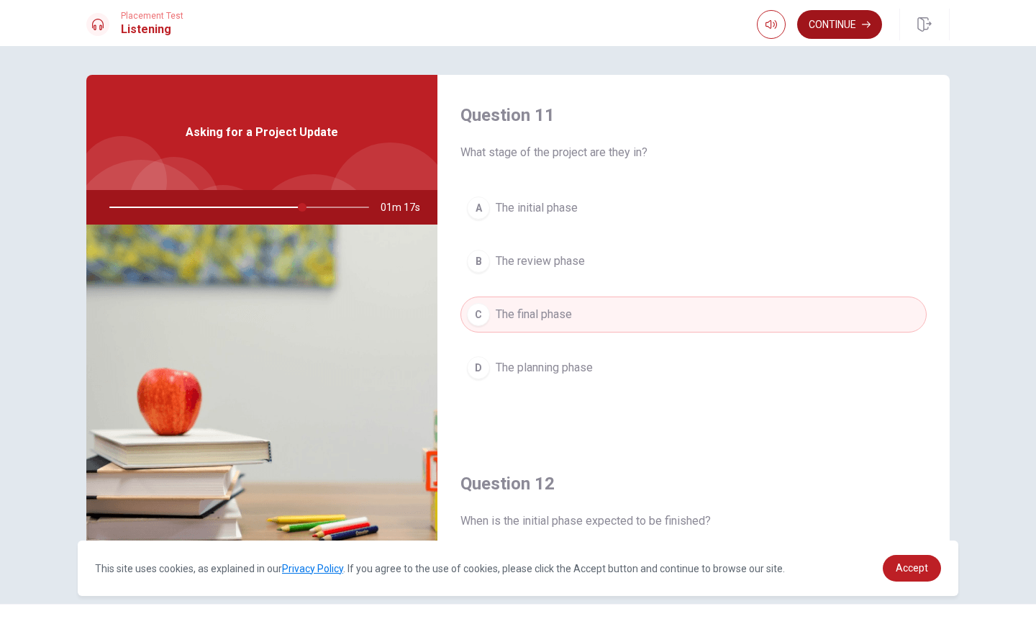
click at [856, 27] on button "Continue" at bounding box center [839, 24] width 85 height 29
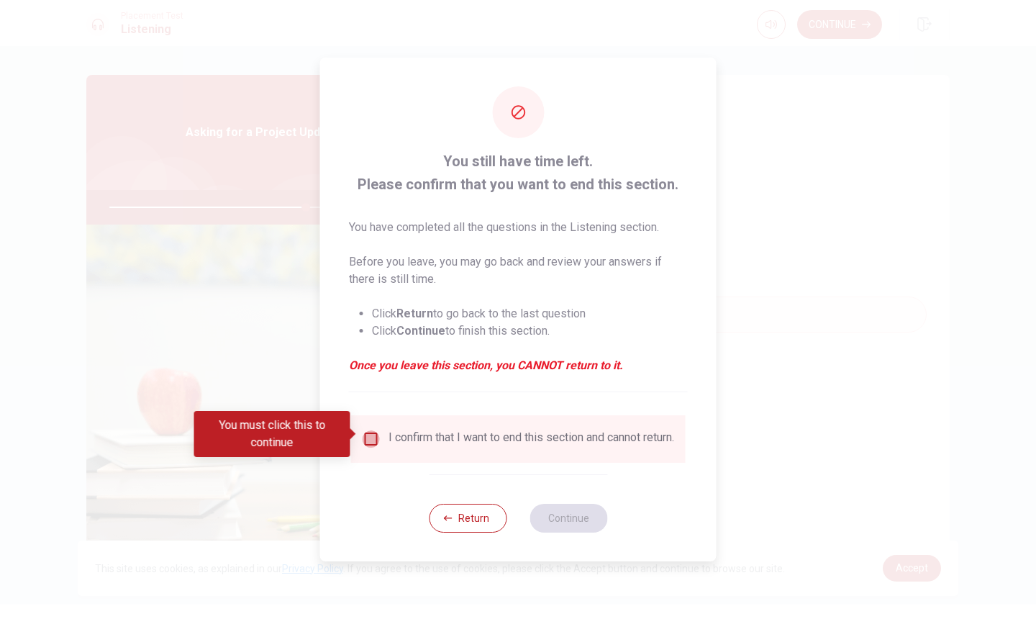
click at [370, 435] on input "You must click this to continue" at bounding box center [371, 438] width 17 height 17
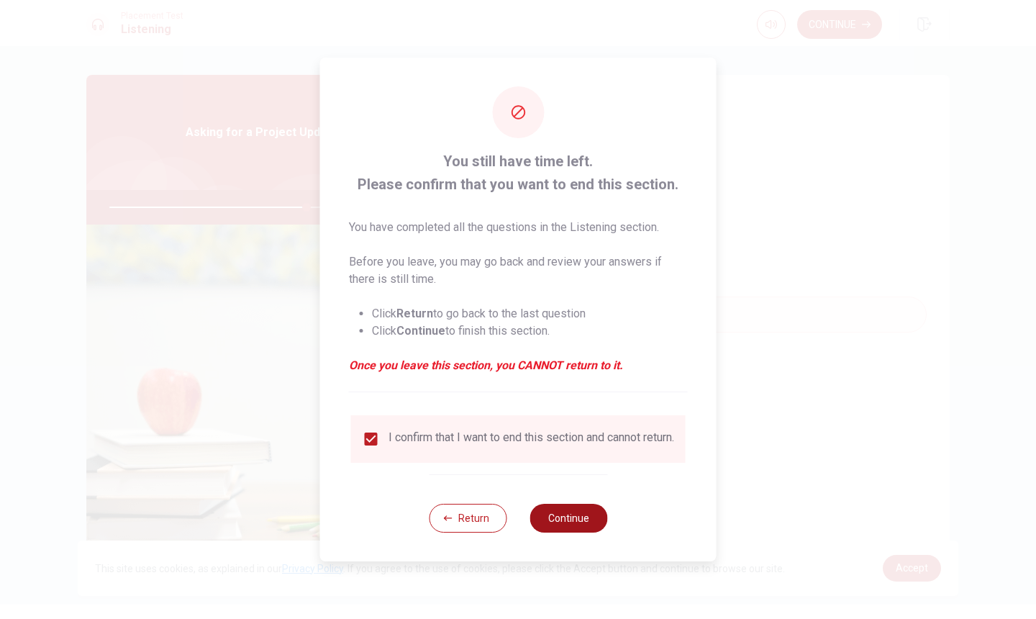
click at [563, 527] on button "Continue" at bounding box center [569, 518] width 78 height 29
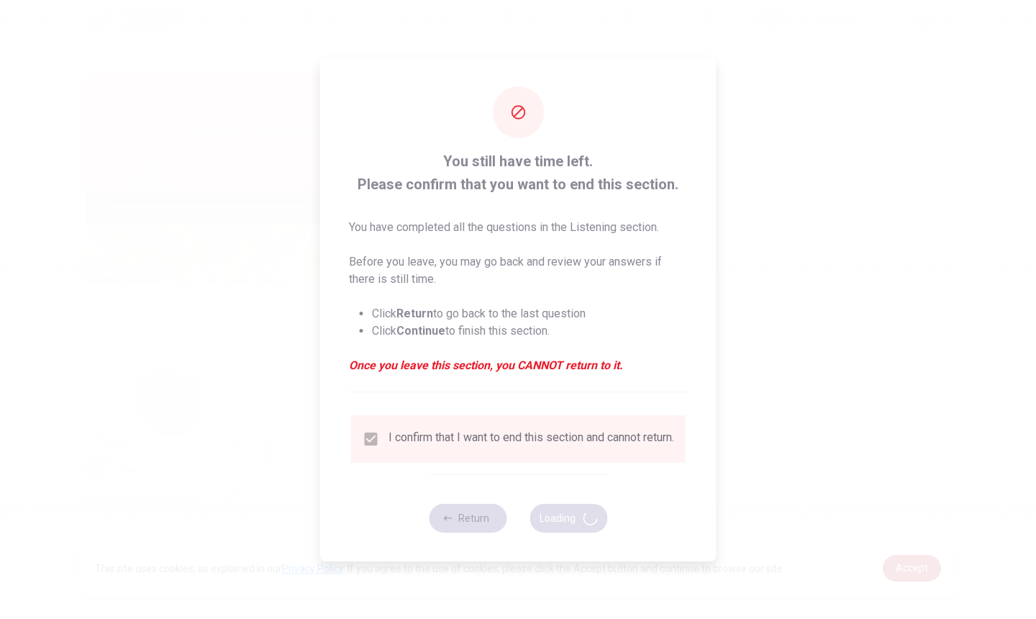
type input "77"
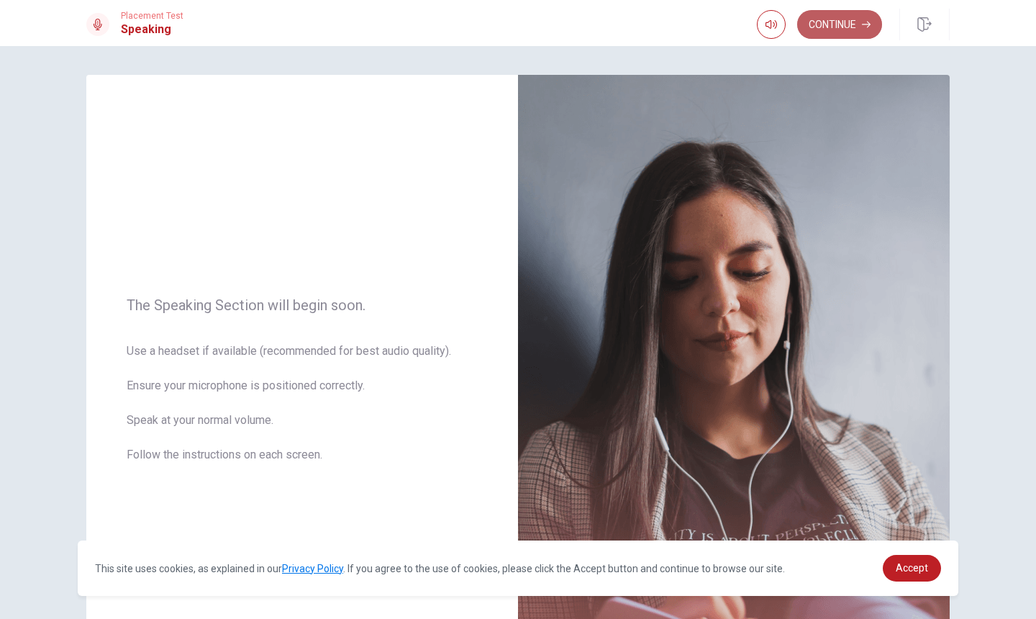
click at [844, 27] on button "Continue" at bounding box center [839, 24] width 85 height 29
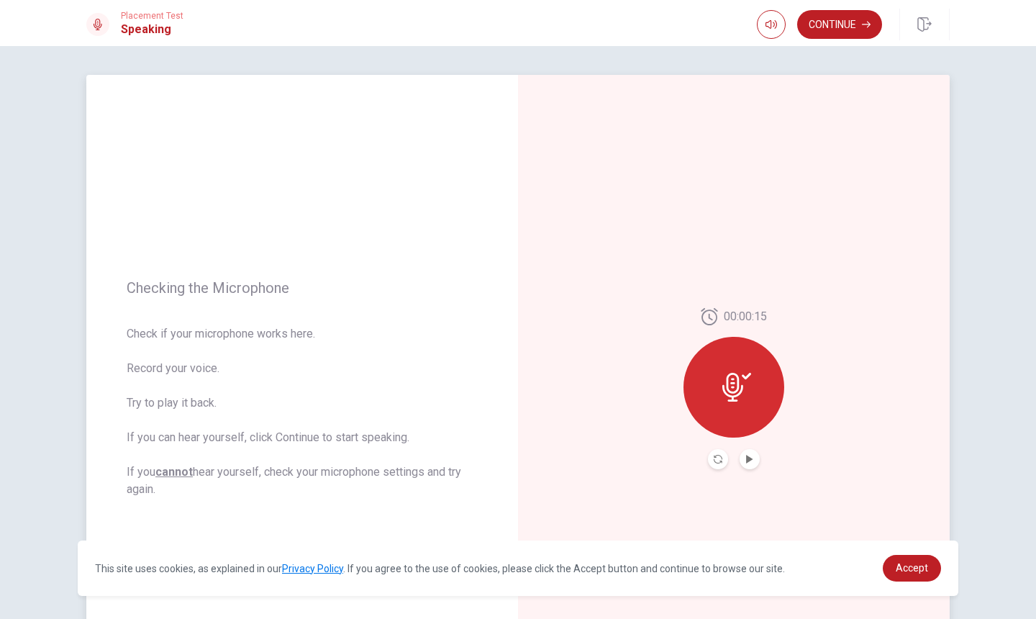
click at [732, 381] on icon at bounding box center [736, 387] width 29 height 29
click at [750, 455] on icon "Play Audio" at bounding box center [749, 459] width 9 height 9
click at [832, 22] on button "Continue" at bounding box center [839, 24] width 85 height 29
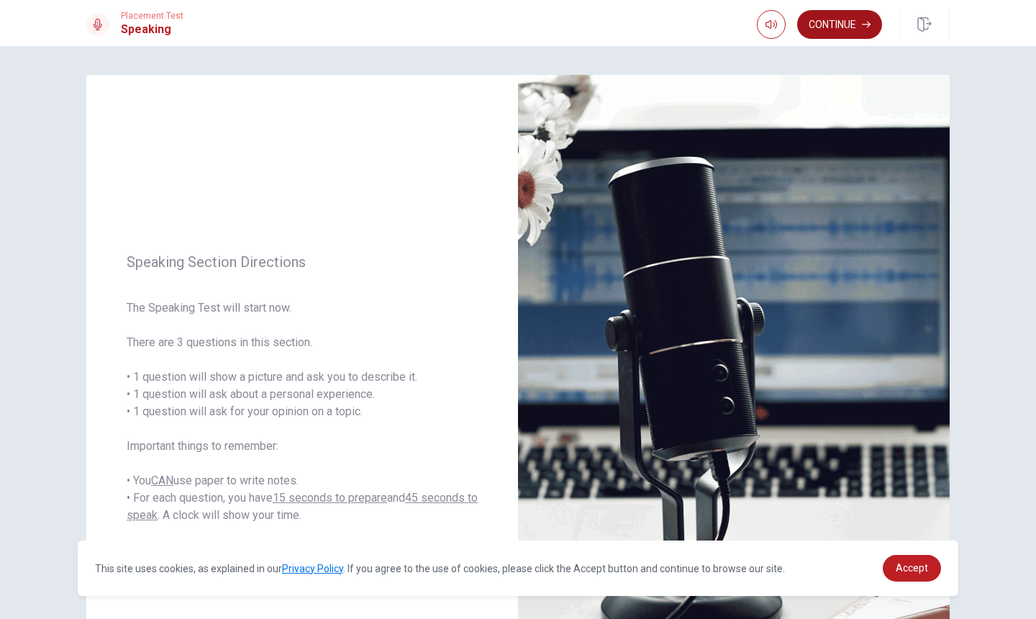
click at [830, 30] on button "Continue" at bounding box center [839, 24] width 85 height 29
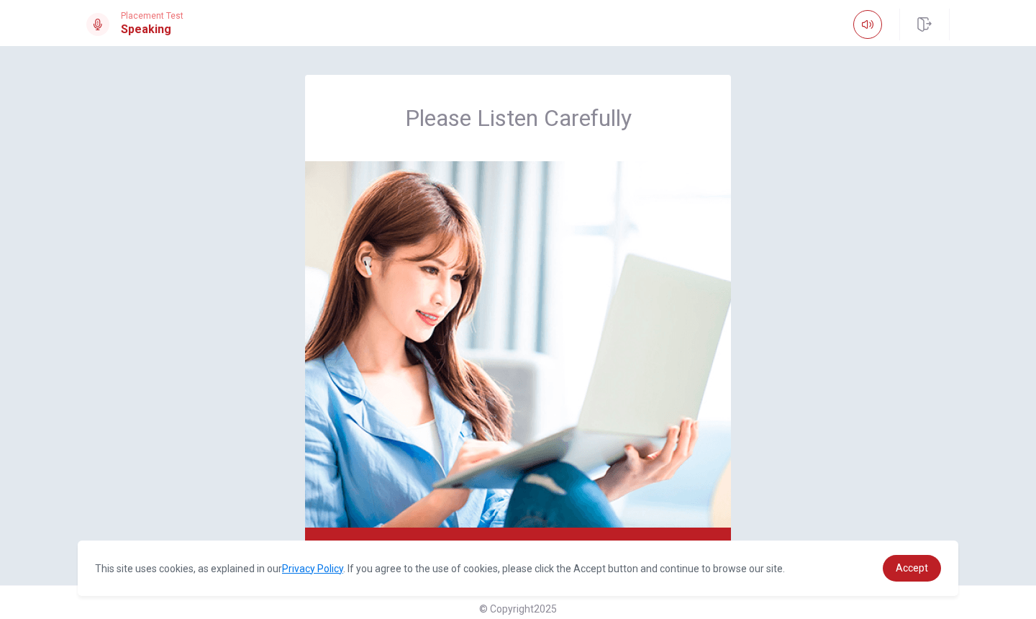
click at [822, 186] on div "Please Listen Carefully" at bounding box center [517, 315] width 909 height 481
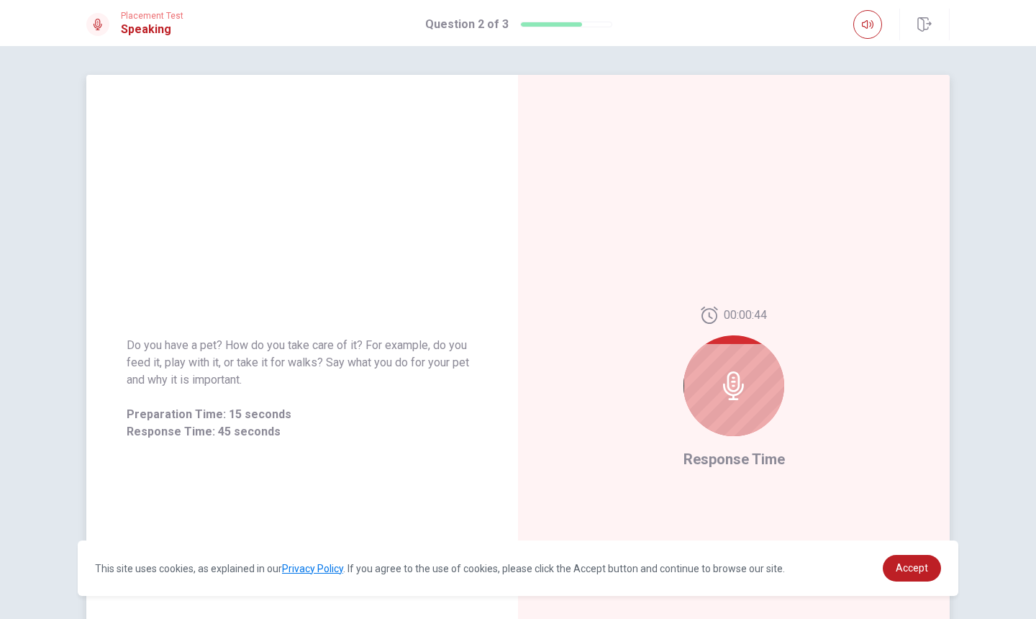
click at [734, 390] on icon at bounding box center [733, 385] width 21 height 29
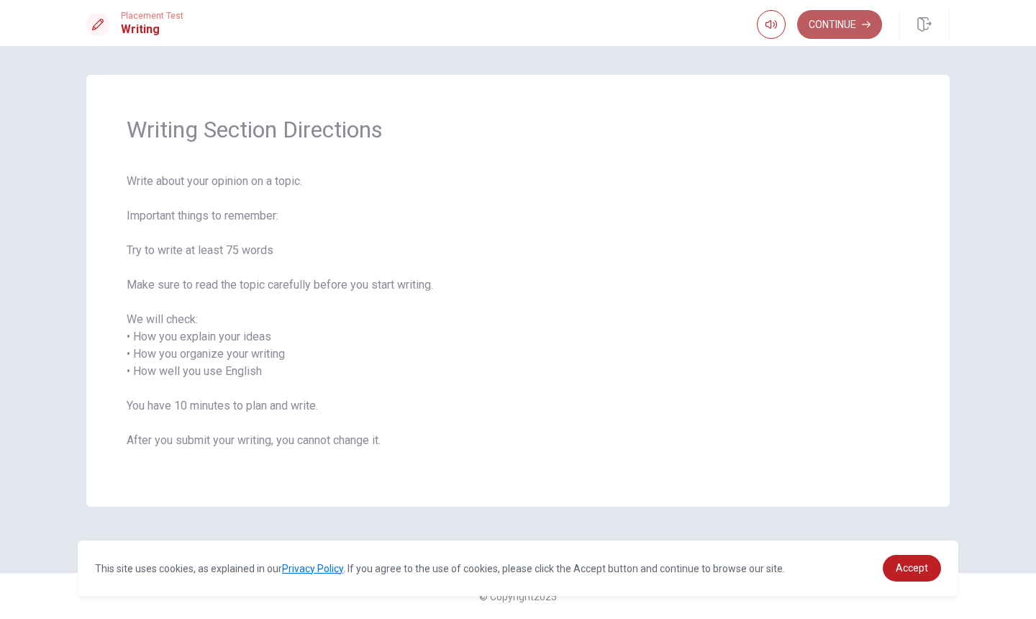
click at [853, 21] on button "Continue" at bounding box center [839, 24] width 85 height 29
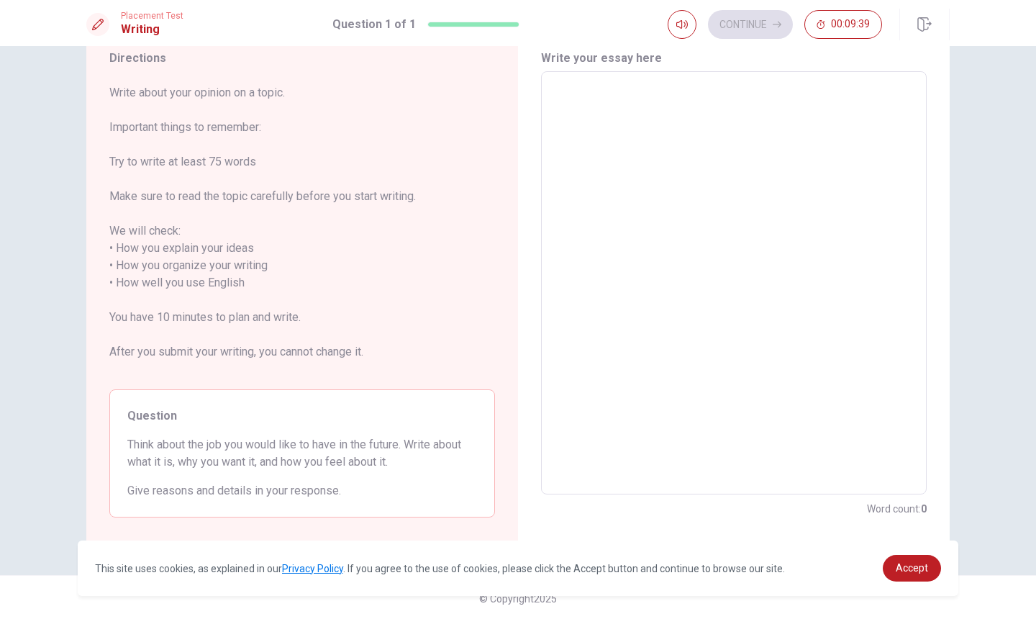
scroll to position [56, 0]
click at [650, 182] on textarea at bounding box center [734, 280] width 366 height 399
type textarea "i"
type textarea "x"
type textarea "i"
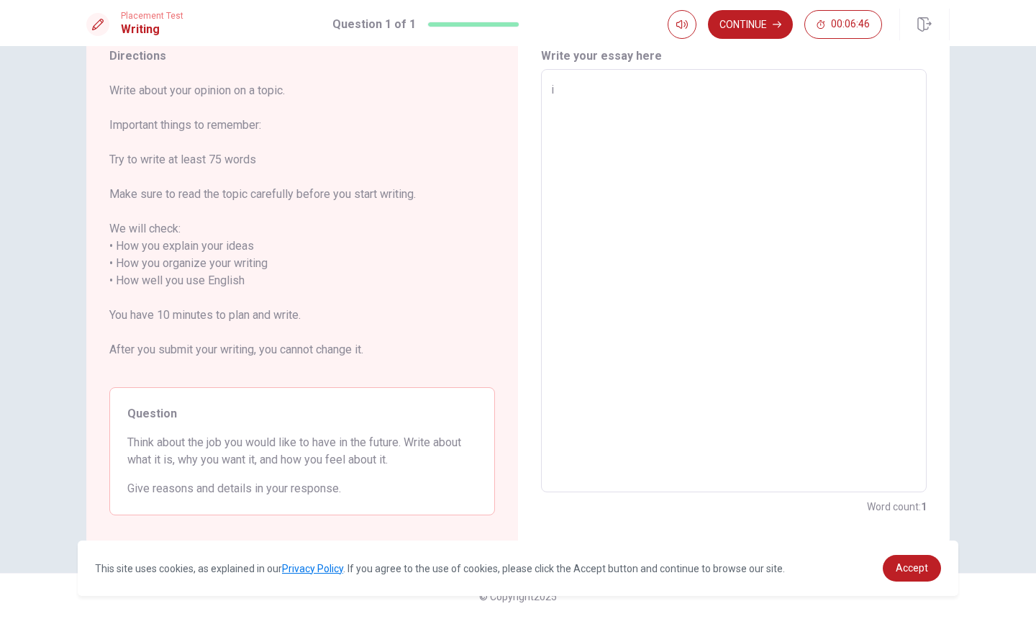
type textarea "x"
type textarea "i"
type textarea "x"
type textarea "I"
type textarea "x"
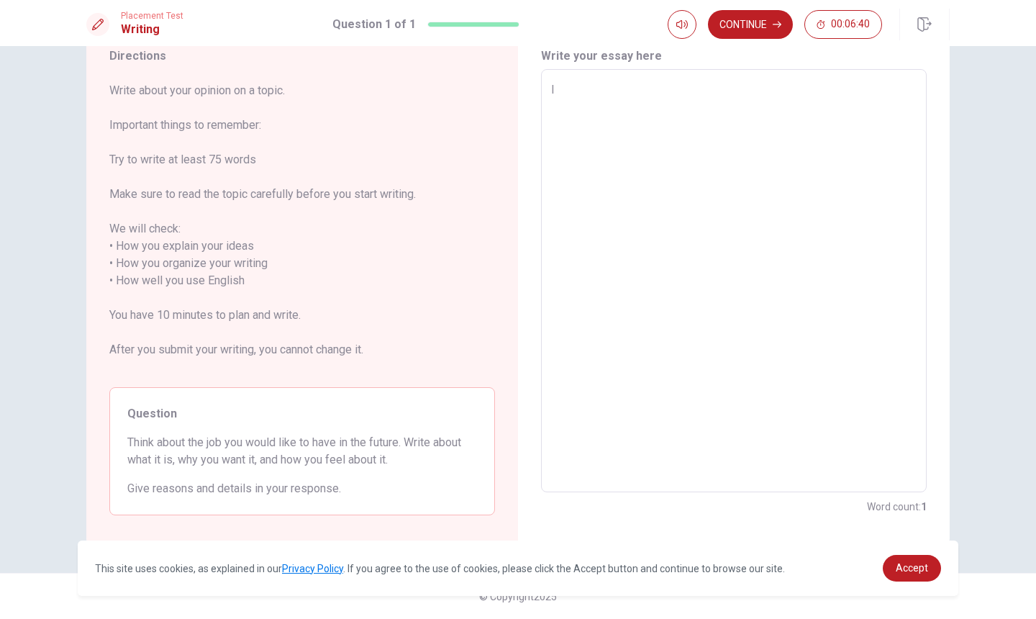
type textarea "IN"
type textarea "x"
type textarea "IN="
type textarea "x"
type textarea "IN"
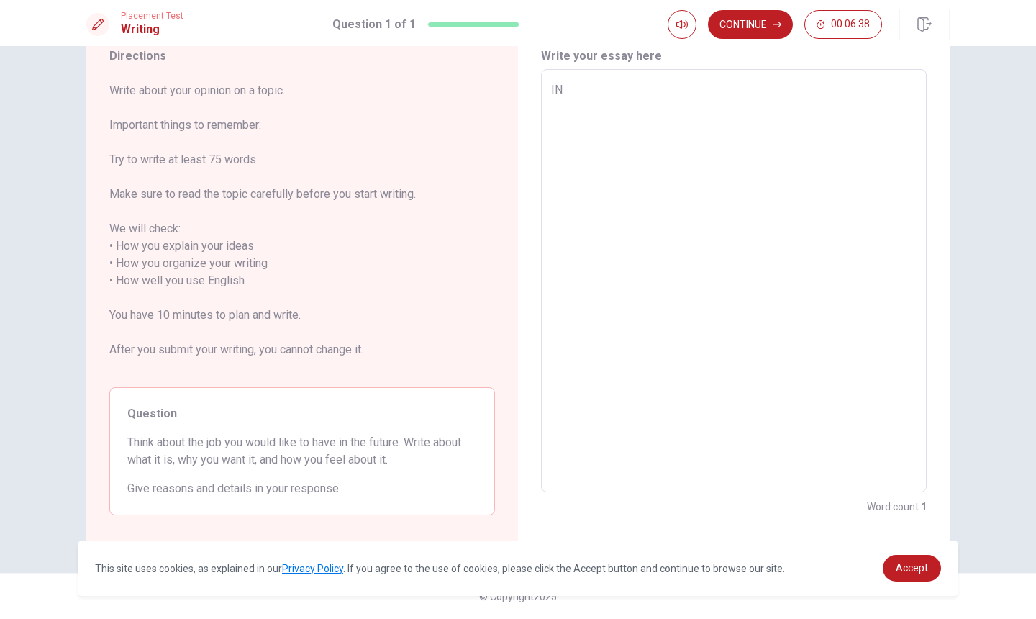
type textarea "x"
type textarea "I"
type textarea "x"
type textarea "In"
type textarea "x"
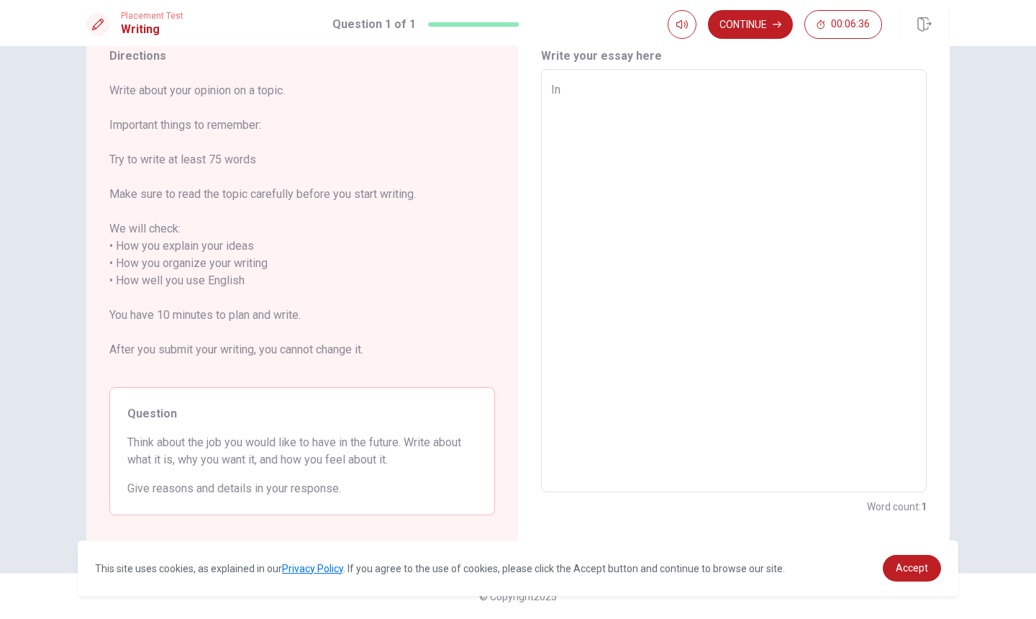
type textarea "I"
type textarea "x"
type textarea "In"
type textarea "x"
type textarea "I"
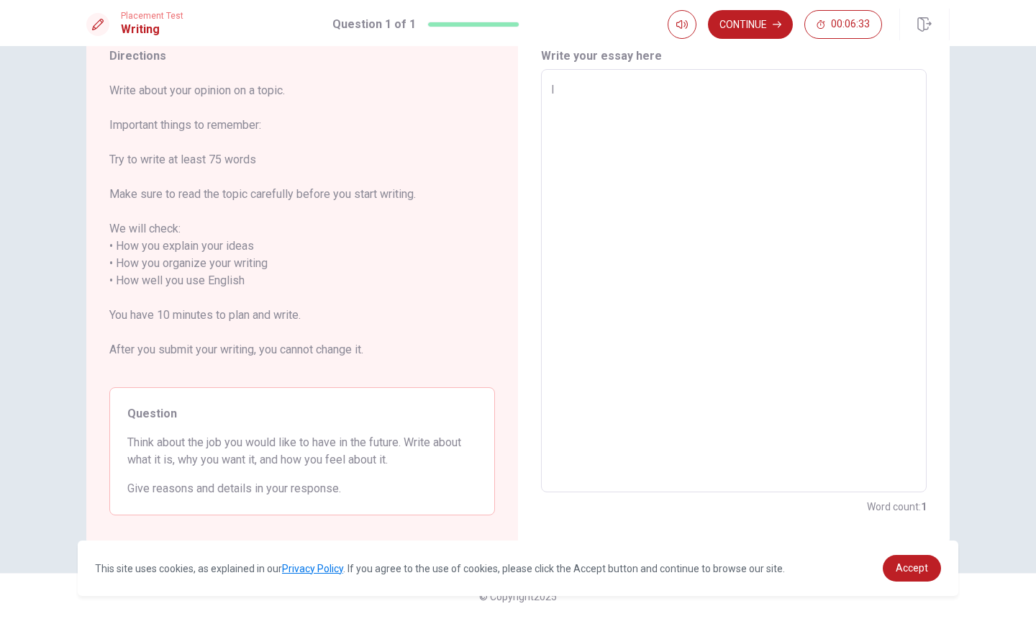
type textarea "x"
type textarea "In"
type textarea "x"
type textarea "I"
type textarea "x"
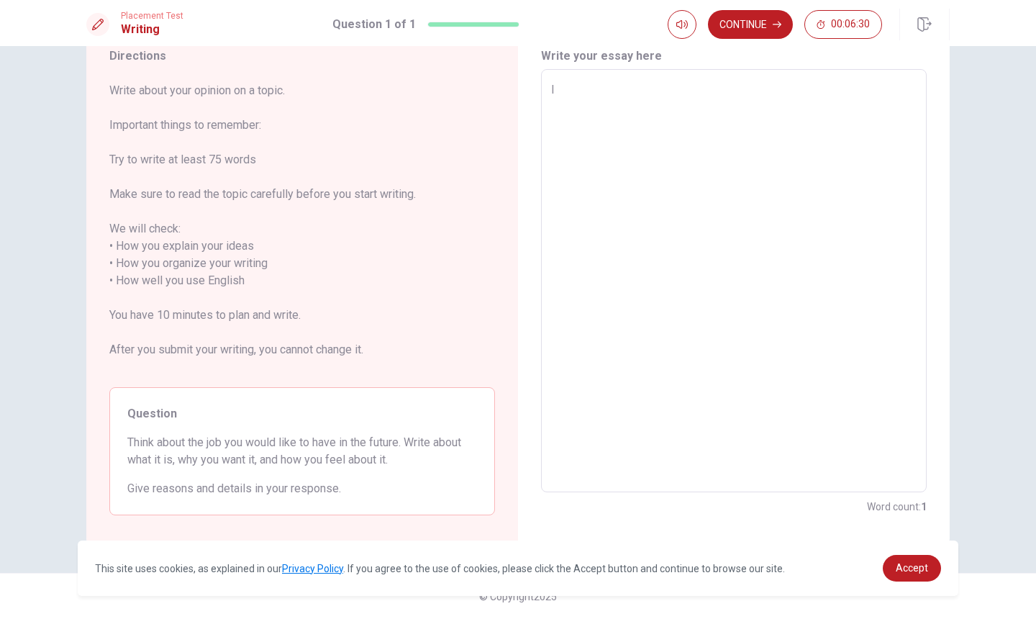
type textarea "In"
type textarea "x"
type textarea "In"
type textarea "x"
type textarea "In t"
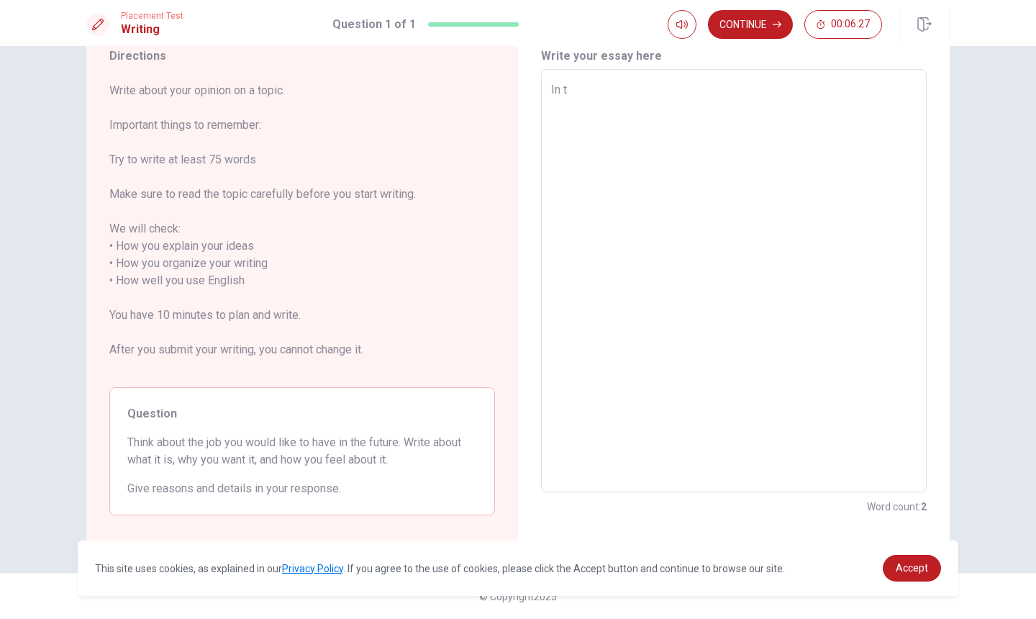
type textarea "x"
type textarea "In th"
type textarea "x"
type textarea "In the"
type textarea "x"
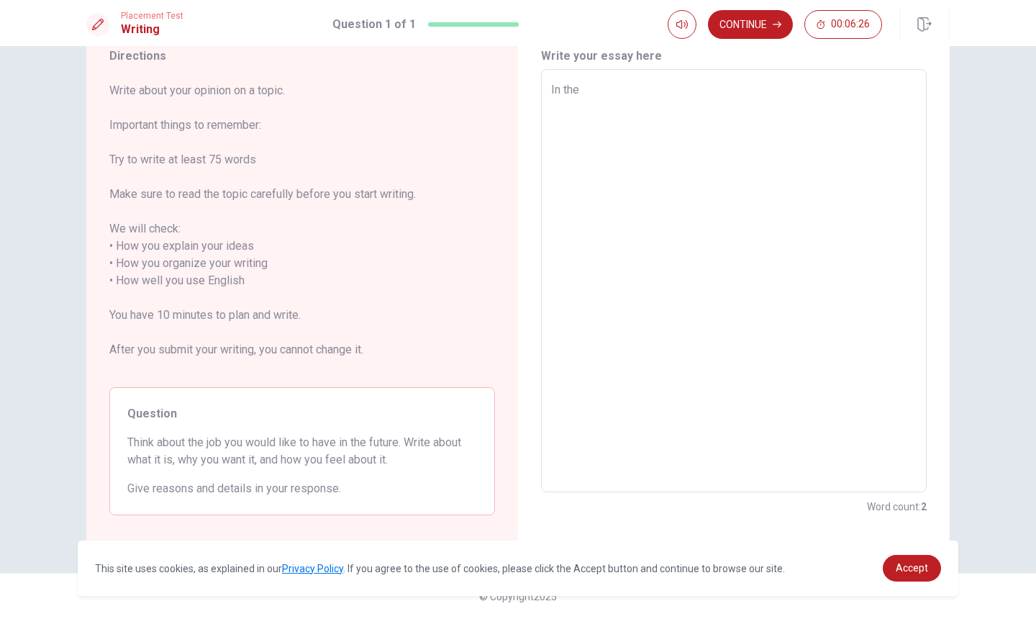
type textarea "In the"
type textarea "x"
type textarea "In the f"
type textarea "x"
type textarea "In the fu"
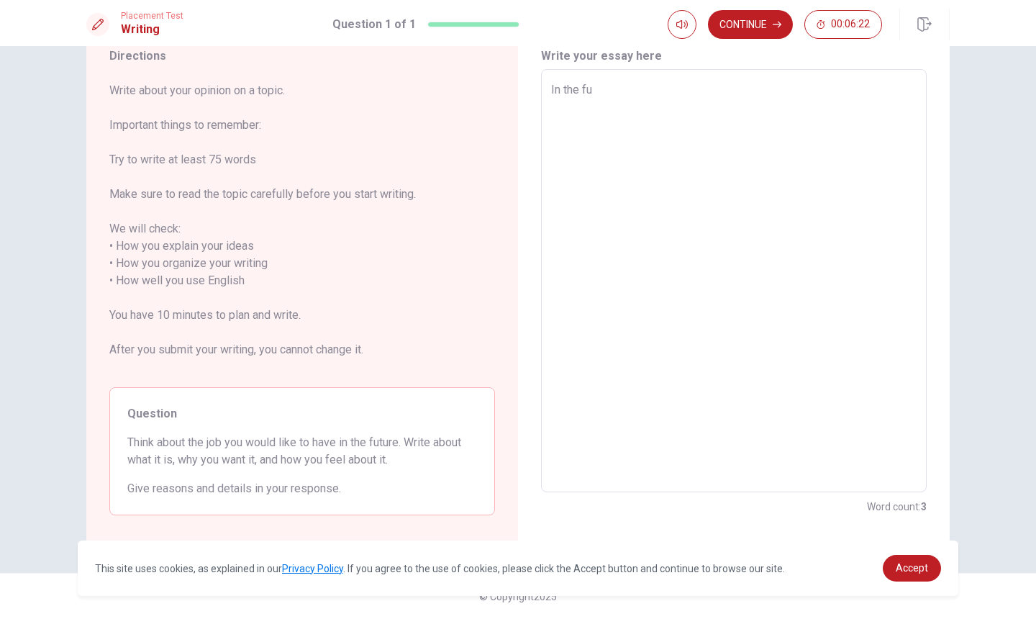
type textarea "x"
type textarea "In the fut"
type textarea "x"
type textarea "In the futu"
type textarea "x"
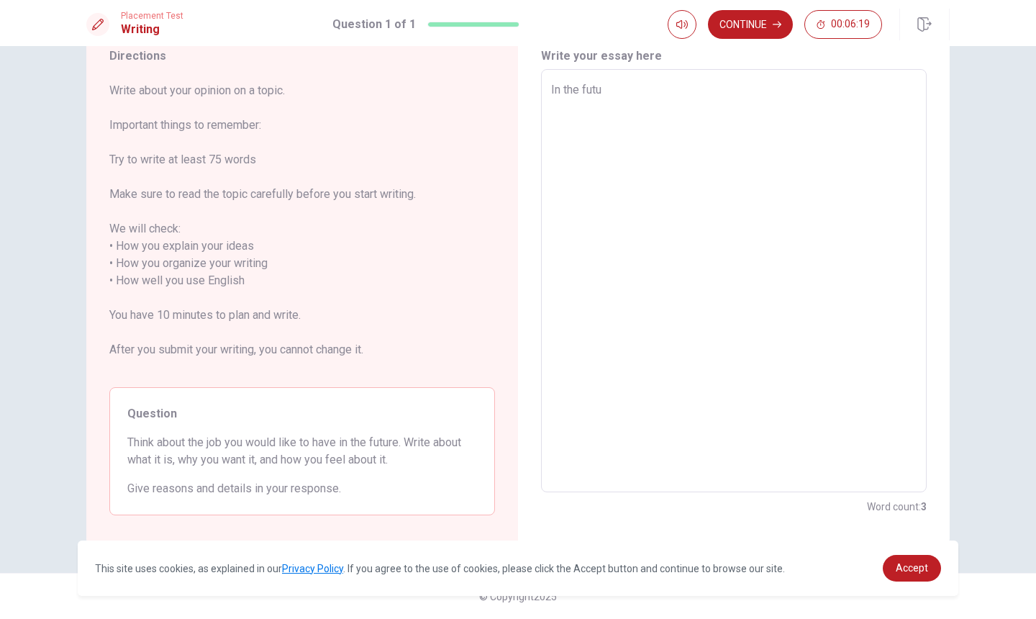
type textarea "In the futur"
type textarea "x"
type textarea "In the future"
type textarea "x"
type textarea "In the future,"
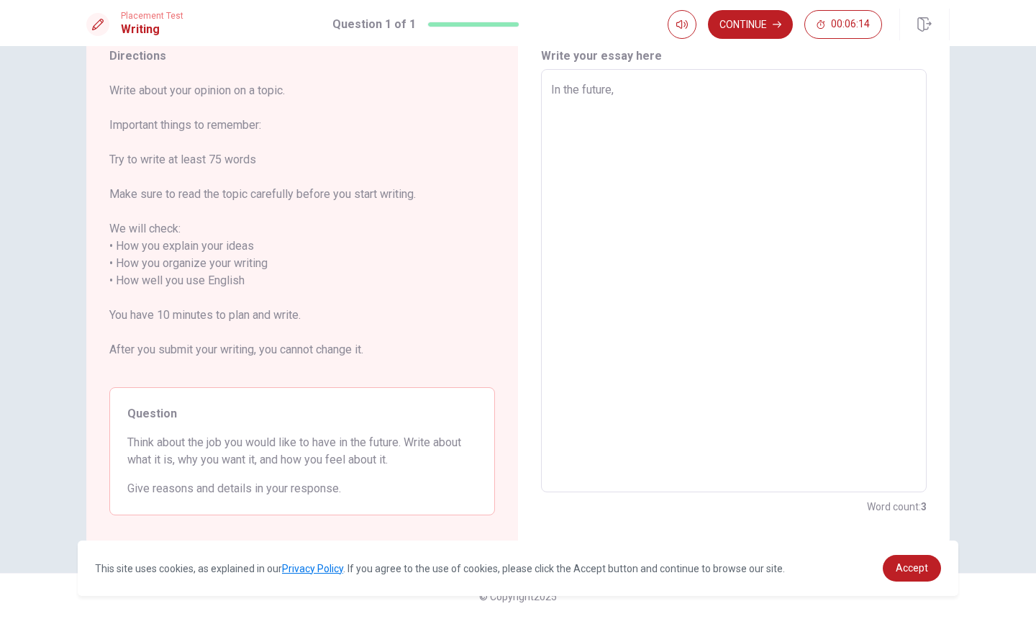
type textarea "x"
type textarea "In the future,l"
type textarea "x"
type textarea "In the future,"
type textarea "x"
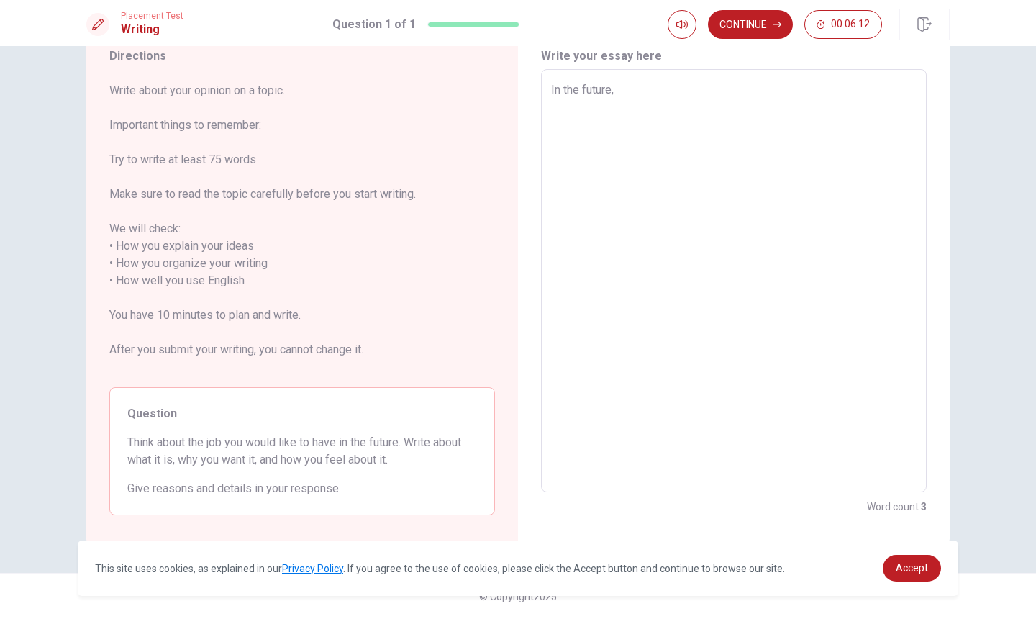
type textarea "In the future,"
type textarea "x"
type textarea "In the future, l"
type textarea "x"
type textarea "In the future, l"
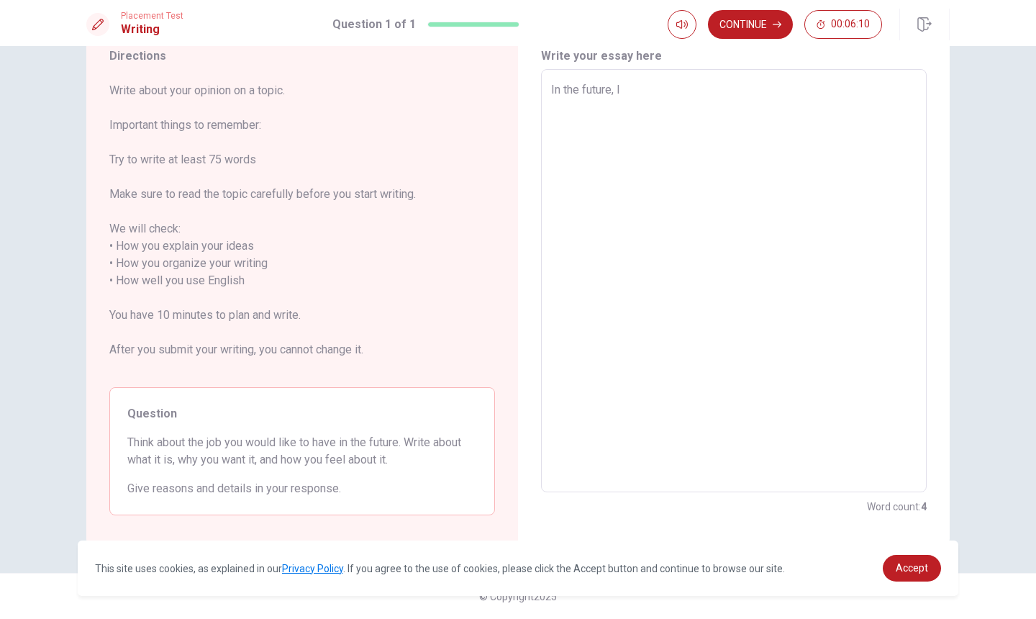
type textarea "x"
type textarea "In the future, [PERSON_NAME]"
type textarea "x"
type textarea "In the future, l wa"
type textarea "x"
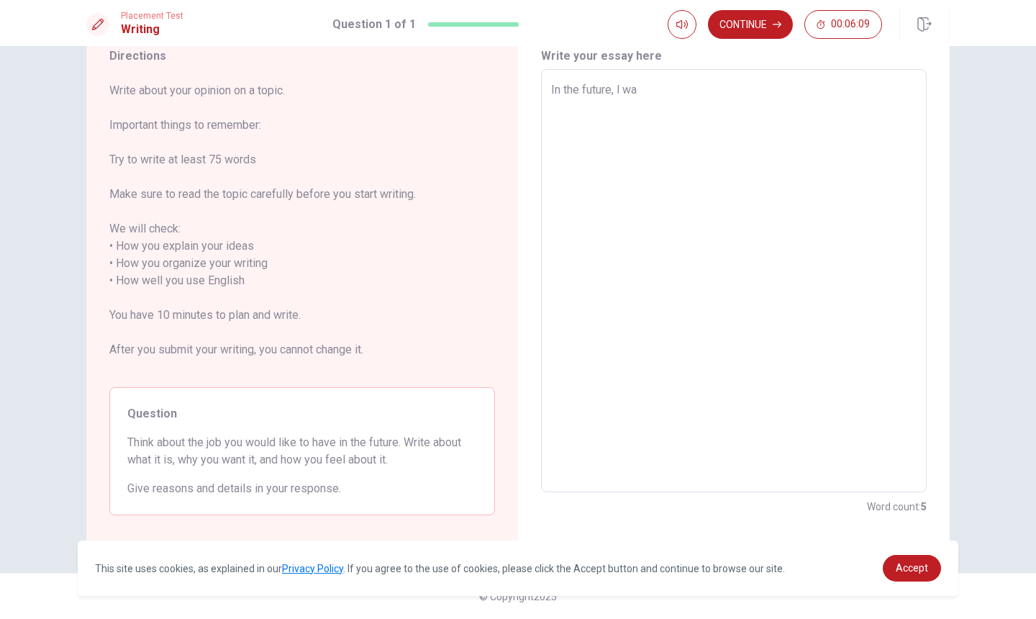
type textarea "In the future, [PERSON_NAME]"
type textarea "x"
type textarea "In the future, l want"
type textarea "x"
type textarea "In the future, l want"
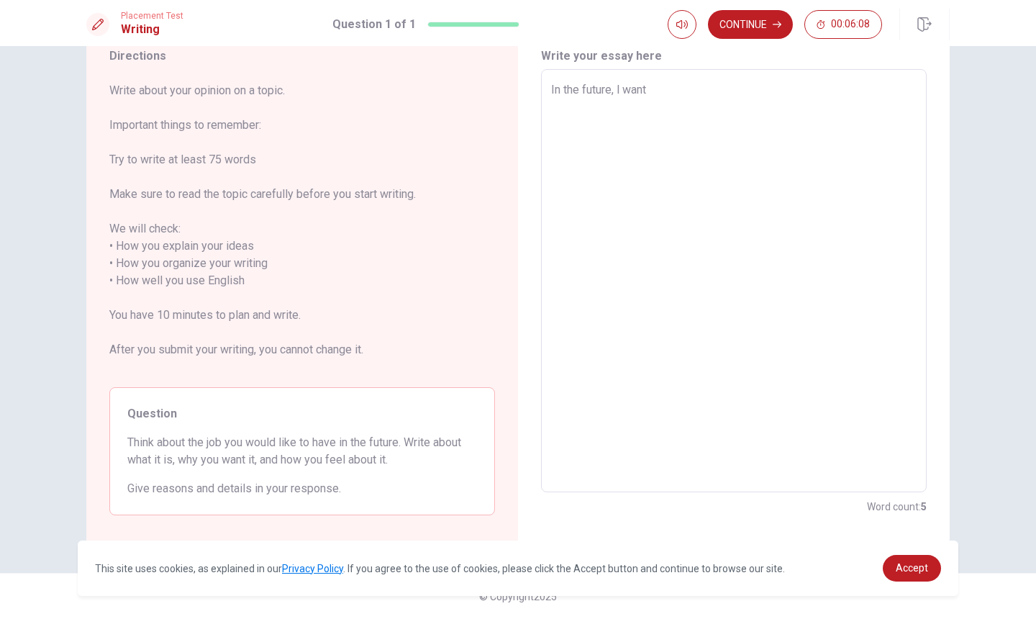
type textarea "x"
type textarea "In the future, l want t"
type textarea "x"
type textarea "In the future, l want to"
type textarea "x"
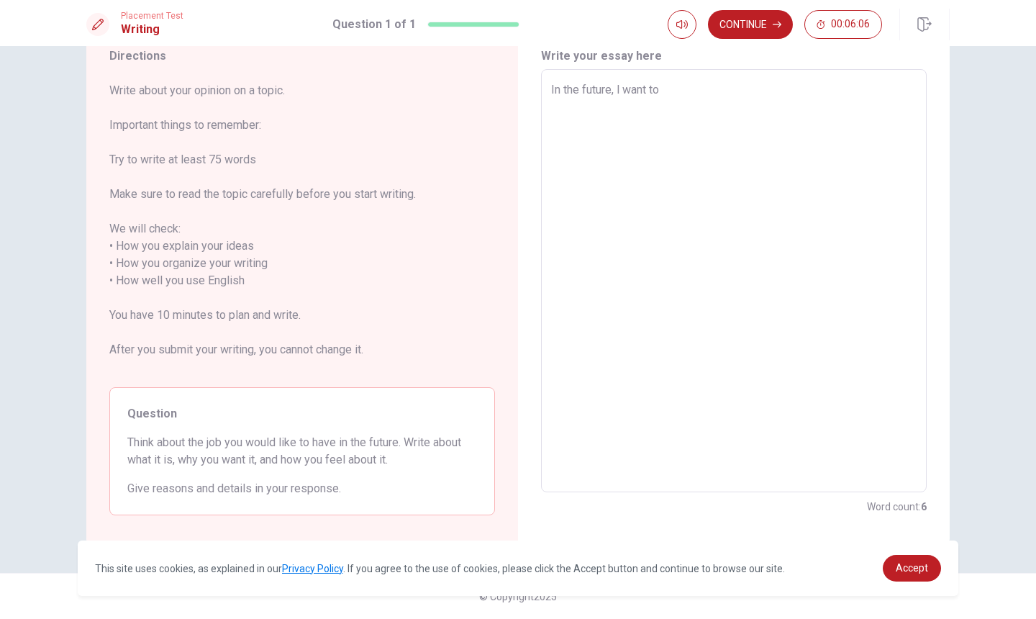
type textarea "In the future, l want to"
type textarea "x"
type textarea "In the future, l want to w"
type textarea "x"
type textarea "In the future, l want to wo"
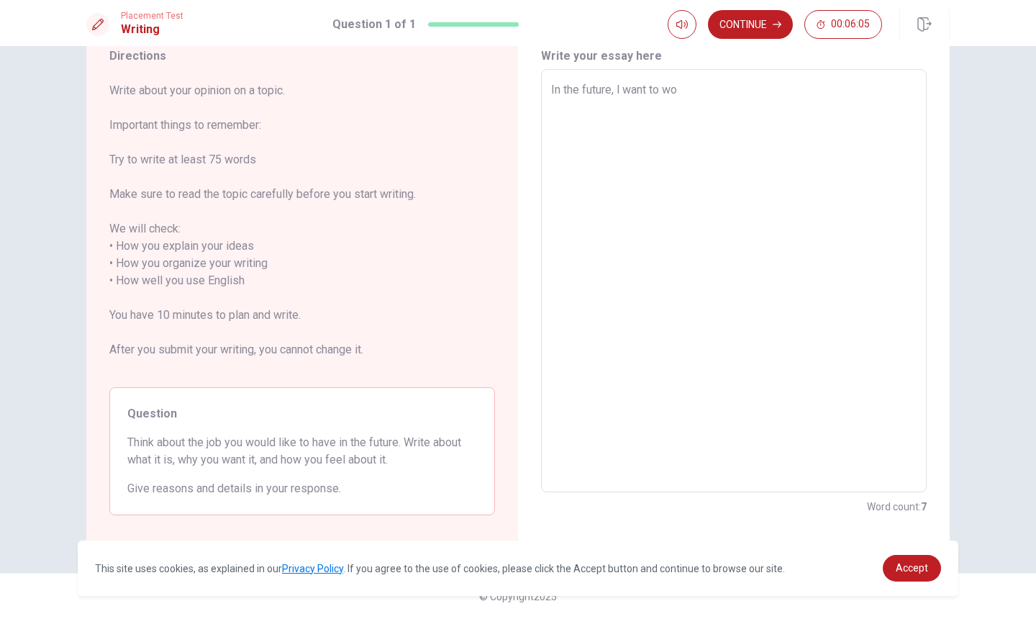
type textarea "x"
type textarea "In the future, l want to wor"
type textarea "x"
type textarea "In the future, l want to work"
type textarea "x"
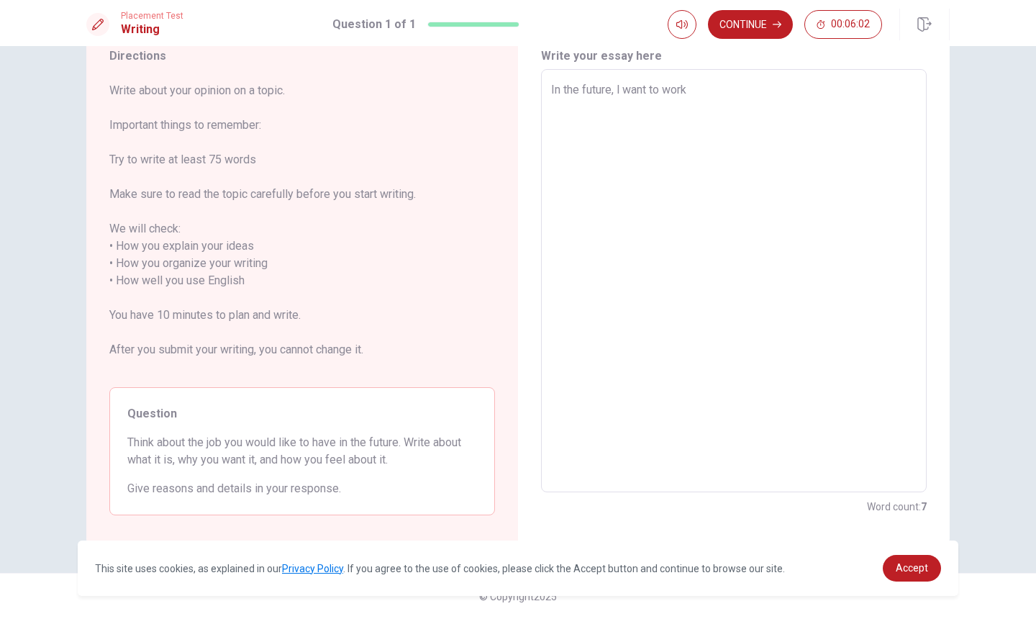
type textarea "In the future, l want to work"
type textarea "x"
type textarea "In the future, l want to work i"
type textarea "x"
type textarea "In the future, l want to work in"
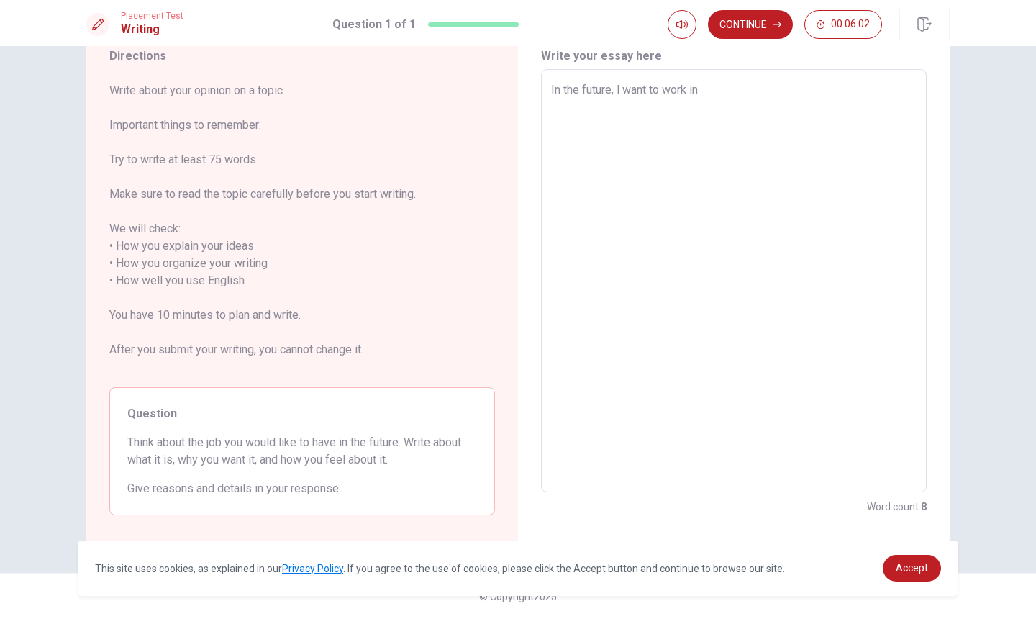
type textarea "x"
type textarea "In the future, l want to work in"
type textarea "x"
type textarea "In the future, l want to work in"
type textarea "x"
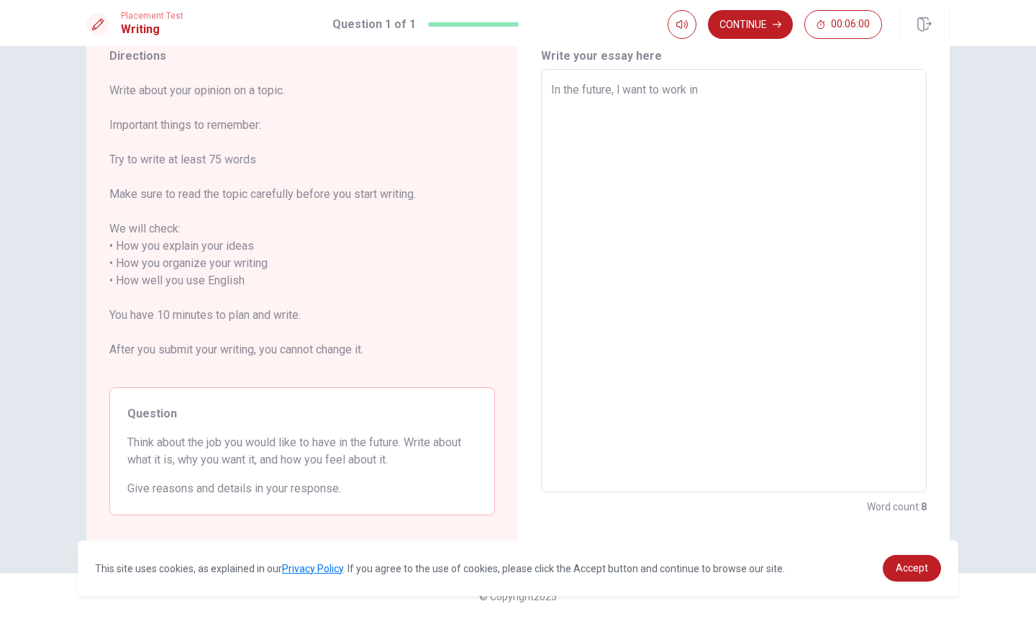
type textarea "In the future, l want to work in"
type textarea "x"
type textarea "In the future, l want to work in a"
type textarea "x"
type textarea "In the future, l want to work in a"
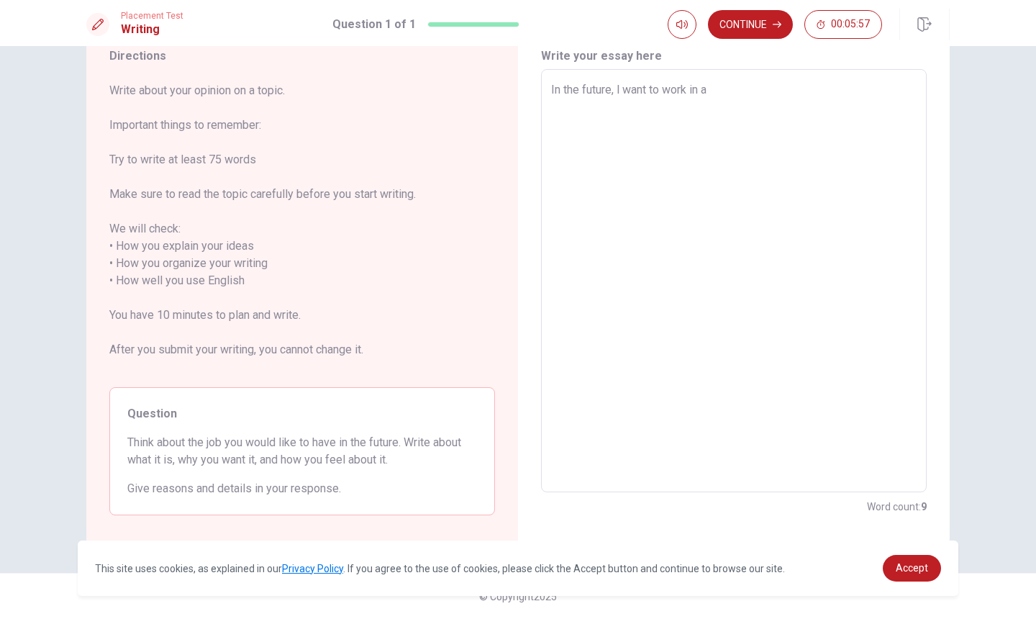
type textarea "x"
type textarea "In the future, l want to work in a r"
type textarea "x"
type textarea "In the future, l want to work in a re"
type textarea "x"
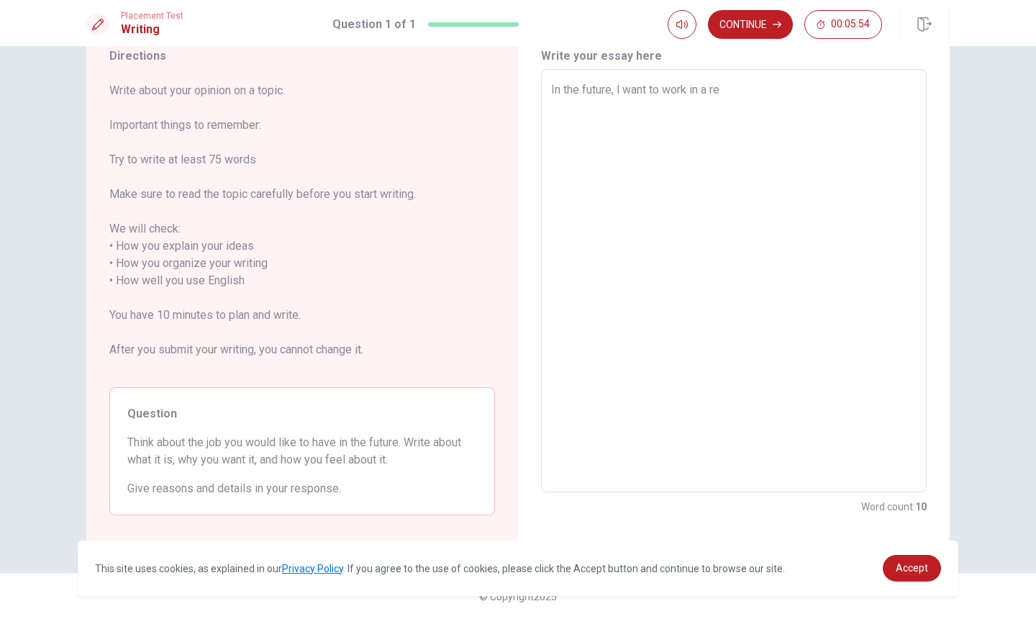
type textarea "In the future, l want to work in a res"
type textarea "x"
type textarea "In the future, l want to work in a rest"
type textarea "x"
type textarea "In the future, l want to work in a resta"
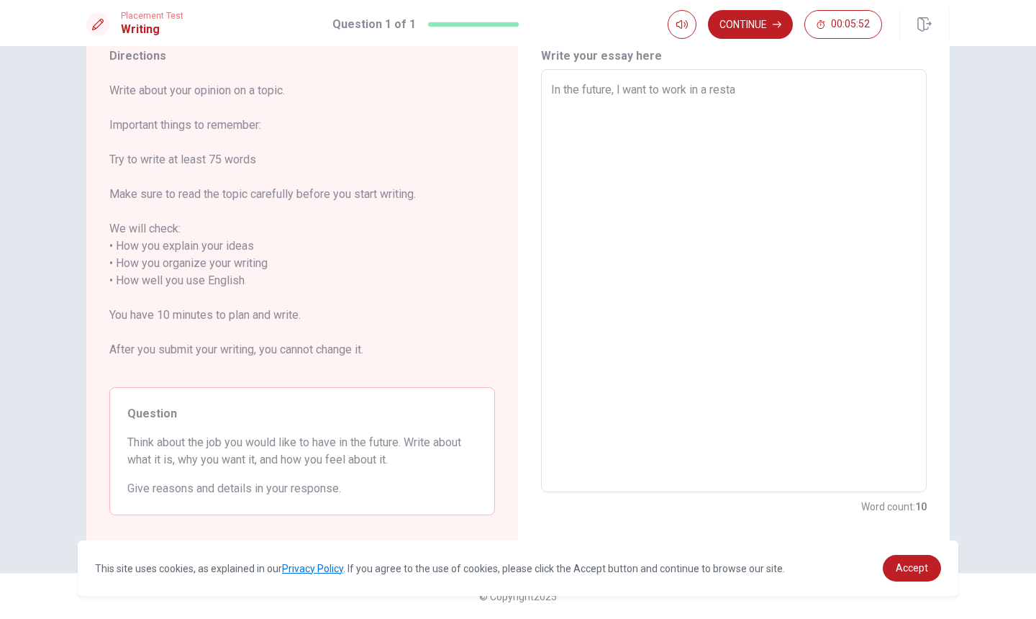
type textarea "x"
type textarea "In the future, l want to work in a restau"
type textarea "x"
type textarea "In the future, l want to work in a restaua"
type textarea "x"
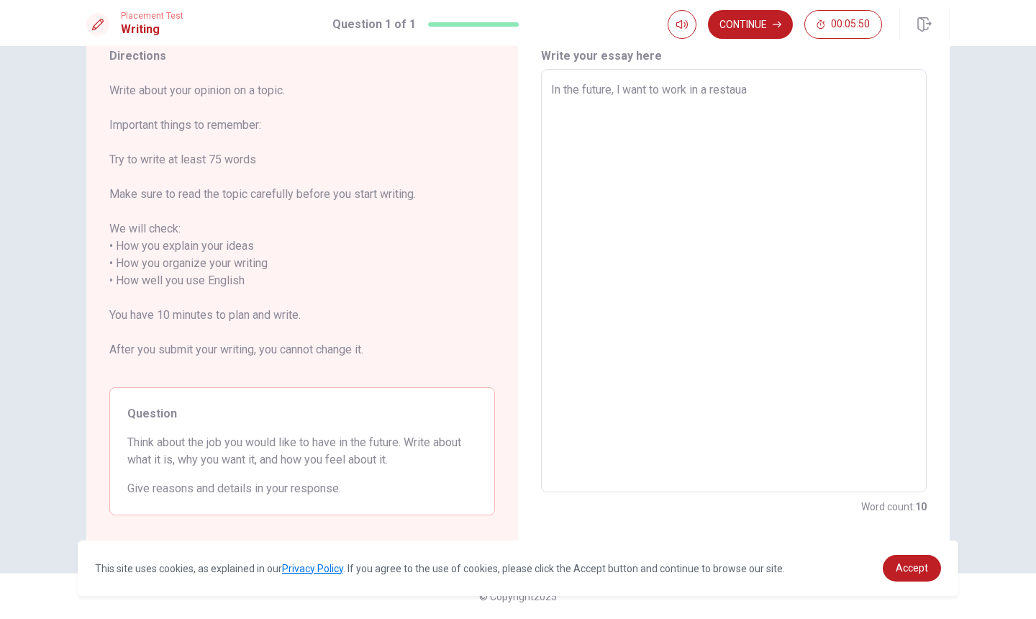
type textarea "In the future, l want to work in a restauan"
type textarea "x"
type textarea "In the future, l want to work in a restauant"
type textarea "x"
type textarea "In the future, l want to work in a restauant"
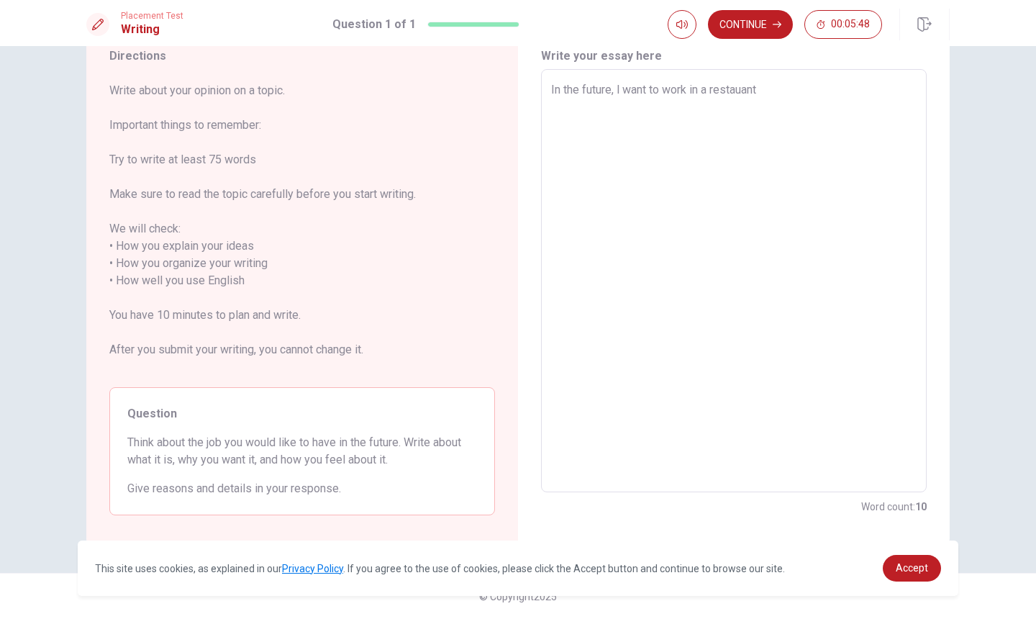
type textarea "x"
type textarea "In the future, l want to work in a restauant b"
type textarea "x"
type textarea "In the future, l want to work in a restauant be"
type textarea "x"
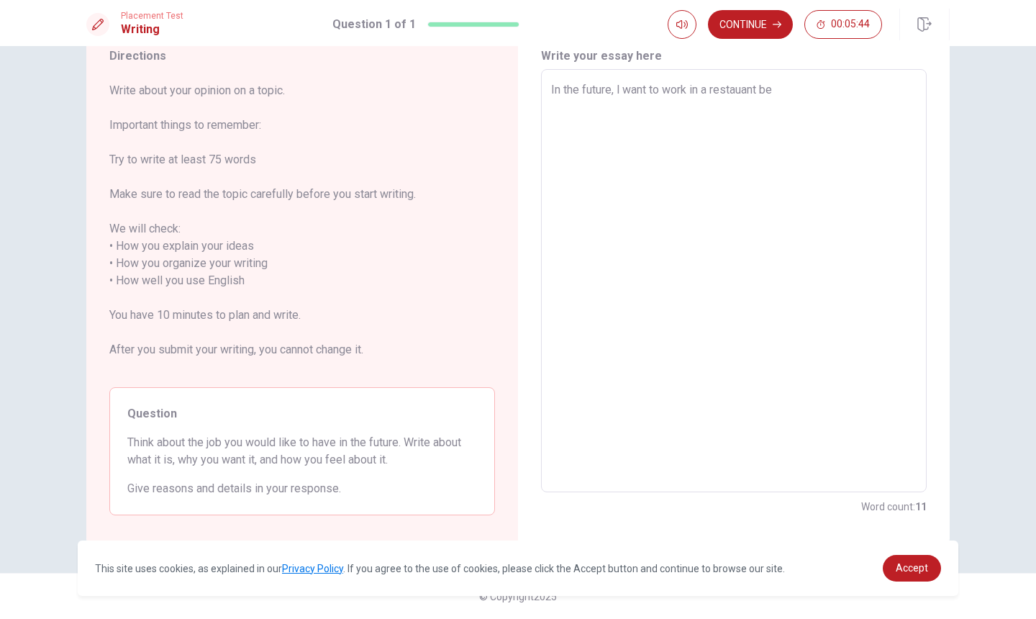
type textarea "In the future, l want to work in a restauant bec"
type textarea "x"
type textarea "In the future, l want to work in a restauant beca"
type textarea "x"
type textarea "In the future, l want to work in a restauant becau"
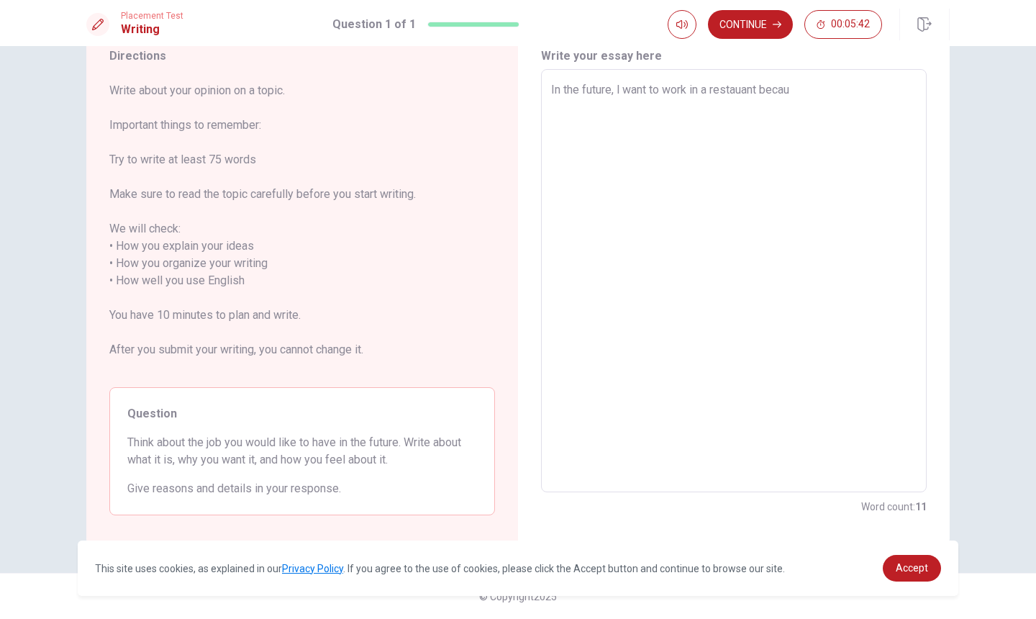
type textarea "x"
type textarea "In the future, l want to work in a restauant becaus"
type textarea "x"
type textarea "In the future, l want to work in a restauant because"
type textarea "x"
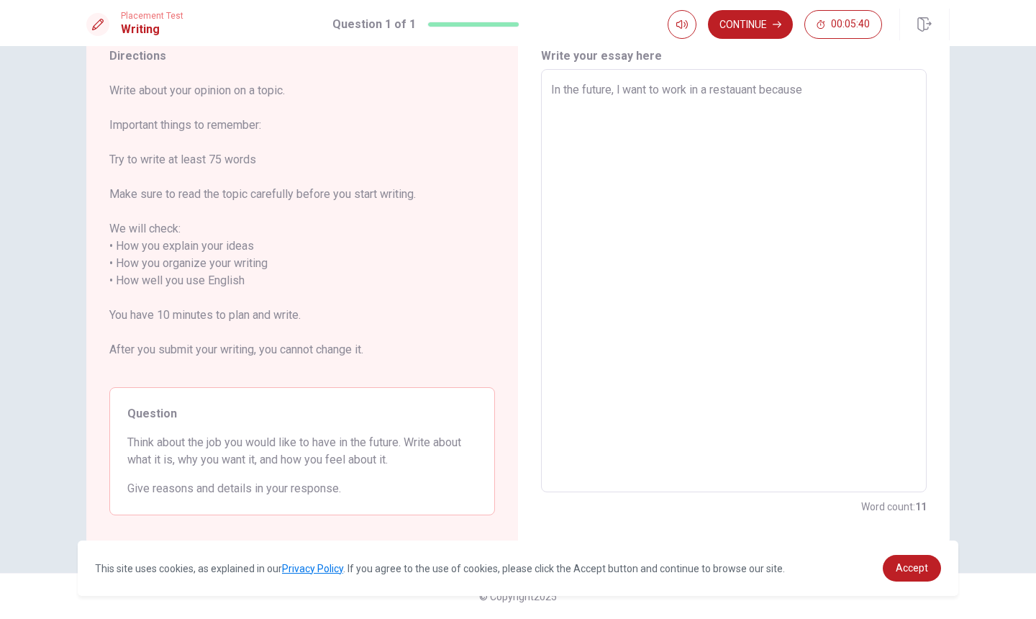
type textarea "In the future, l want to work in a restauant because"
type textarea "x"
type textarea "In the future, l want to work in a restauant because l"
type textarea "x"
type textarea "In the future, l want to work in a restauant because la"
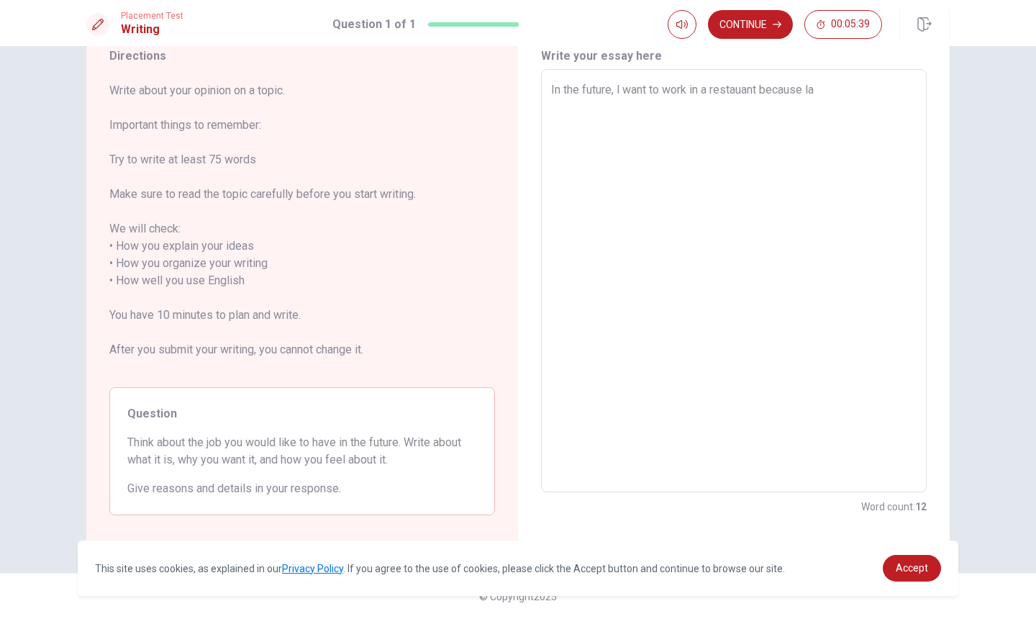
type textarea "x"
type textarea "In the future, l want to work in a restauant because lan"
type textarea "x"
type textarea "In the future, l want to work in a restauant because la"
type textarea "x"
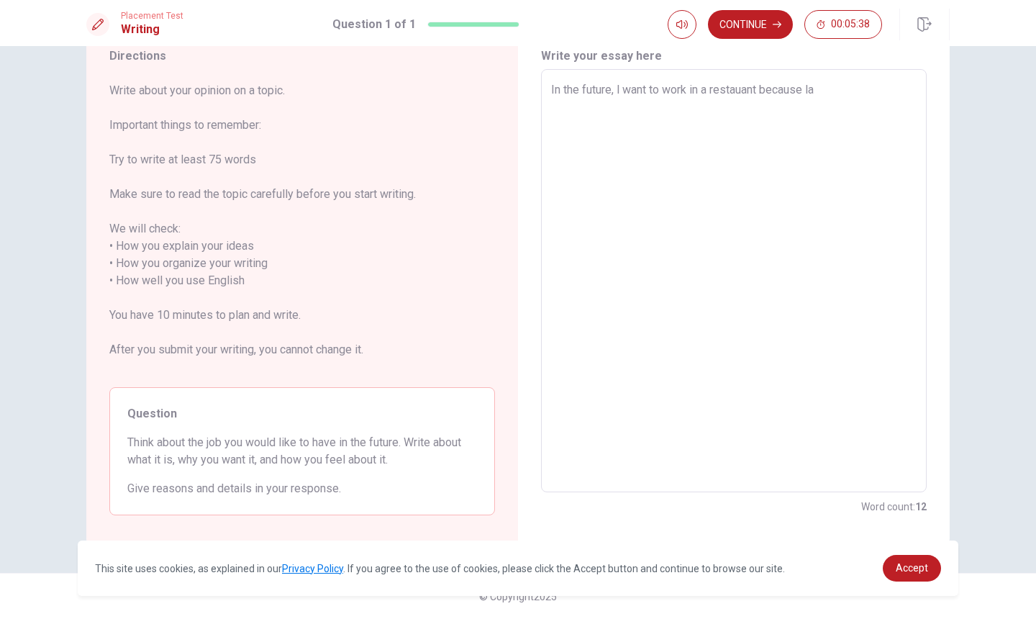
type textarea "In the future, l want to work in a restauant because l"
type textarea "x"
type textarea "In the future, l want to work in a restauant because l"
type textarea "x"
type textarea "In the future, l want to work in a restauant because l c"
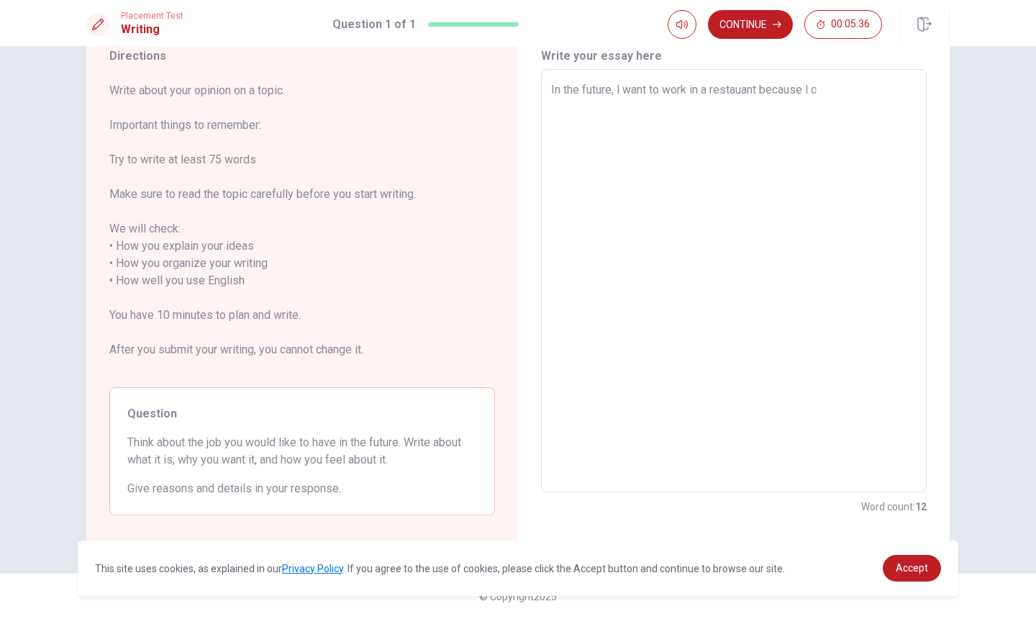
type textarea "x"
type textarea "In the future, l want to work in a restauant because l ca"
type textarea "x"
type textarea "In the future, l want to work in a restauant because l can"
type textarea "x"
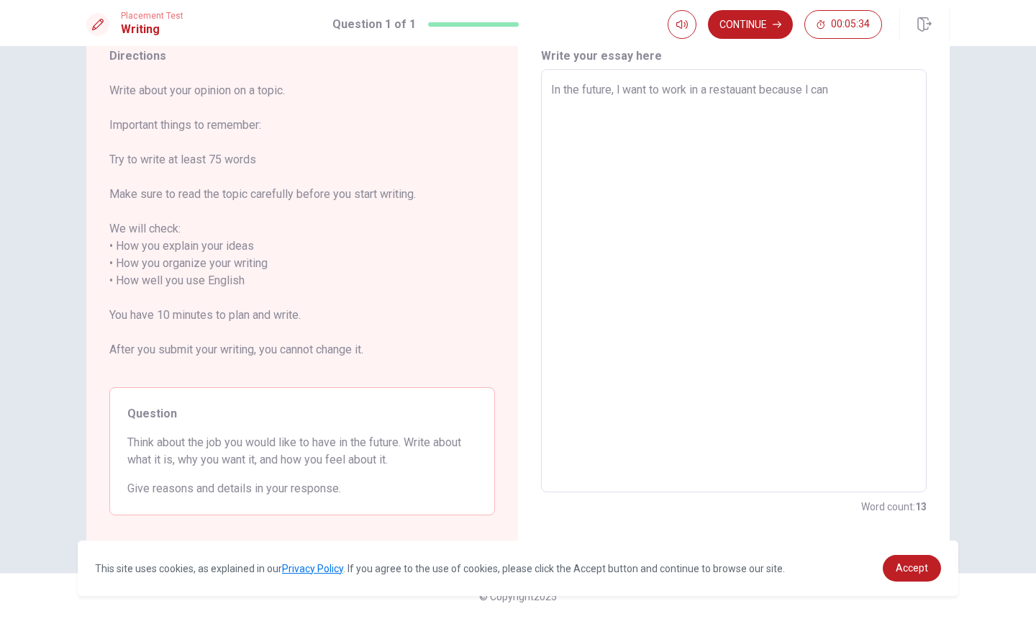
type textarea "In the future, l want to work in a restauant because l can"
type textarea "x"
type textarea "In the future, l want to work in a restauant because l can e"
type textarea "x"
type textarea "In the future, l want to work in a restauant because l can ea"
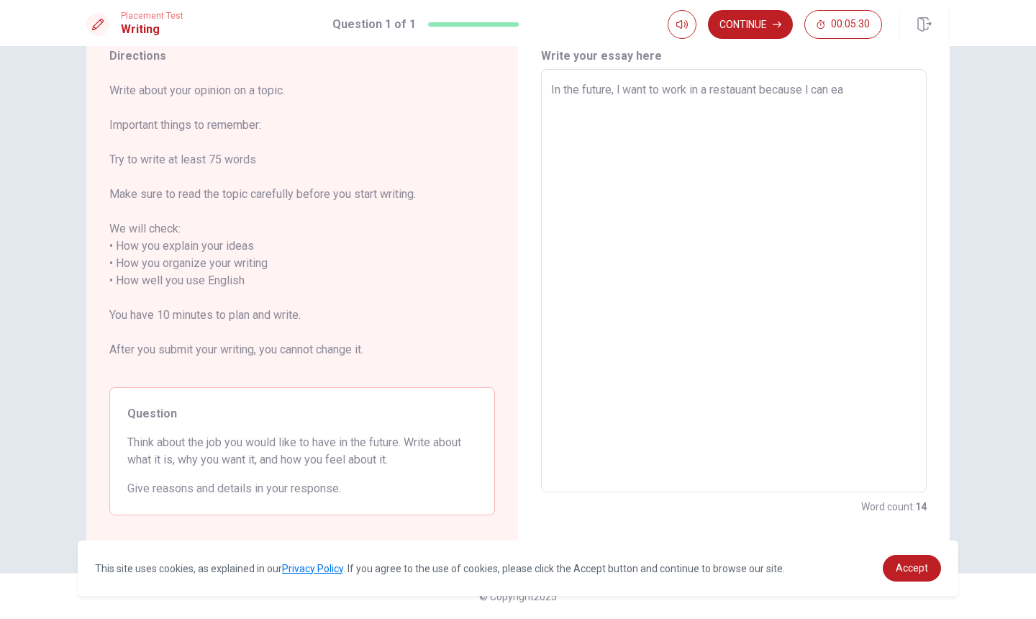
type textarea "x"
type textarea "In the future, l want to work in a restauant because l can eat"
type textarea "x"
type textarea "In the future, l want to work in a restauant because l can eat"
type textarea "x"
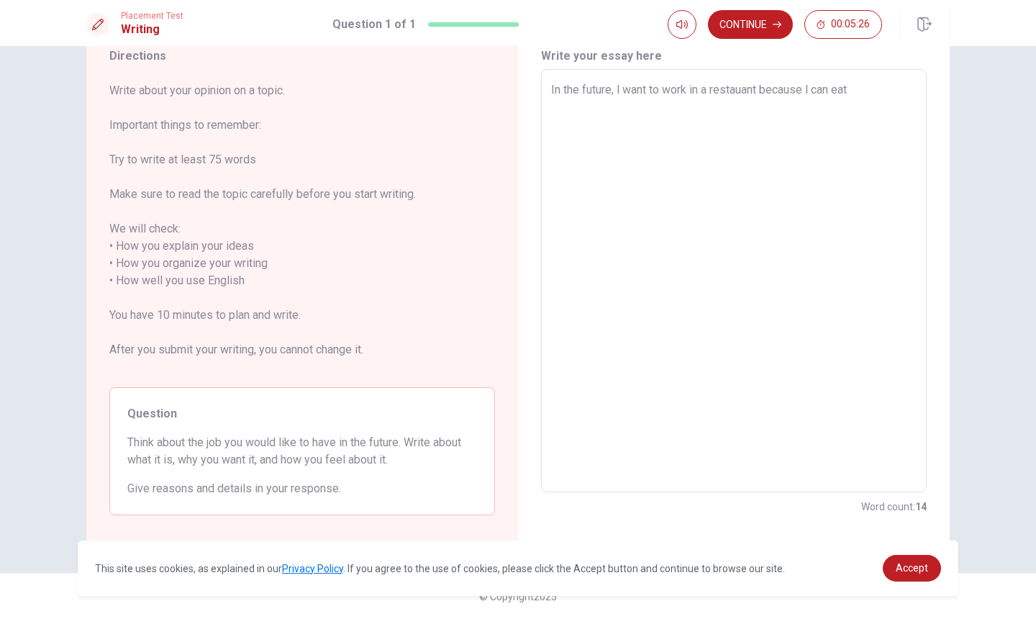
type textarea "In the future, l want to work in a restauant because l can eat d"
type textarea "x"
type textarea "In the future, l want to work in a restauant because l can eat de"
type textarea "x"
type textarea "In the future, l want to work in a restauant because l can eat del"
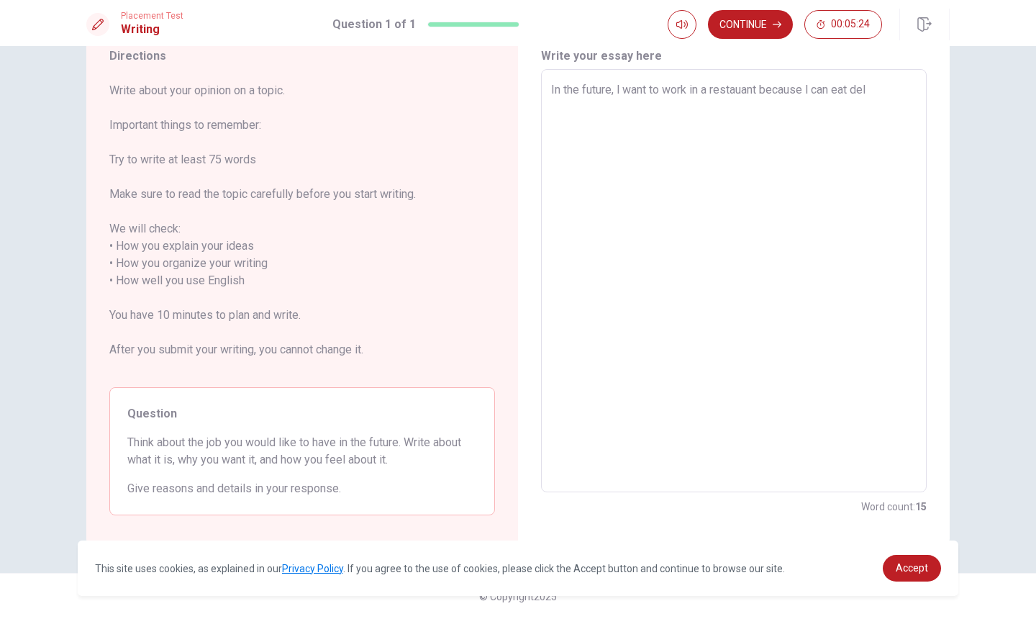
type textarea "x"
type textarea "In the future, l want to work in a restauant because l can eat deli"
type textarea "x"
type textarea "In the future, l want to work in a restauant because l can eat delic"
type textarea "x"
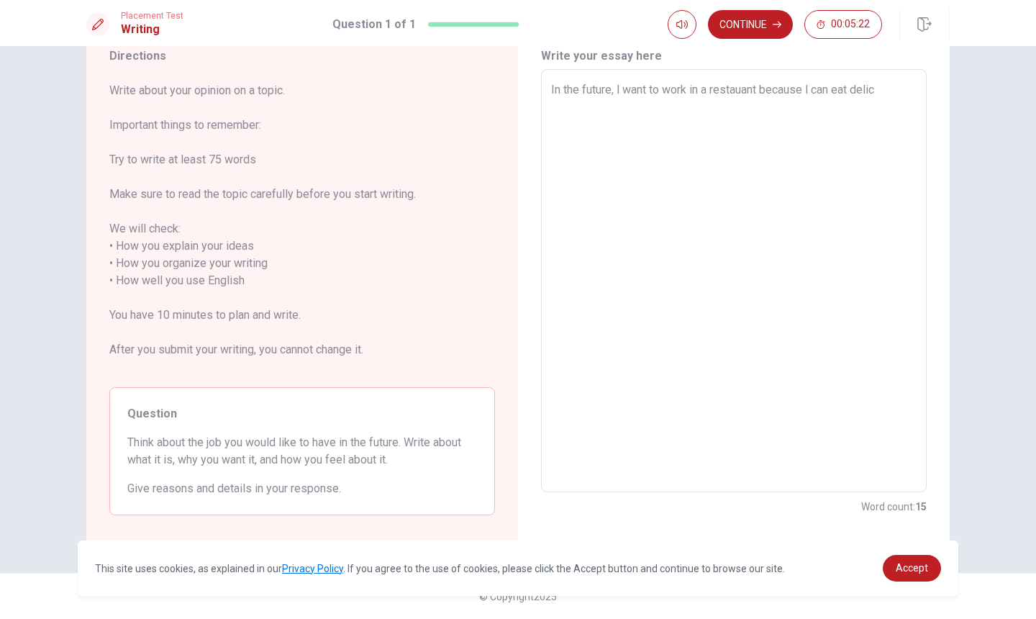
type textarea "In the future, l want to work in a restauant because l can eat delici"
type textarea "x"
type textarea "In the future, l want to work in a restauant because l can eat delicio"
type textarea "x"
type textarea "In the future, l want to work in a restauant because l can eat deliciou"
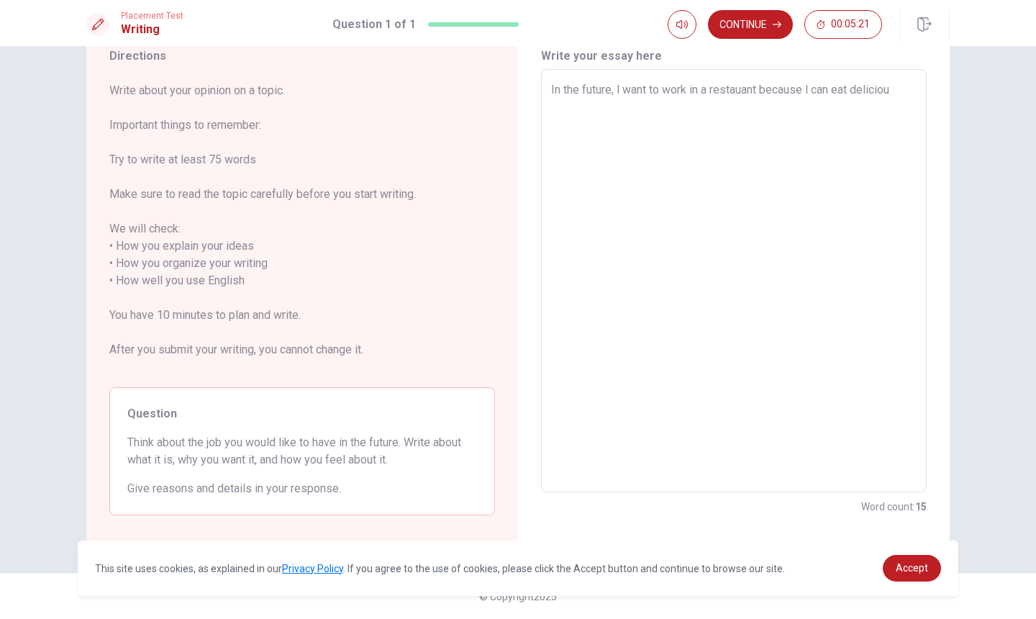
type textarea "x"
type textarea "In the future, l want to work in a restauant because l can eat delicious"
type textarea "x"
type textarea "In the future, l want to work in a restauant because l can eat delicious"
type textarea "x"
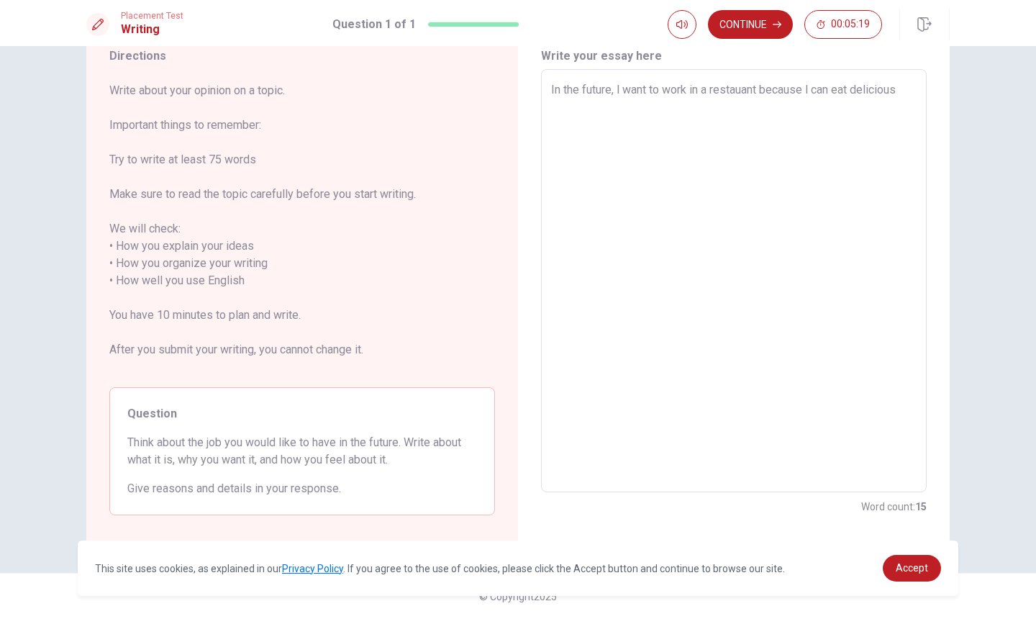
type textarea "In the future, l want to work in a restauant because l can eat delicious f"
type textarea "x"
type textarea "In the future, l want to work in a restauant because l can eat delicious fo"
type textarea "x"
type textarea "In the future, l want to work in a restauant because l can eat delicious foo"
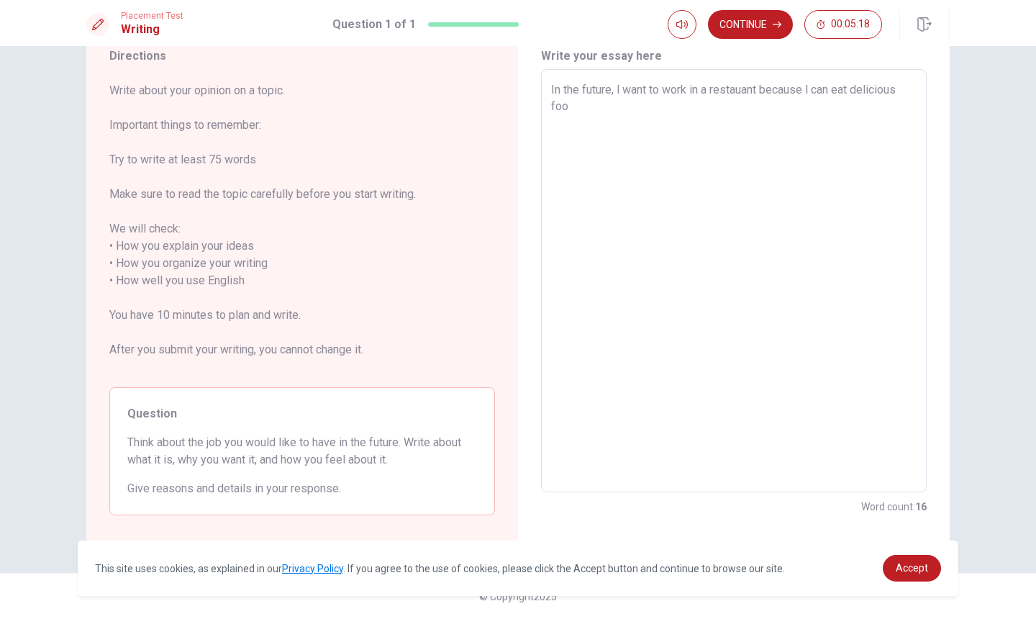
type textarea "x"
type textarea "In the future, l want to work in a restauant because l can eat delicious food"
type textarea "x"
type textarea "In the future, l want to work in a restauant because l can eat delicious food"
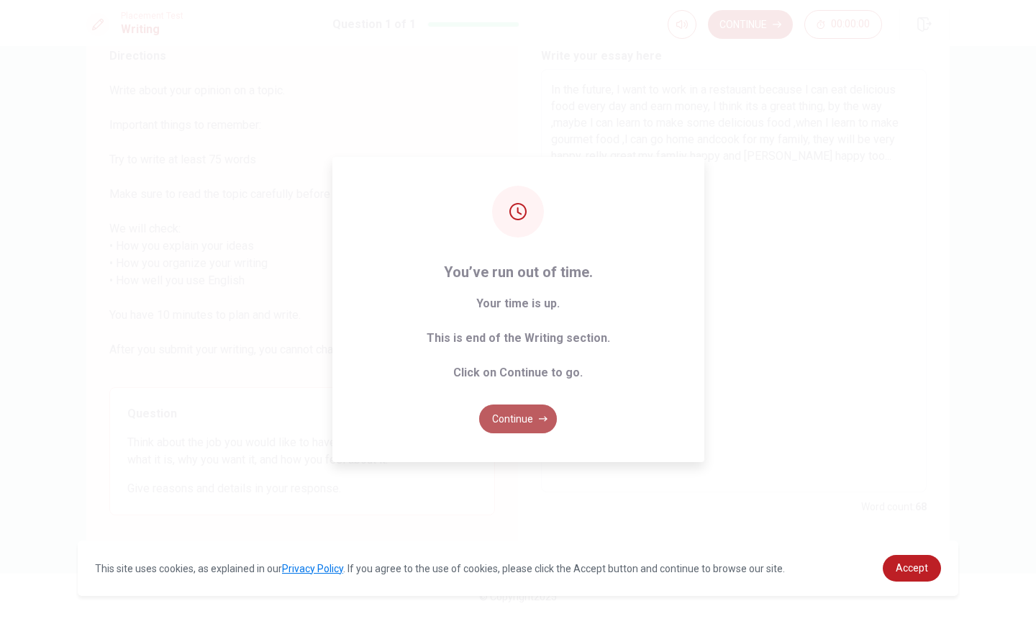
click at [532, 411] on button "Continue" at bounding box center [518, 418] width 78 height 29
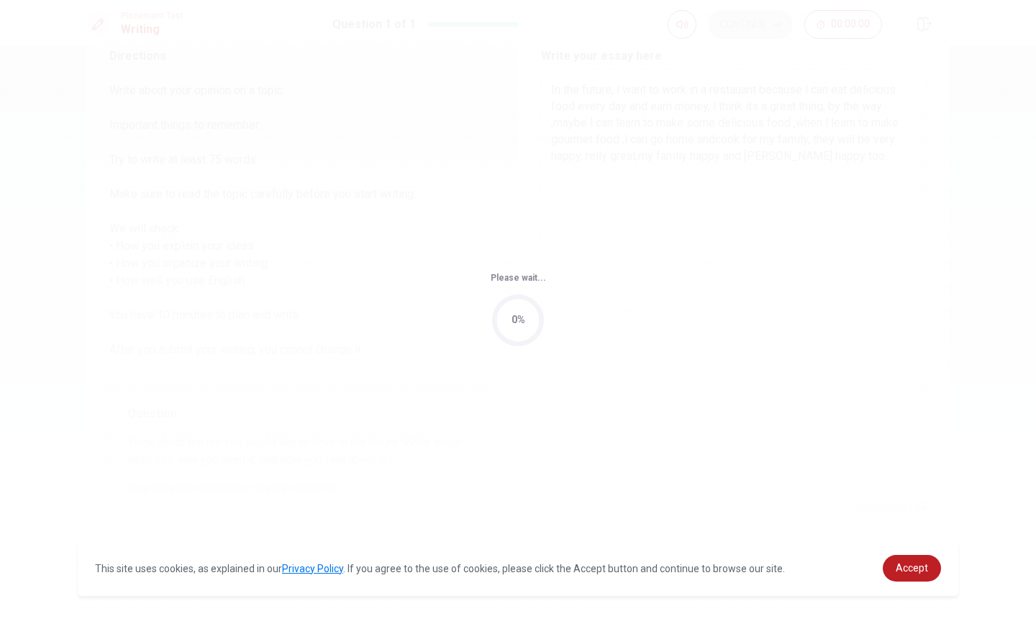
scroll to position [0, 0]
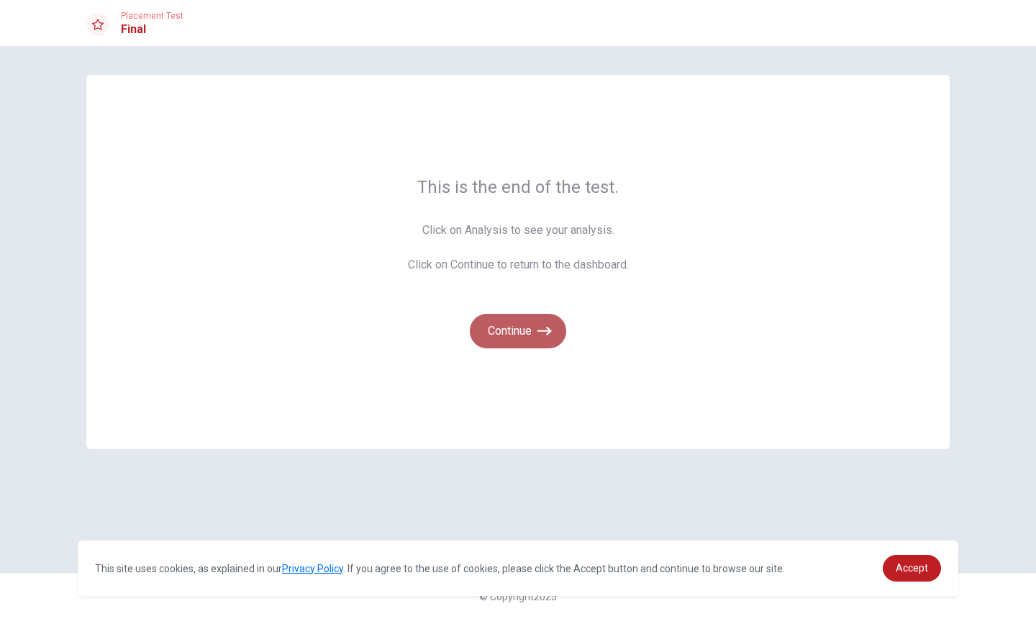
click at [532, 336] on button "Continue" at bounding box center [518, 331] width 96 height 35
